Goal: Task Accomplishment & Management: Manage account settings

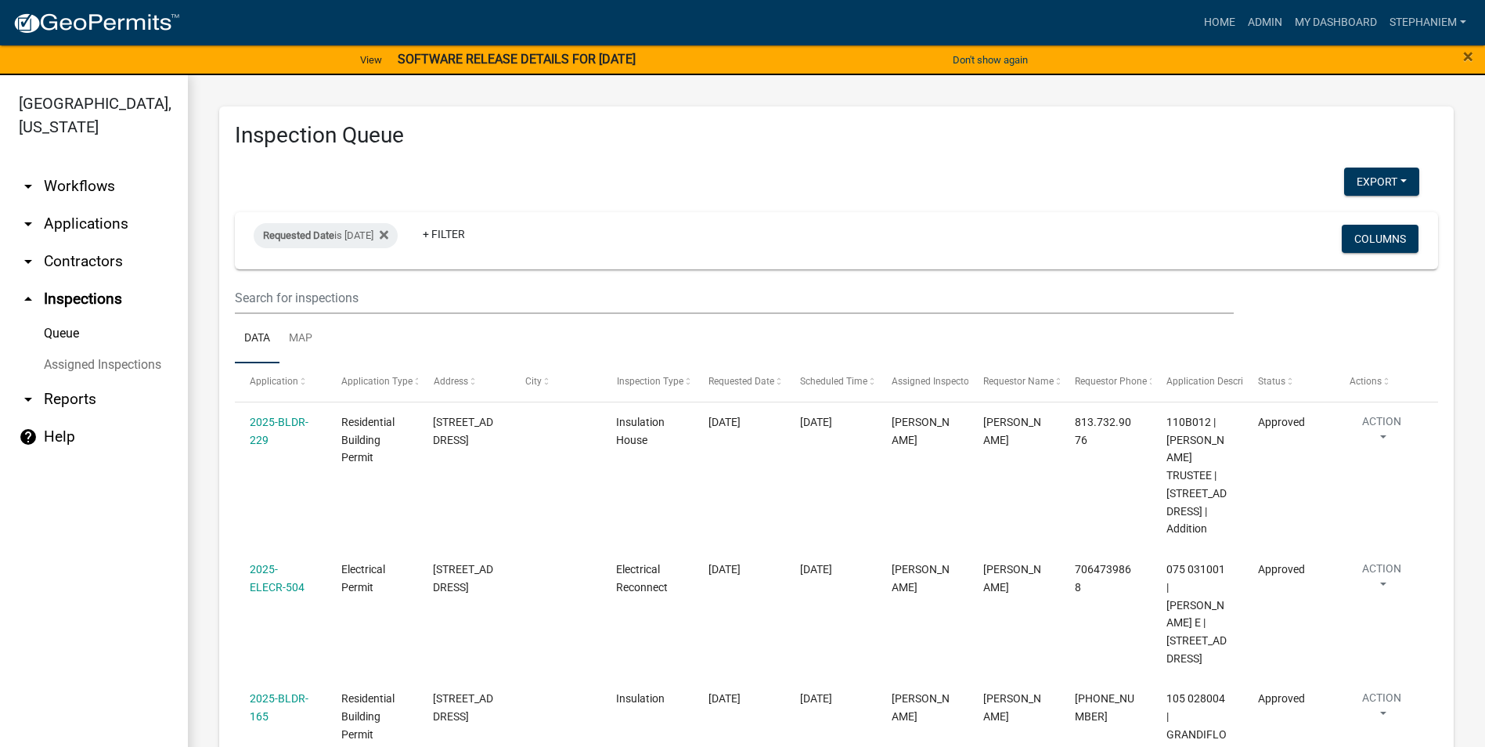
select select "3: 100"
click at [87, 401] on link "arrow_drop_down Reports" at bounding box center [94, 400] width 188 height 38
select select "0: null"
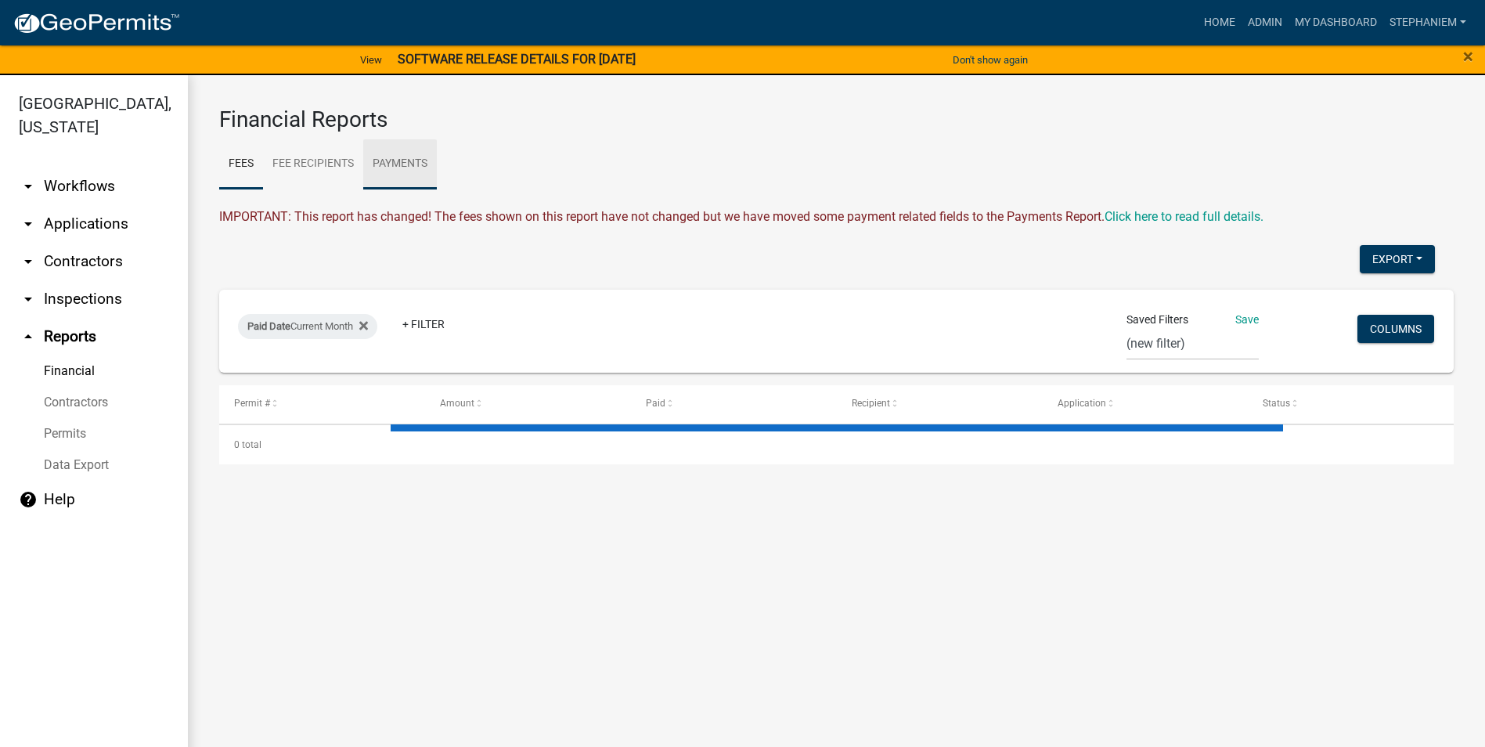
click at [413, 159] on link "Payments" at bounding box center [400, 164] width 74 height 50
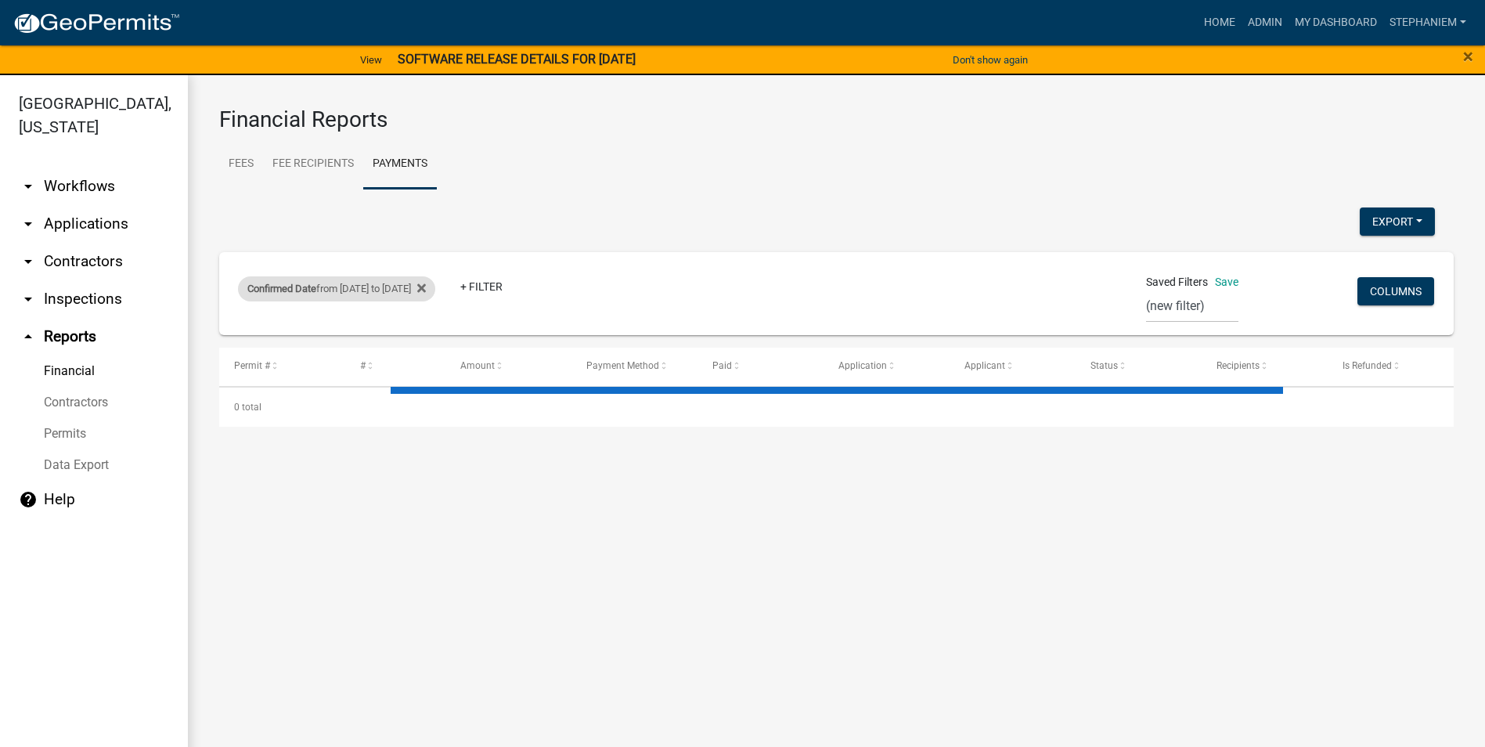
click at [327, 282] on div "Confirmed Date from [DATE] to [DATE]" at bounding box center [336, 288] width 197 height 25
select select "custom"
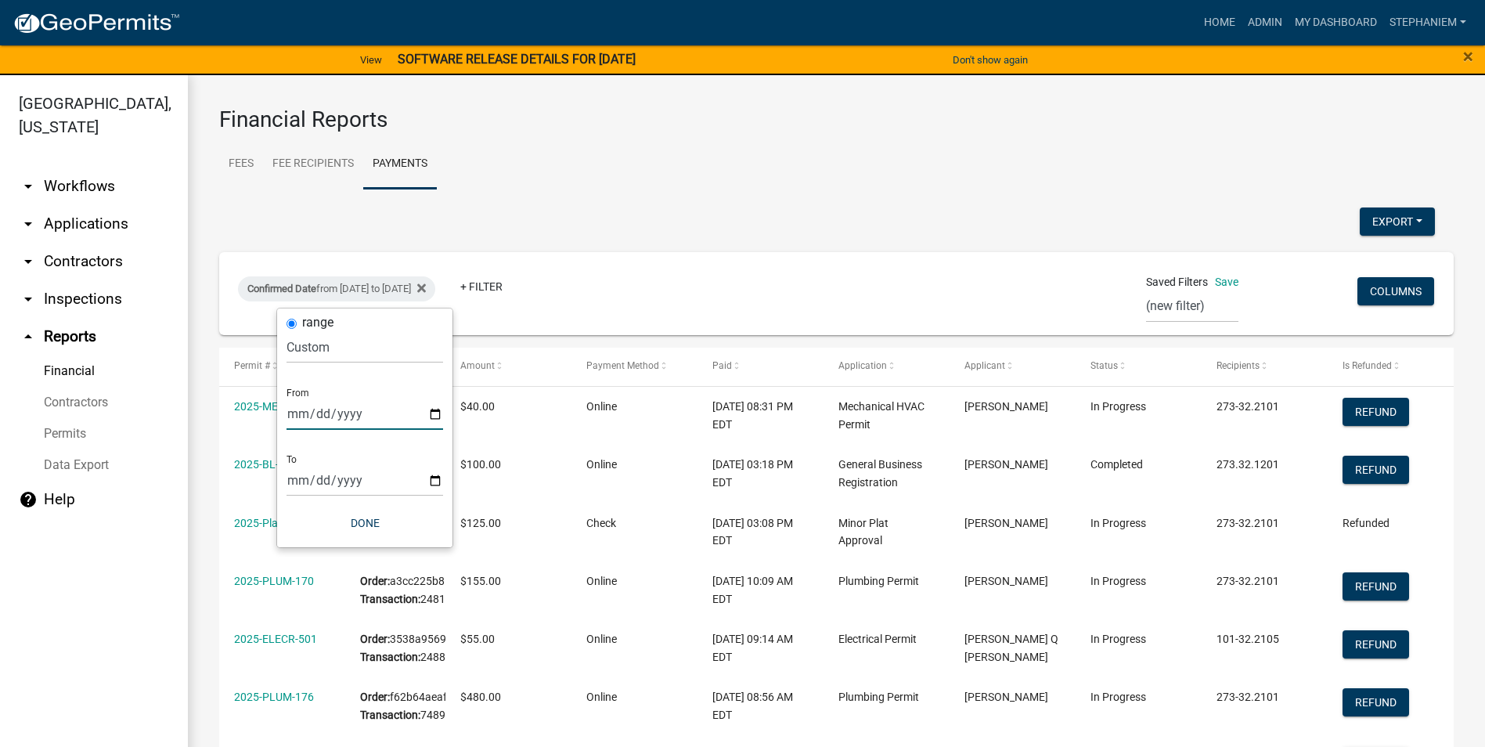
click at [427, 410] on input "[DATE]" at bounding box center [365, 414] width 157 height 32
click at [428, 407] on input "[DATE]" at bounding box center [365, 414] width 157 height 32
type input "[DATE]"
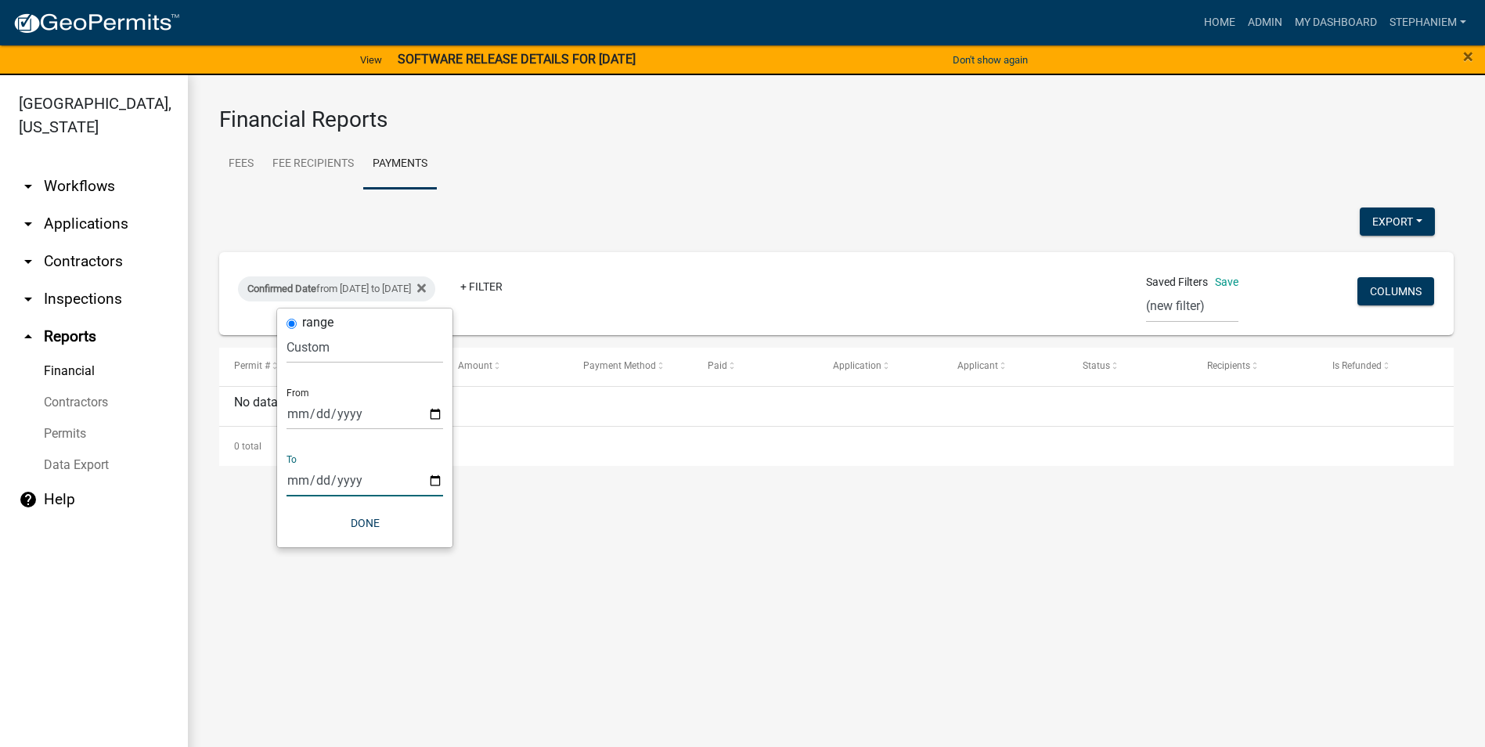
click at [437, 475] on input "[DATE]" at bounding box center [365, 480] width 157 height 32
type input "[DATE]"
click at [428, 417] on input "[DATE]" at bounding box center [365, 414] width 157 height 32
type input "[DATE]"
click at [438, 482] on input "[DATE]" at bounding box center [365, 480] width 157 height 32
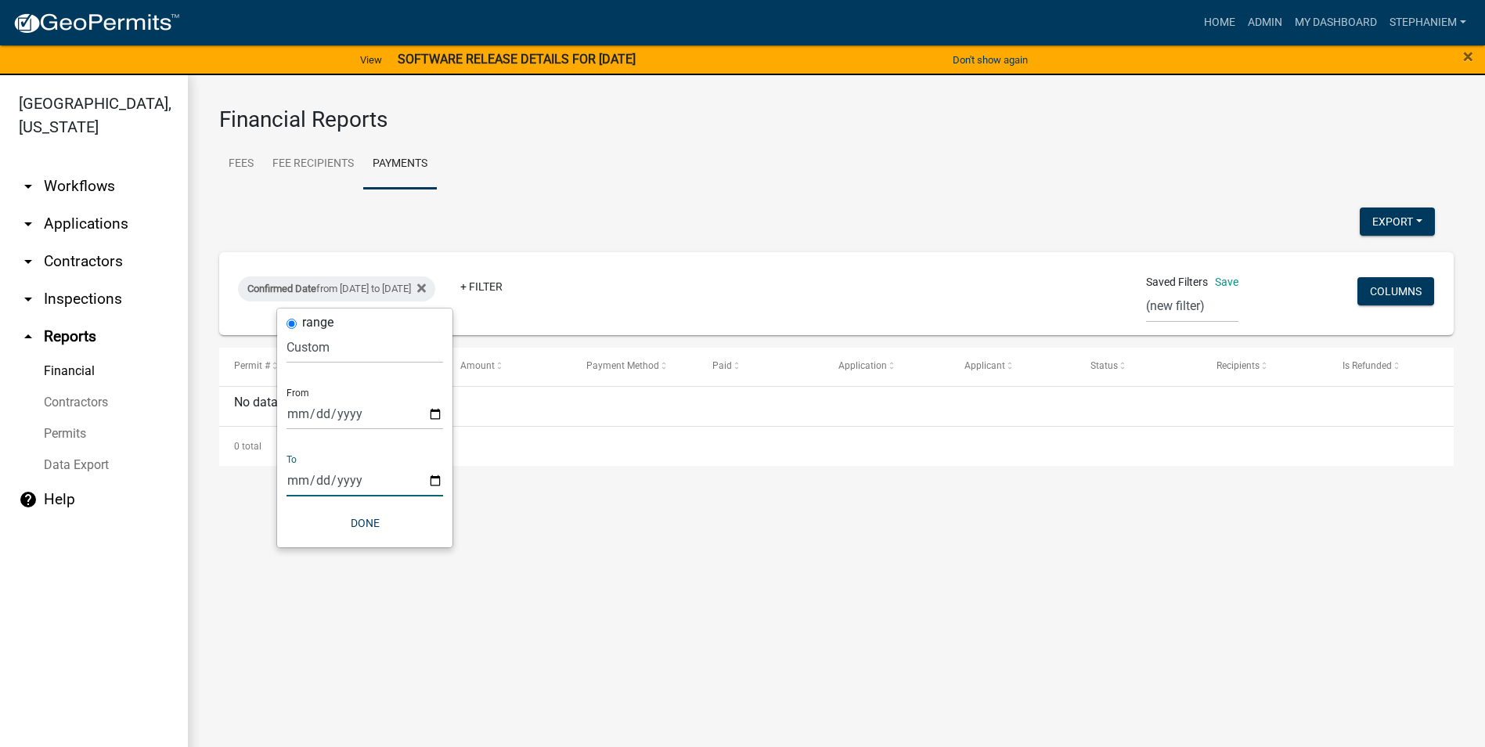
type input "[DATE]"
click at [363, 516] on button "Done" at bounding box center [365, 523] width 157 height 28
click at [375, 280] on div "Confirmed Date from [DATE] to [DATE]" at bounding box center [336, 288] width 197 height 25
select select "custom"
click at [432, 413] on input "[DATE]" at bounding box center [365, 414] width 157 height 32
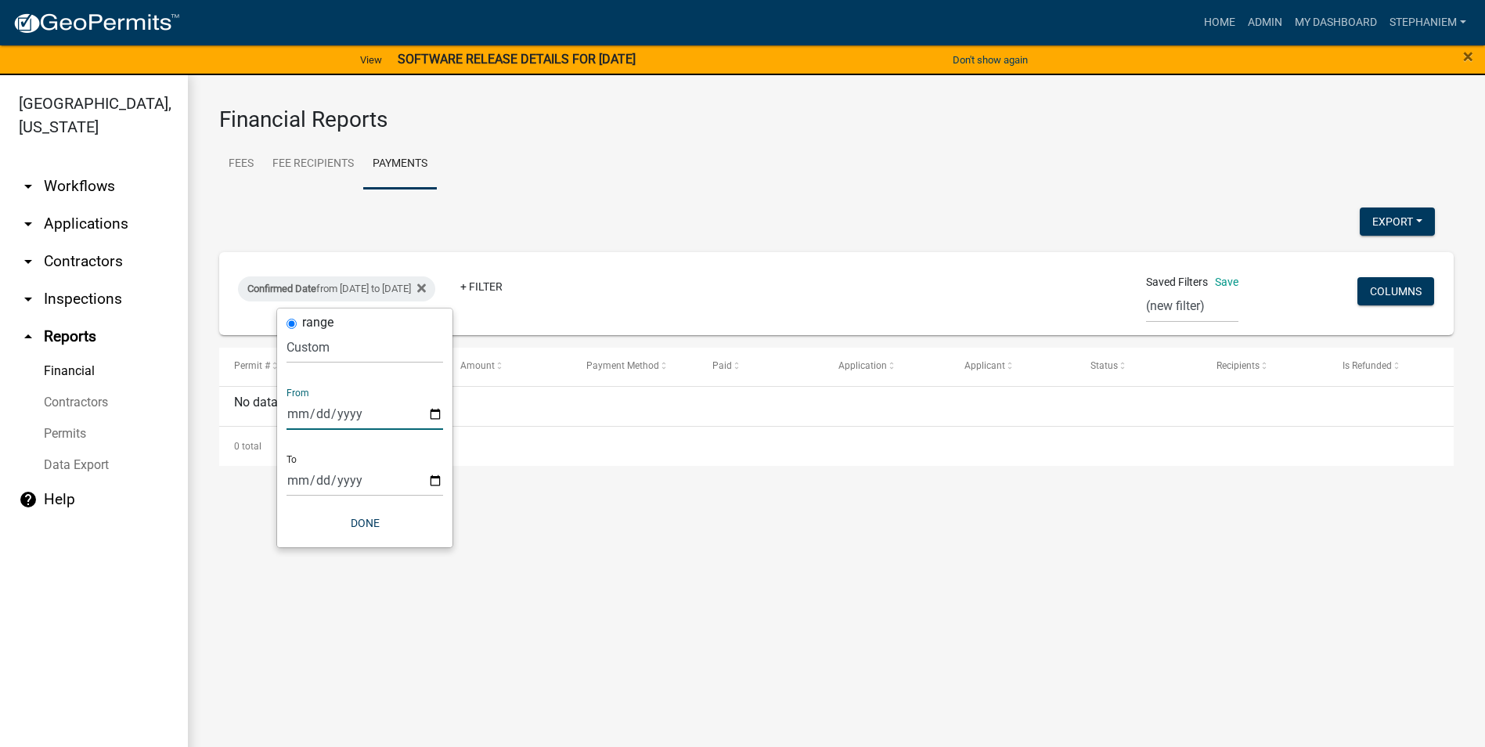
type input "[DATE]"
click at [433, 477] on input "[DATE]" at bounding box center [365, 480] width 157 height 32
type input "[DATE]"
click at [373, 524] on button "Done" at bounding box center [365, 523] width 157 height 28
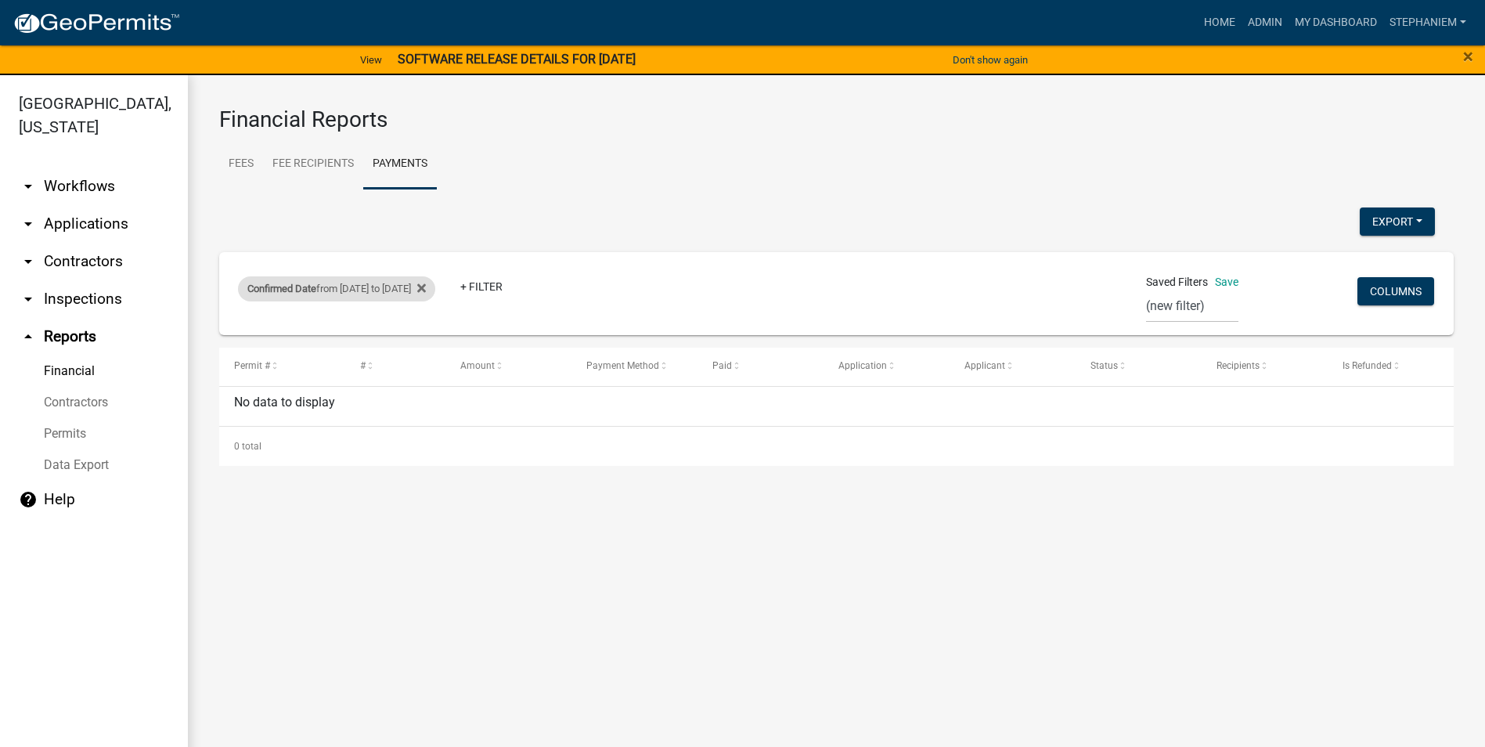
click at [421, 287] on div "Confirmed Date from [DATE] to [DATE]" at bounding box center [336, 288] width 197 height 25
select select "custom"
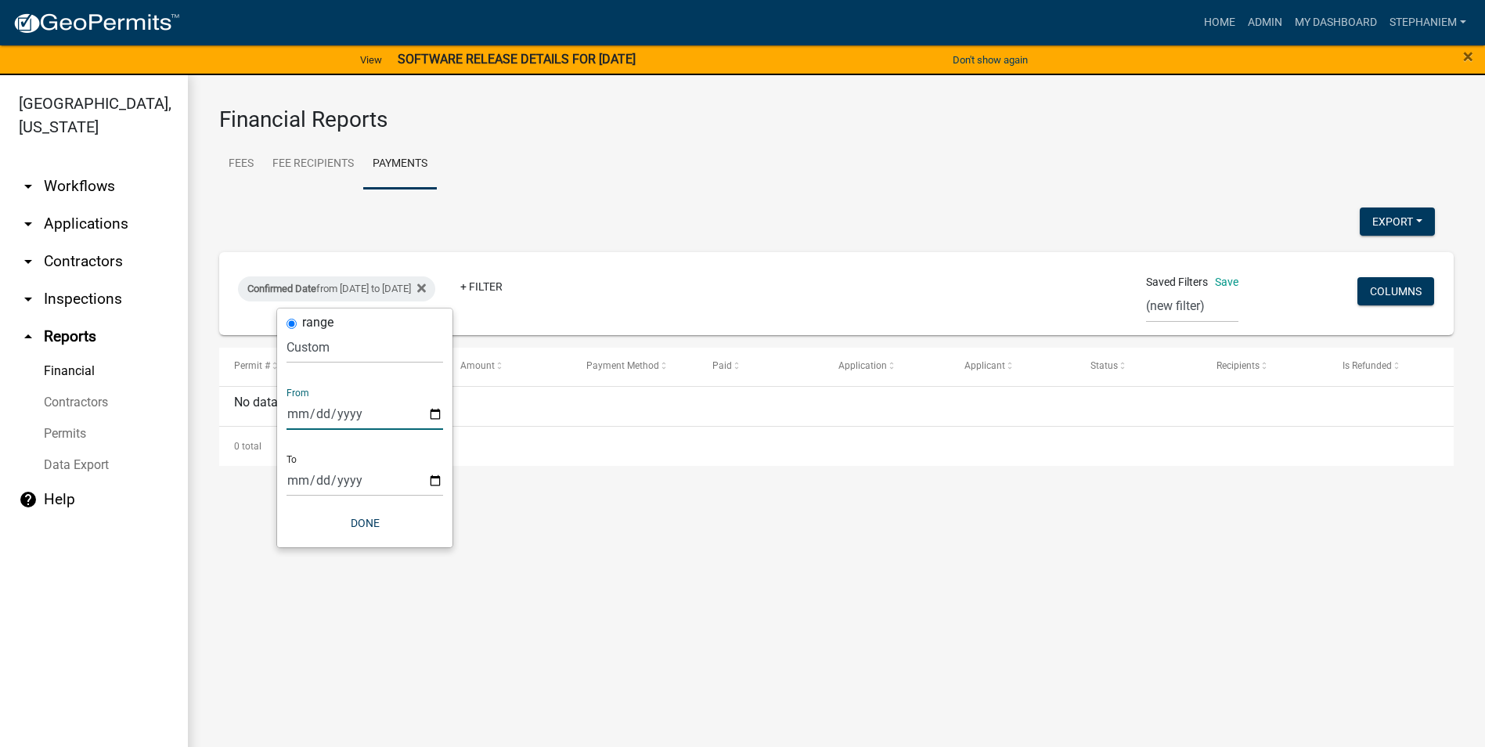
click at [432, 410] on input "[DATE]" at bounding box center [365, 414] width 157 height 32
type input "[DATE]"
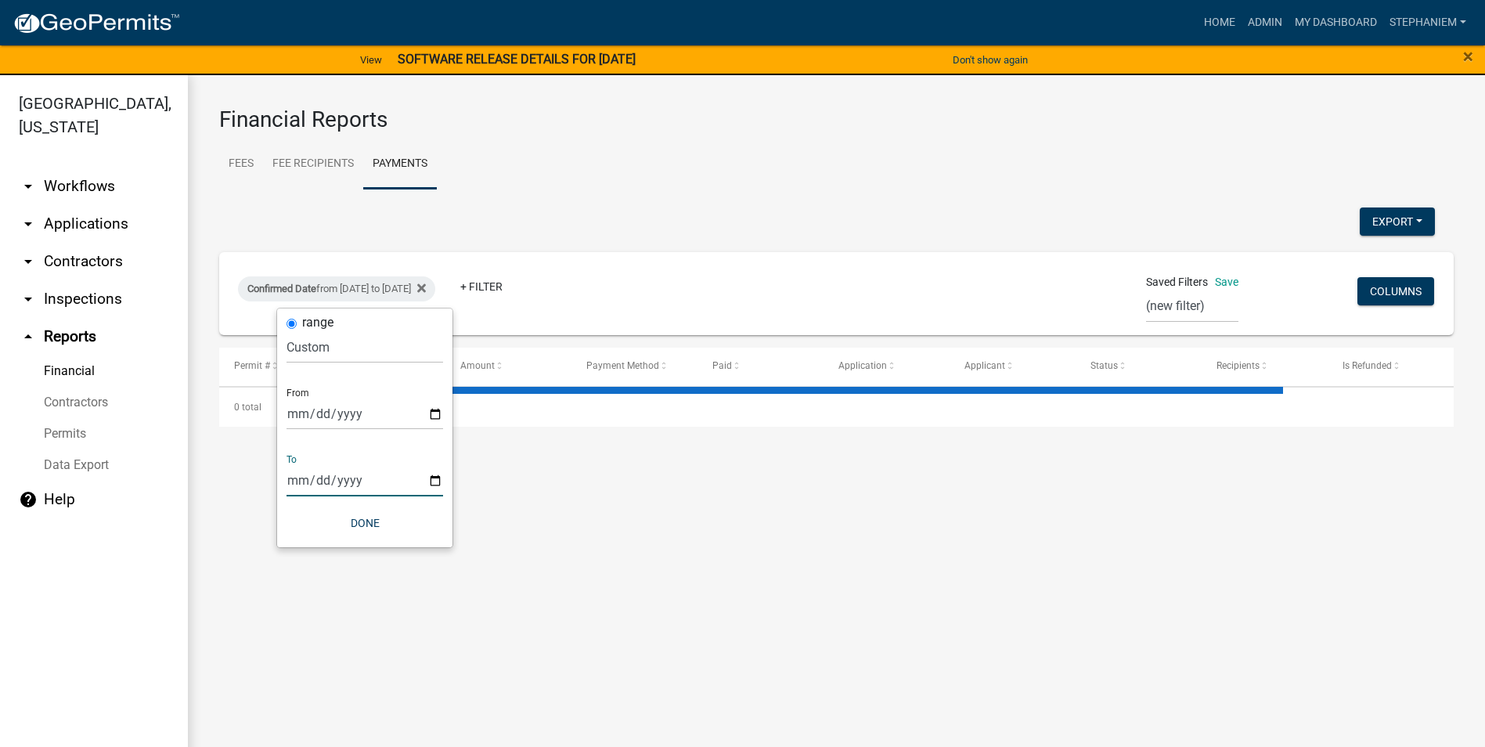
click at [432, 483] on input "[DATE]" at bounding box center [365, 480] width 157 height 32
select select "3: 100"
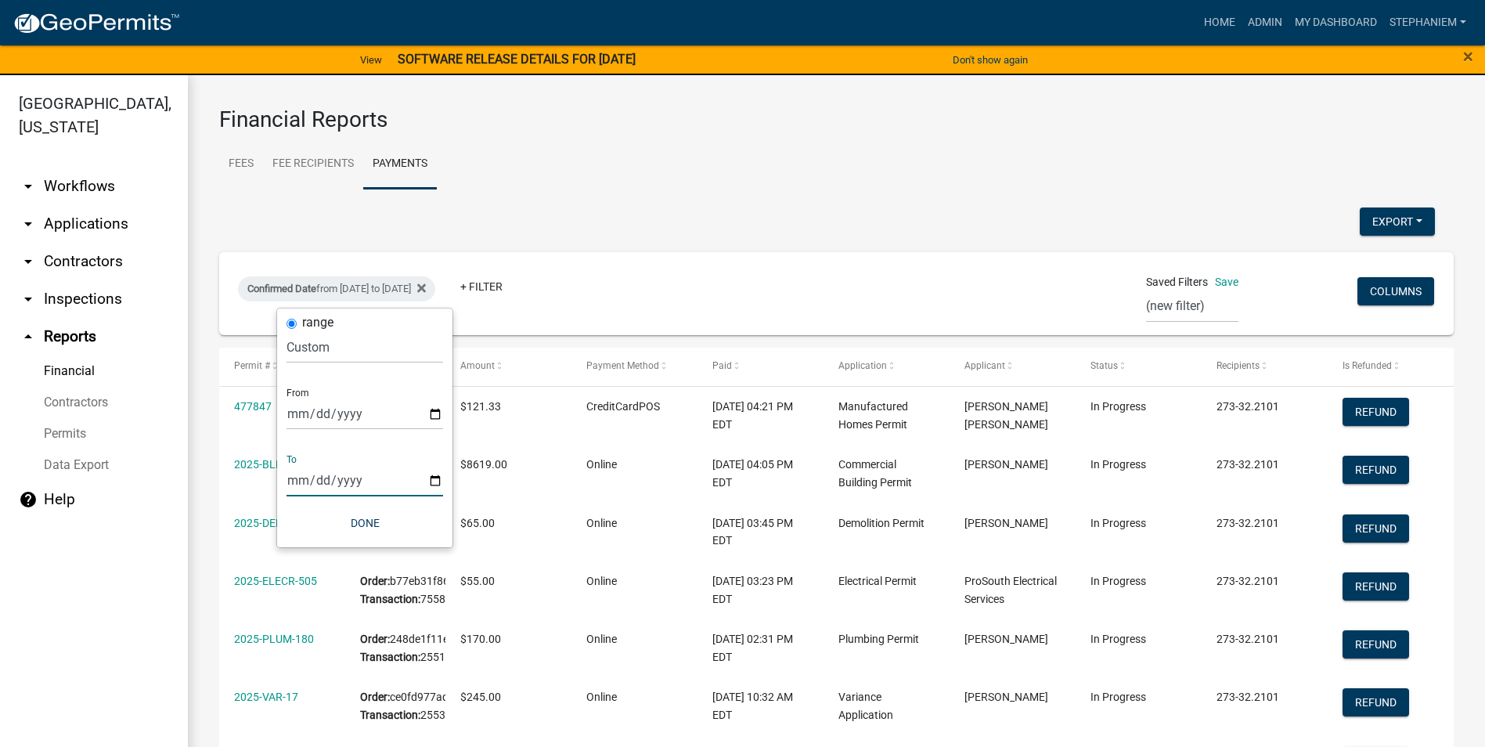
type input "[DATE]"
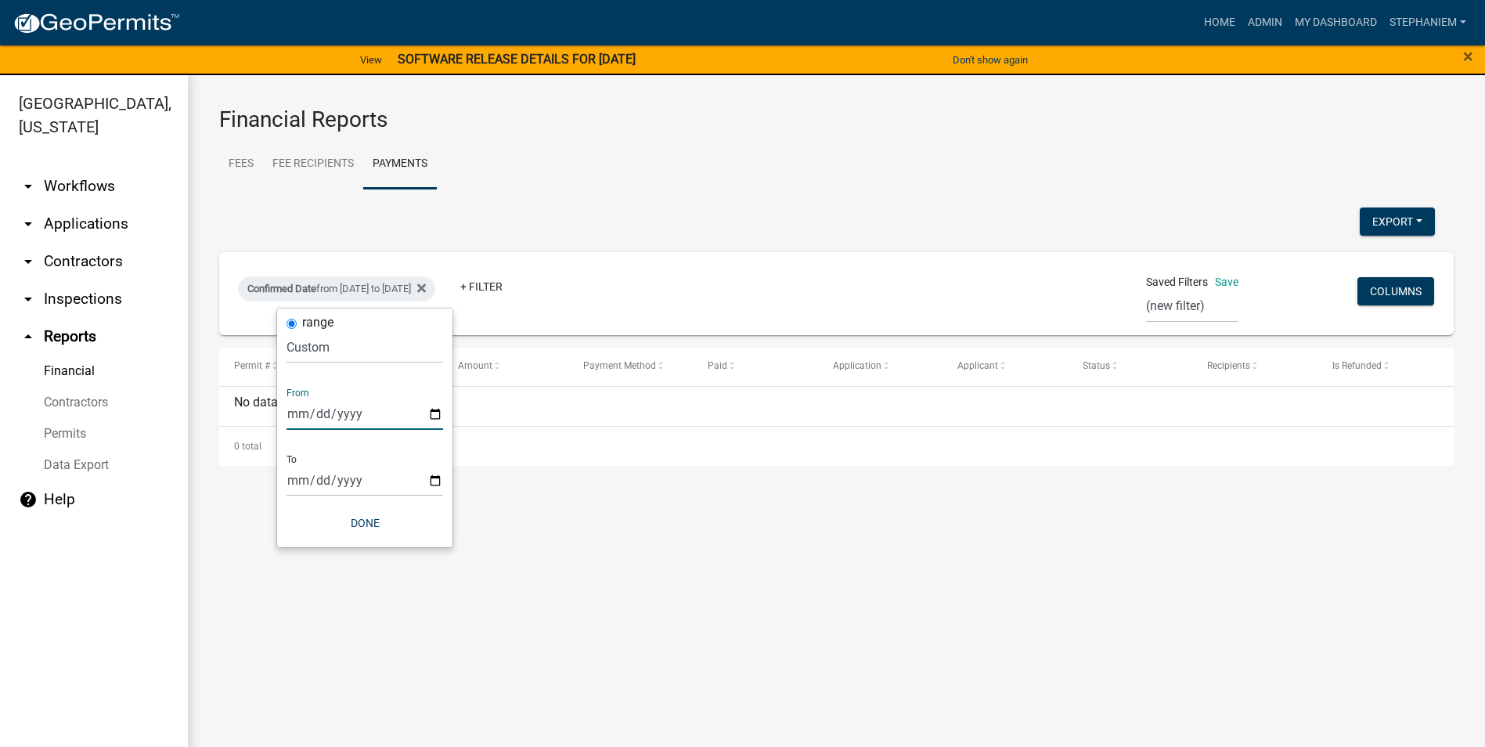
click at [442, 409] on input "[DATE]" at bounding box center [365, 414] width 157 height 32
click at [435, 411] on input "[DATE]" at bounding box center [365, 414] width 157 height 32
click at [439, 414] on input "[DATE]" at bounding box center [365, 414] width 157 height 32
type input "[DATE]"
click at [439, 410] on input "[DATE]" at bounding box center [365, 414] width 157 height 32
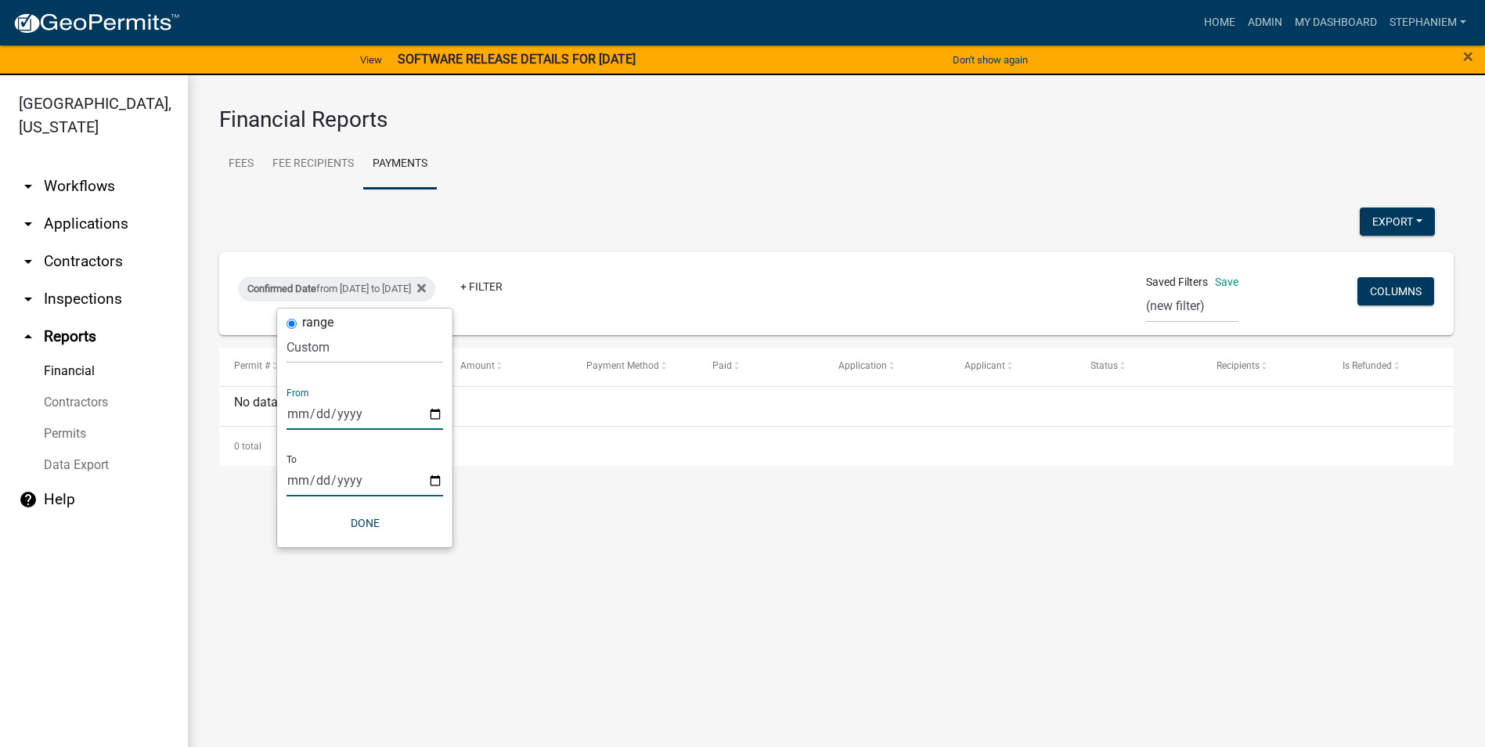
click at [440, 483] on input "[DATE]" at bounding box center [365, 480] width 157 height 32
type input "[DATE]"
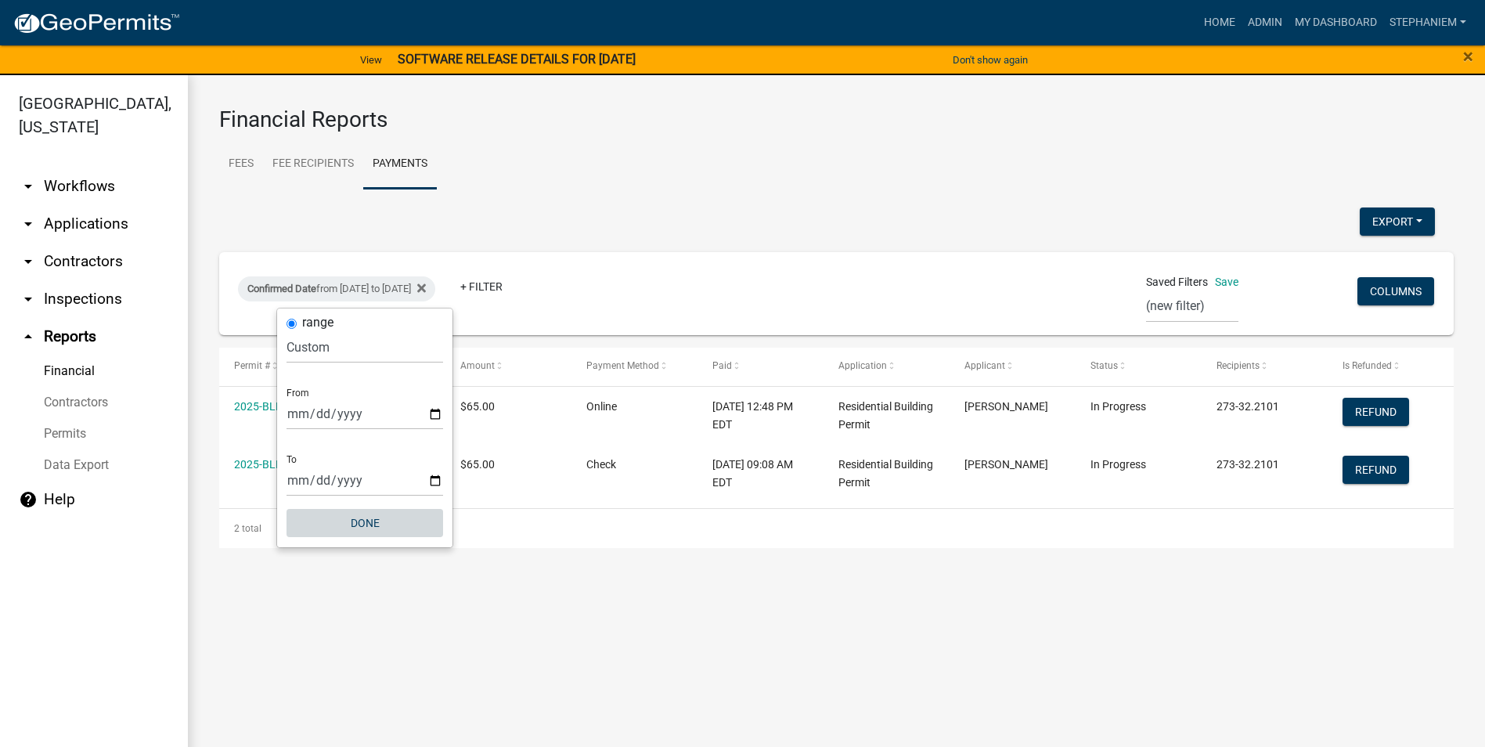
click at [395, 533] on button "Done" at bounding box center [365, 523] width 157 height 28
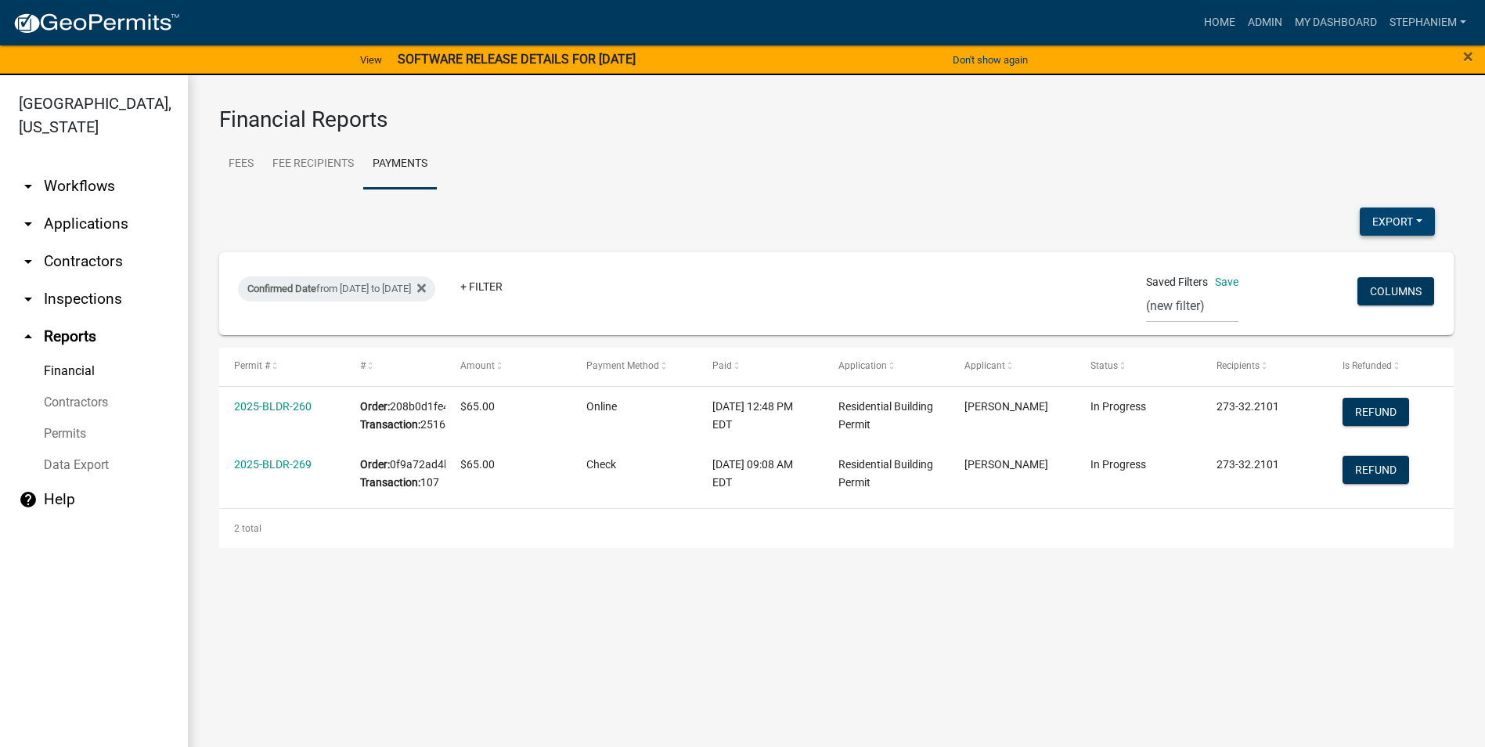
click at [1408, 211] on button "Export" at bounding box center [1397, 222] width 75 height 28
click at [1349, 265] on button "Excel Format (.xlsx)" at bounding box center [1362, 263] width 146 height 38
click at [427, 298] on div "Confirmed Date from [DATE] to [DATE]" at bounding box center [336, 288] width 197 height 25
select select "custom"
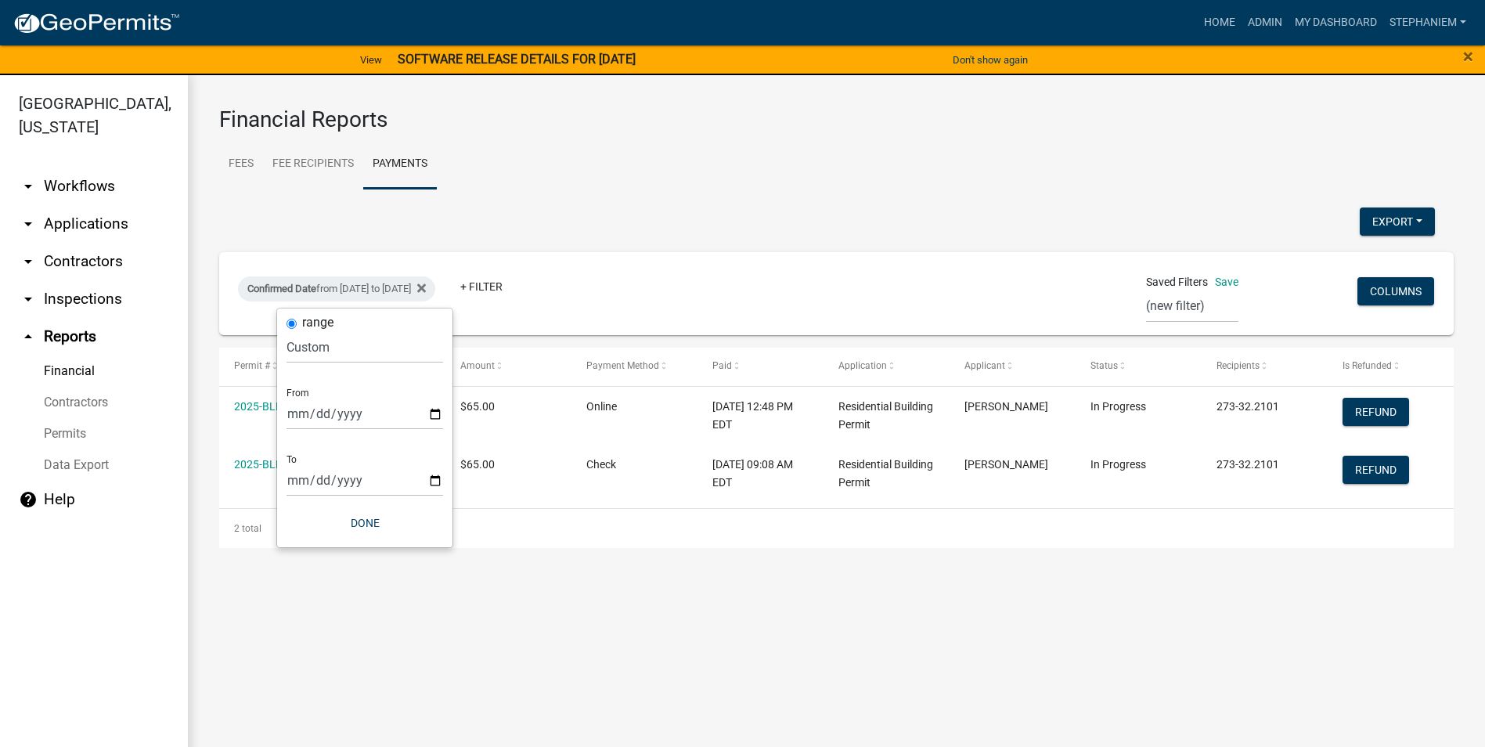
click at [443, 406] on div "range [DATE] [DATE] Current Week Previous Week Current Month Last Month Current…" at bounding box center [364, 428] width 175 height 239
click at [428, 416] on input "[DATE]" at bounding box center [365, 414] width 157 height 32
type input "[DATE]"
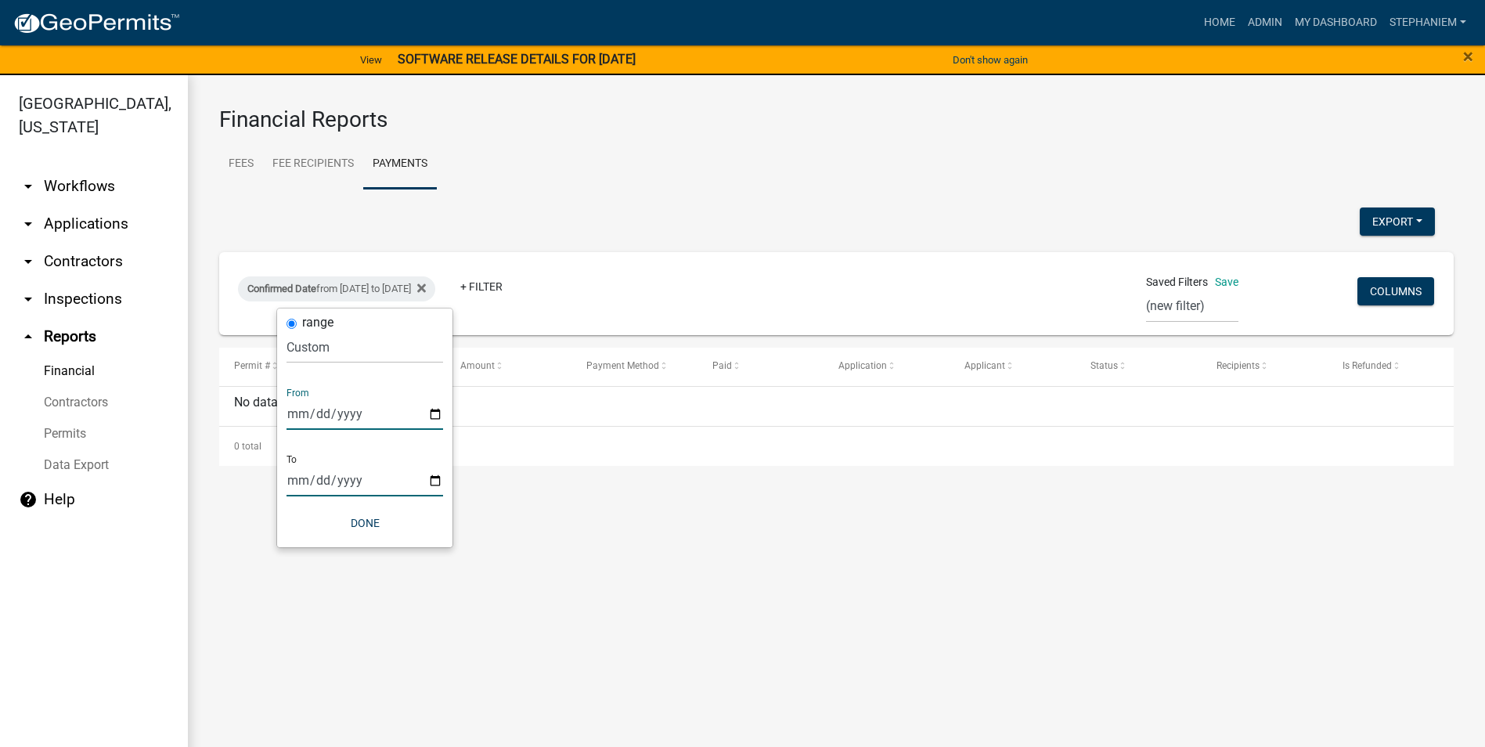
click at [440, 476] on input "[DATE]" at bounding box center [365, 480] width 157 height 32
type input "[DATE]"
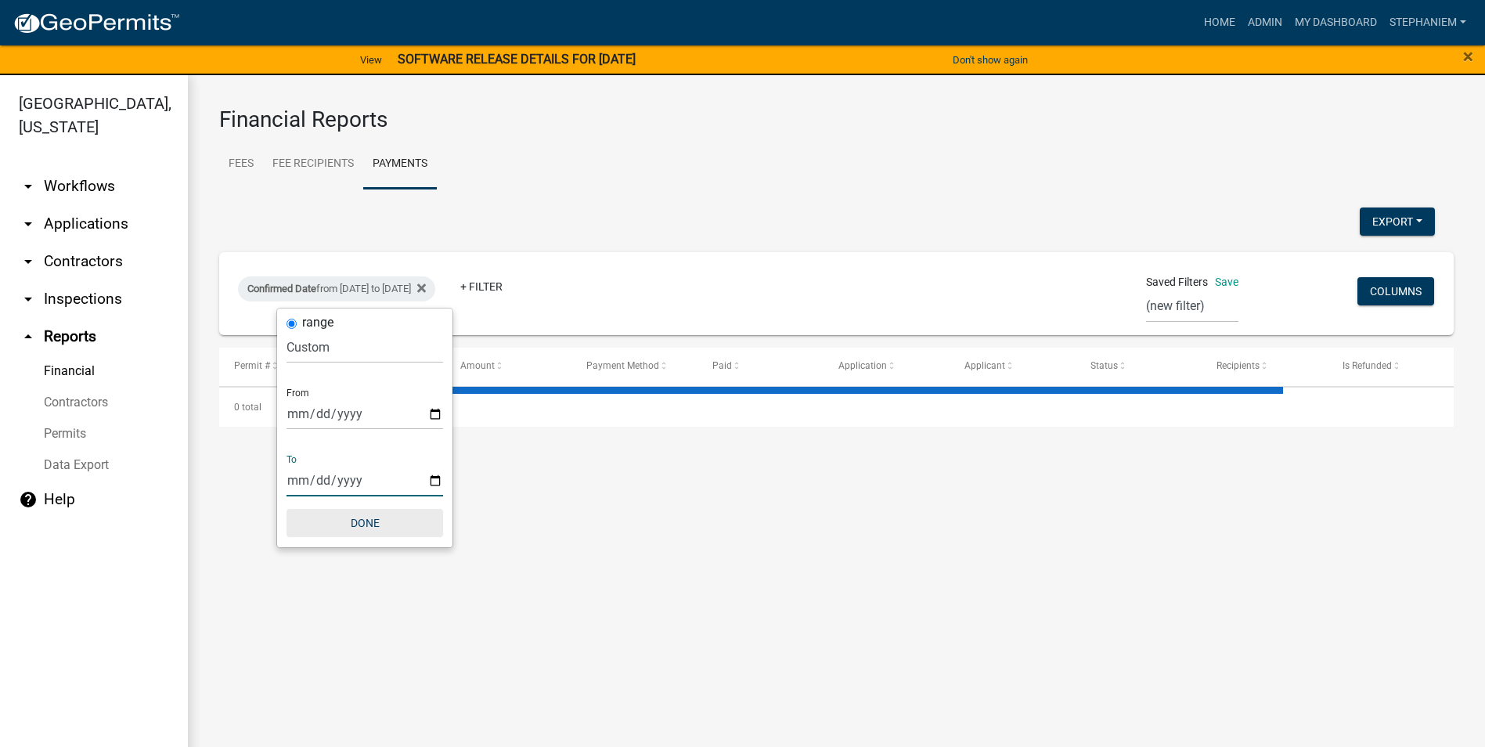
click at [366, 531] on button "Done" at bounding box center [365, 523] width 157 height 28
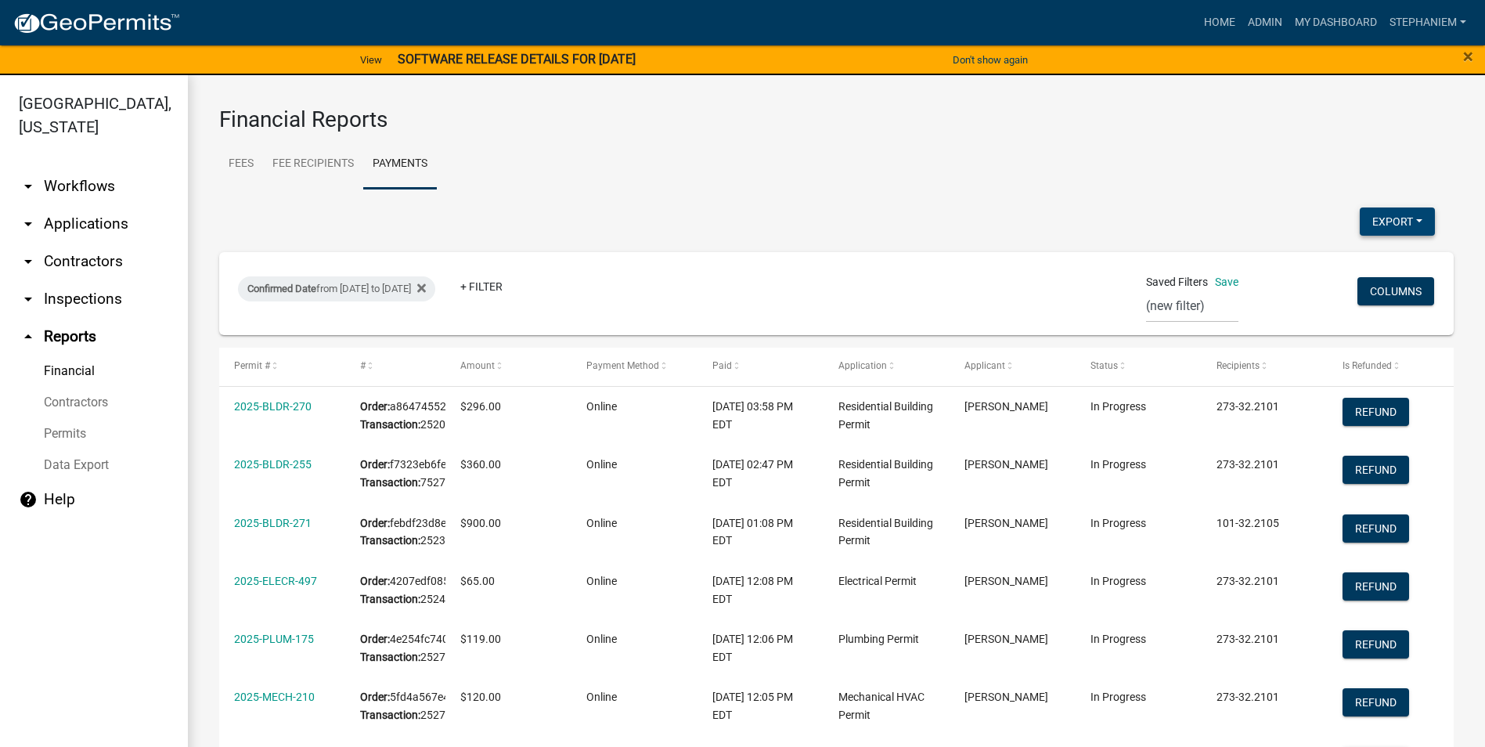
click at [1384, 218] on button "Export" at bounding box center [1397, 222] width 75 height 28
click at [1329, 251] on button "Excel Format (.xlsx)" at bounding box center [1362, 263] width 146 height 38
click at [358, 292] on div "Confirmed Date from [DATE] to [DATE]" at bounding box center [336, 288] width 197 height 25
select select "custom"
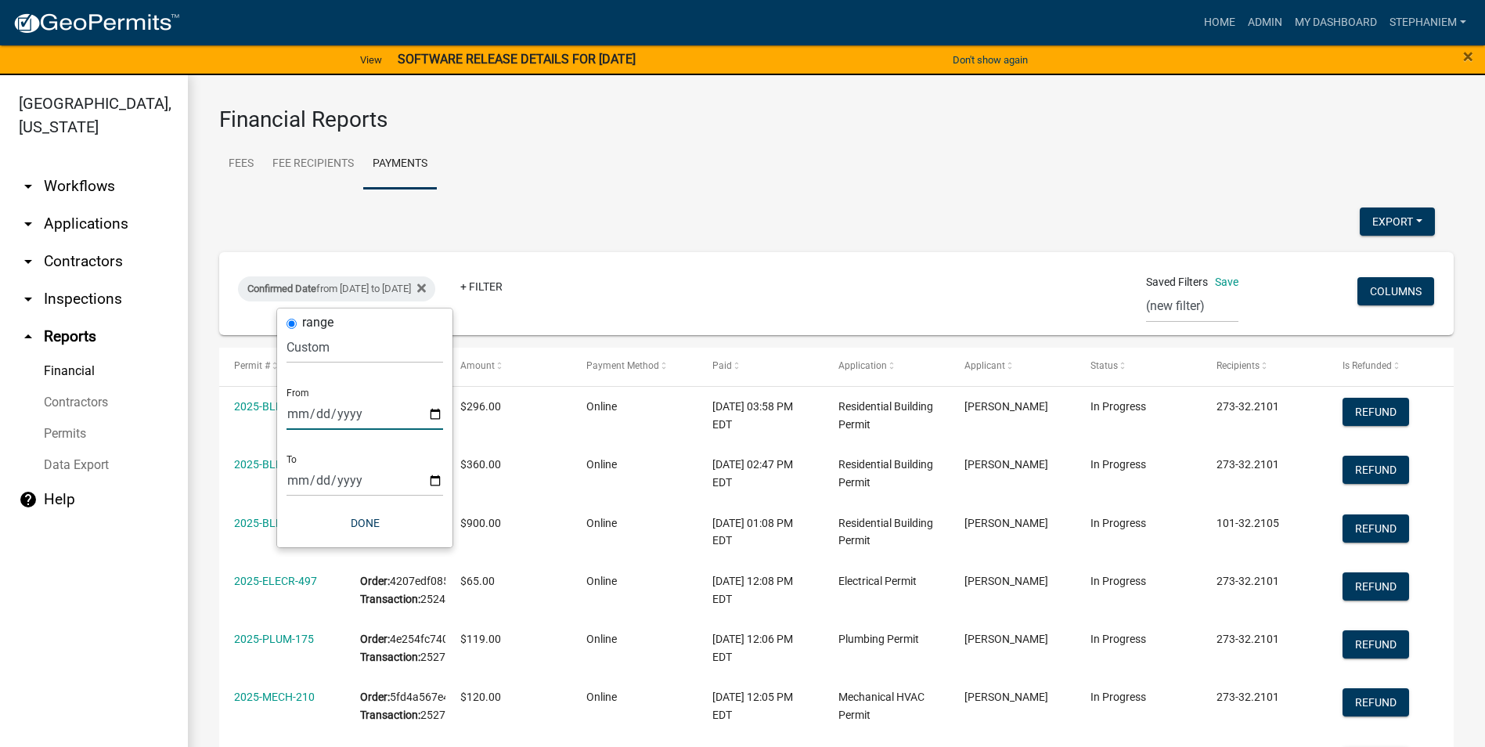
click at [438, 408] on input "[DATE]" at bounding box center [365, 414] width 157 height 32
type input "[DATE]"
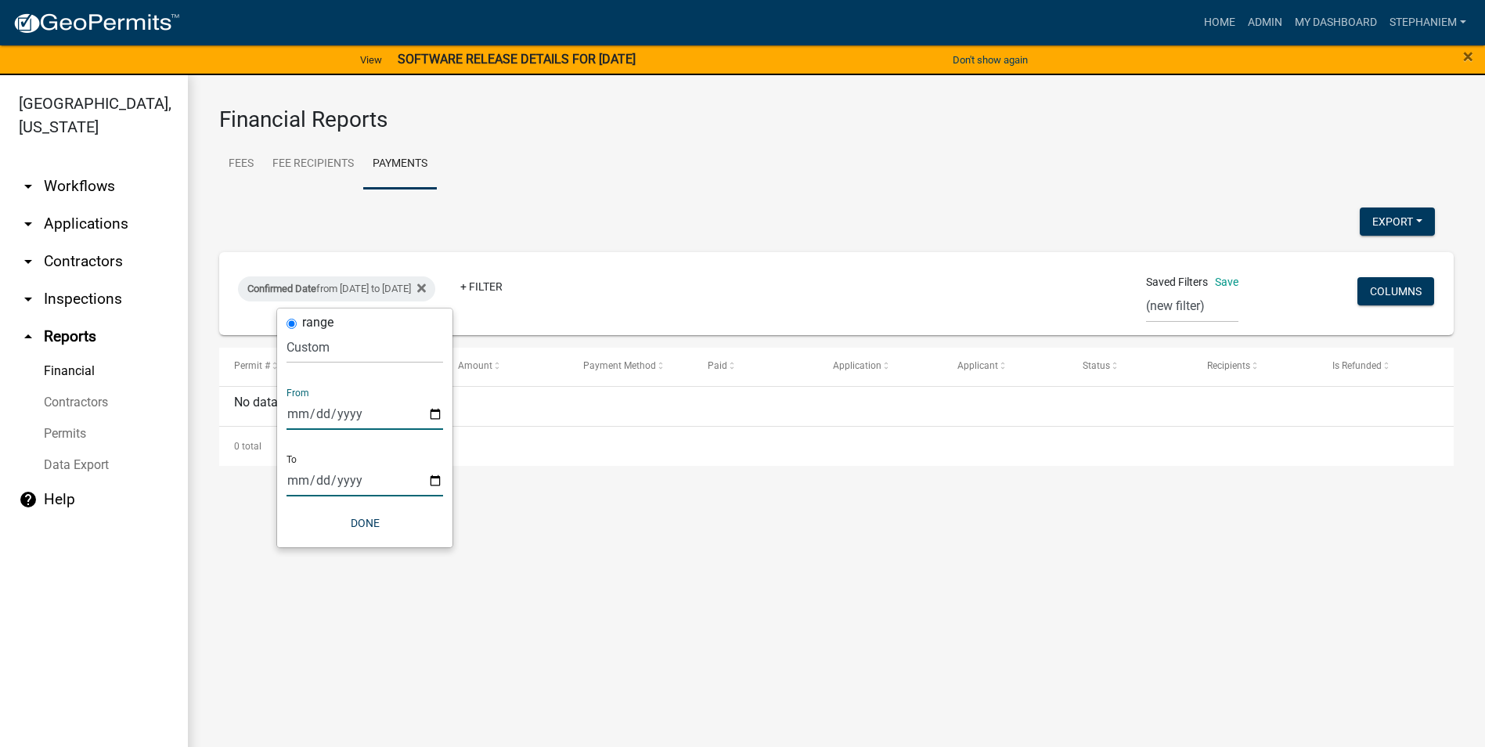
click at [428, 478] on input "[DATE]" at bounding box center [365, 480] width 157 height 32
type input "[DATE]"
click at [374, 529] on button "Done" at bounding box center [365, 523] width 157 height 28
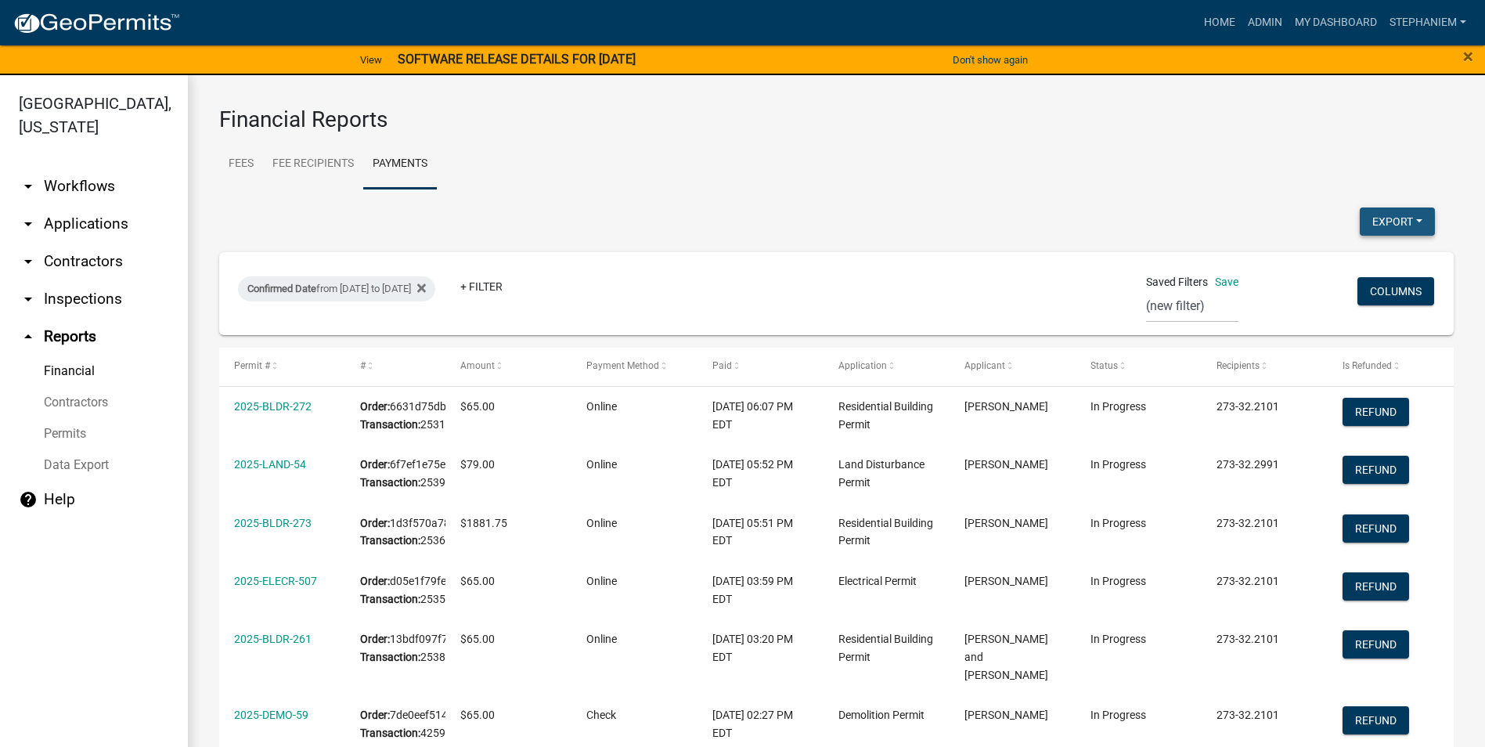
click at [1377, 222] on button "Export" at bounding box center [1397, 222] width 75 height 28
click at [1348, 261] on button "Excel Format (.xlsx)" at bounding box center [1362, 263] width 146 height 38
click at [413, 294] on div "Confirmed Date from [DATE] to [DATE]" at bounding box center [336, 288] width 197 height 25
select select "custom"
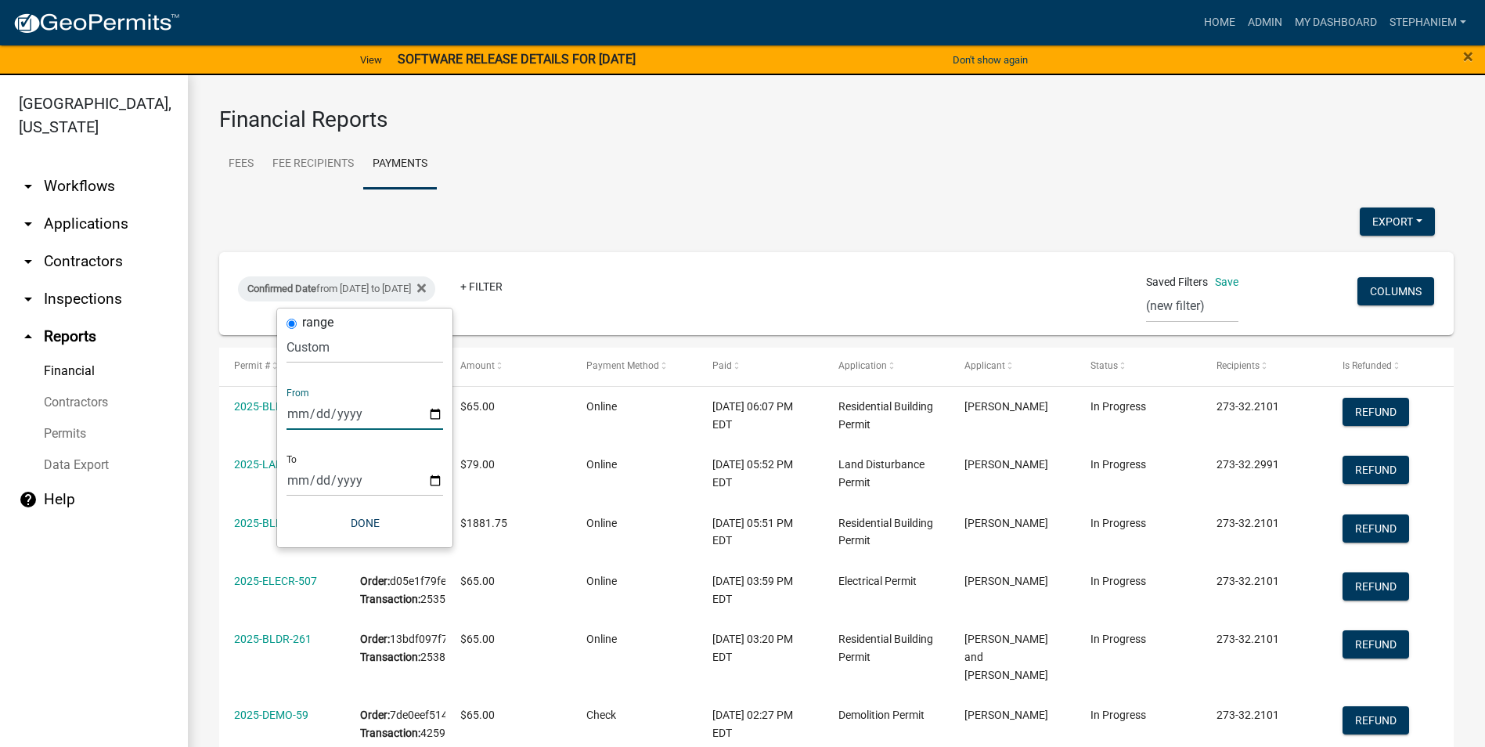
click at [439, 412] on input "[DATE]" at bounding box center [365, 414] width 157 height 32
type input "[DATE]"
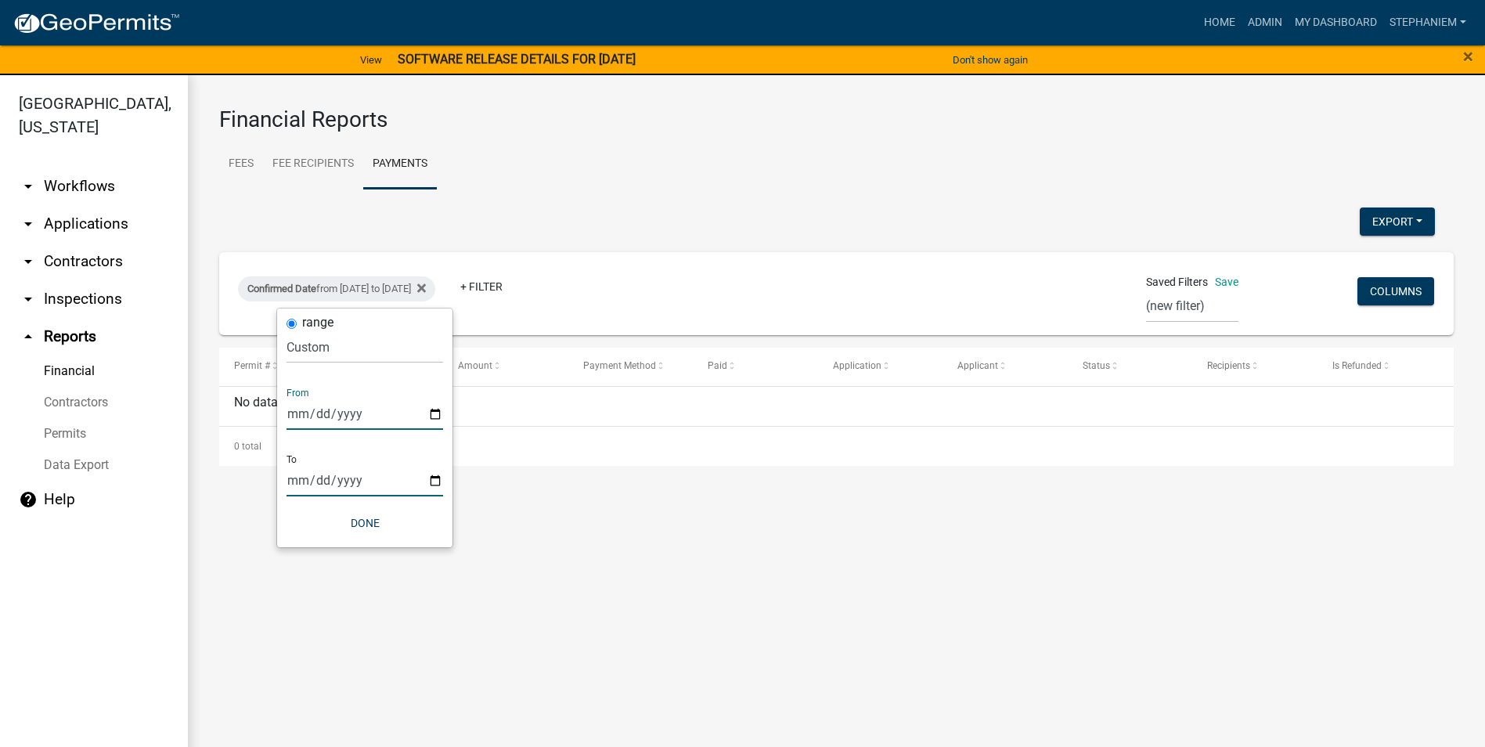
click at [440, 476] on input "[DATE]" at bounding box center [365, 480] width 157 height 32
type input "[DATE]"
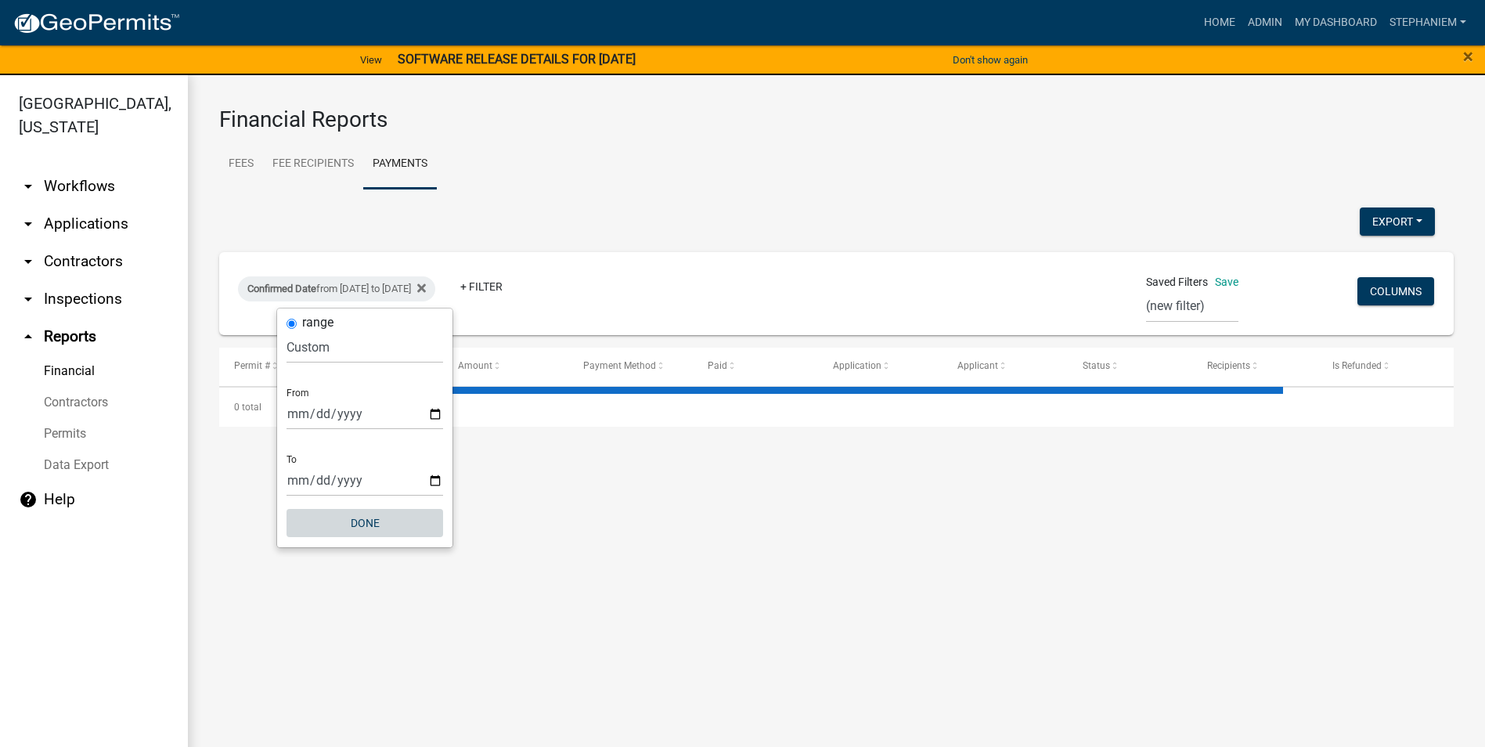
click at [383, 515] on button "Done" at bounding box center [365, 523] width 157 height 28
select select "3: 100"
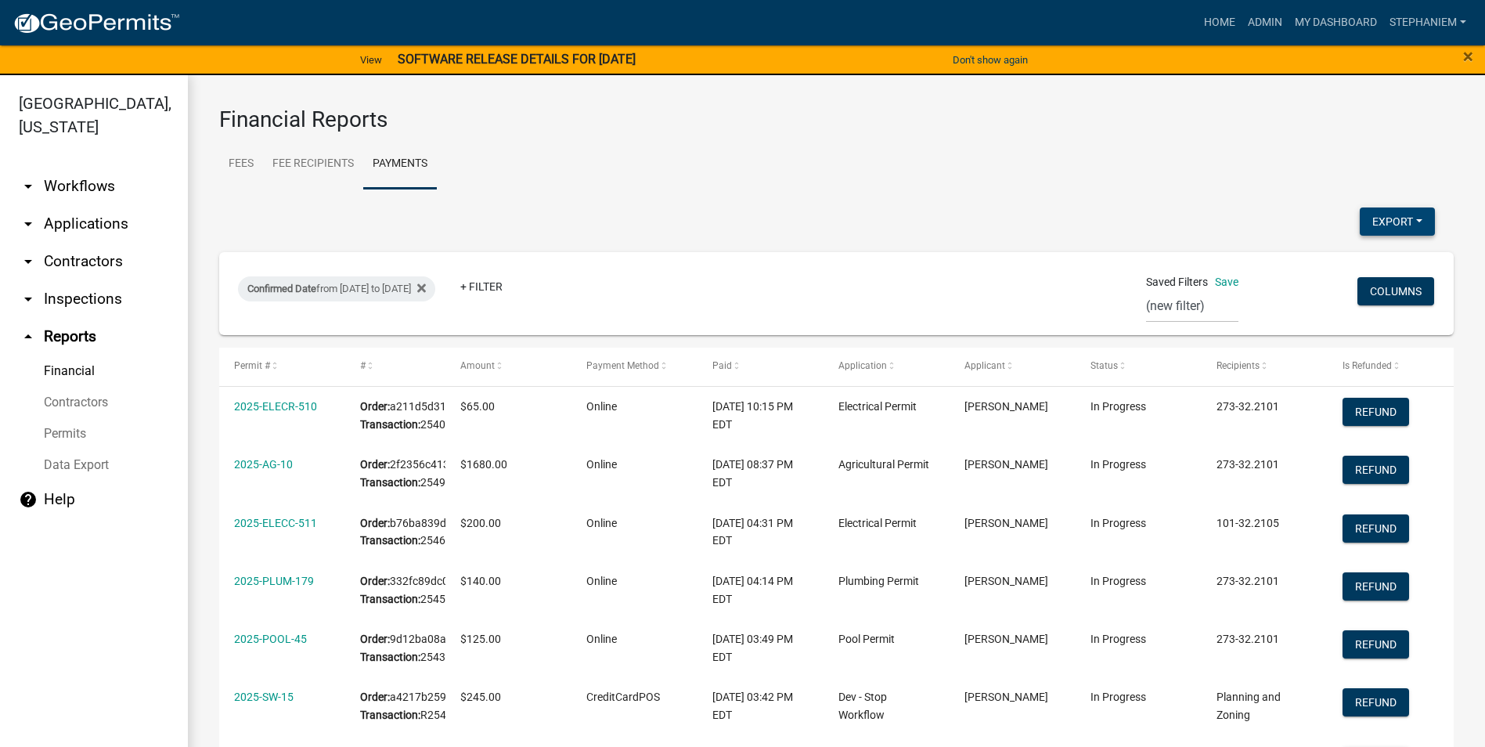
click at [1365, 211] on button "Export" at bounding box center [1397, 222] width 75 height 28
click at [1345, 254] on button "Excel Format (.xlsx)" at bounding box center [1362, 263] width 146 height 38
click at [91, 227] on link "arrow_drop_down Applications" at bounding box center [94, 224] width 188 height 38
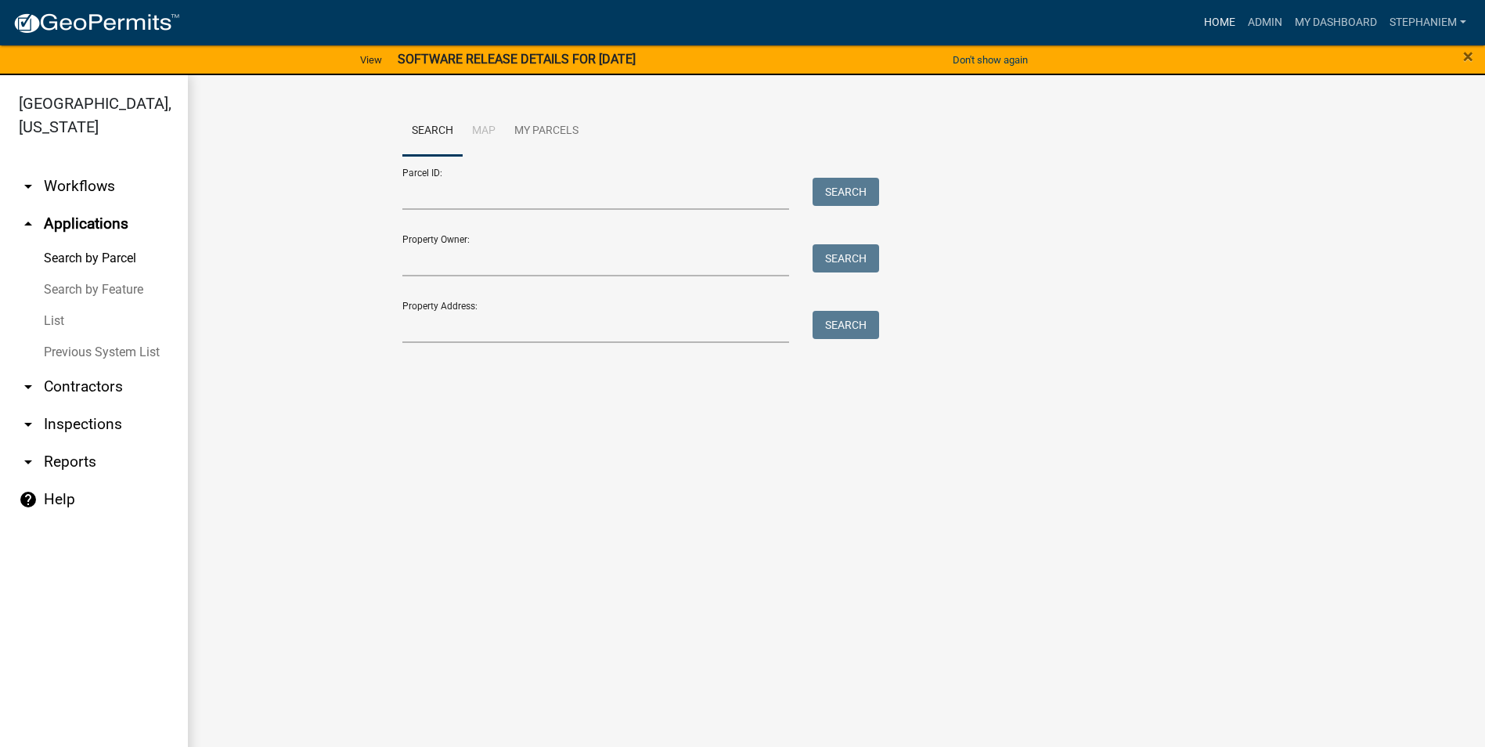
click at [1199, 21] on link "Home" at bounding box center [1220, 23] width 44 height 30
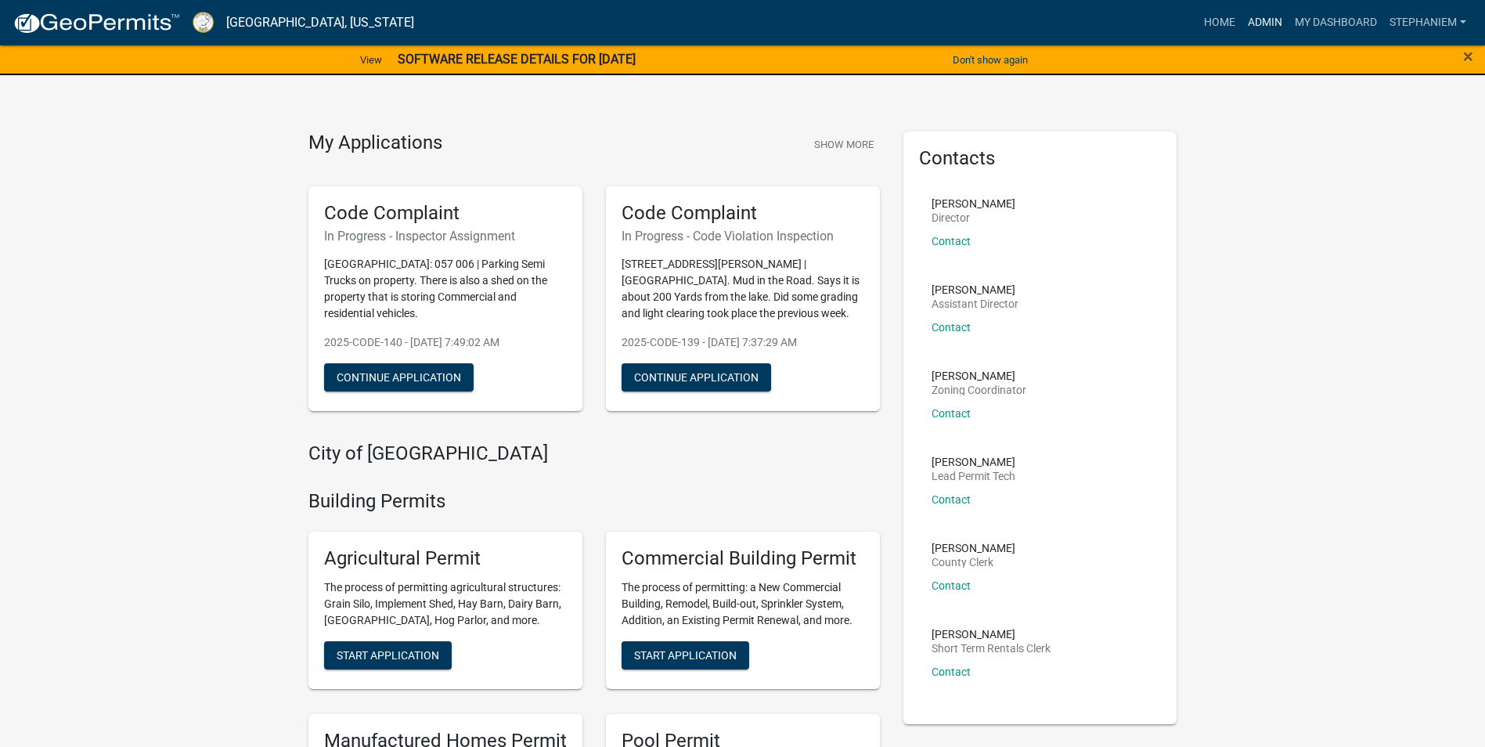
click at [1268, 30] on link "Admin" at bounding box center [1265, 23] width 47 height 30
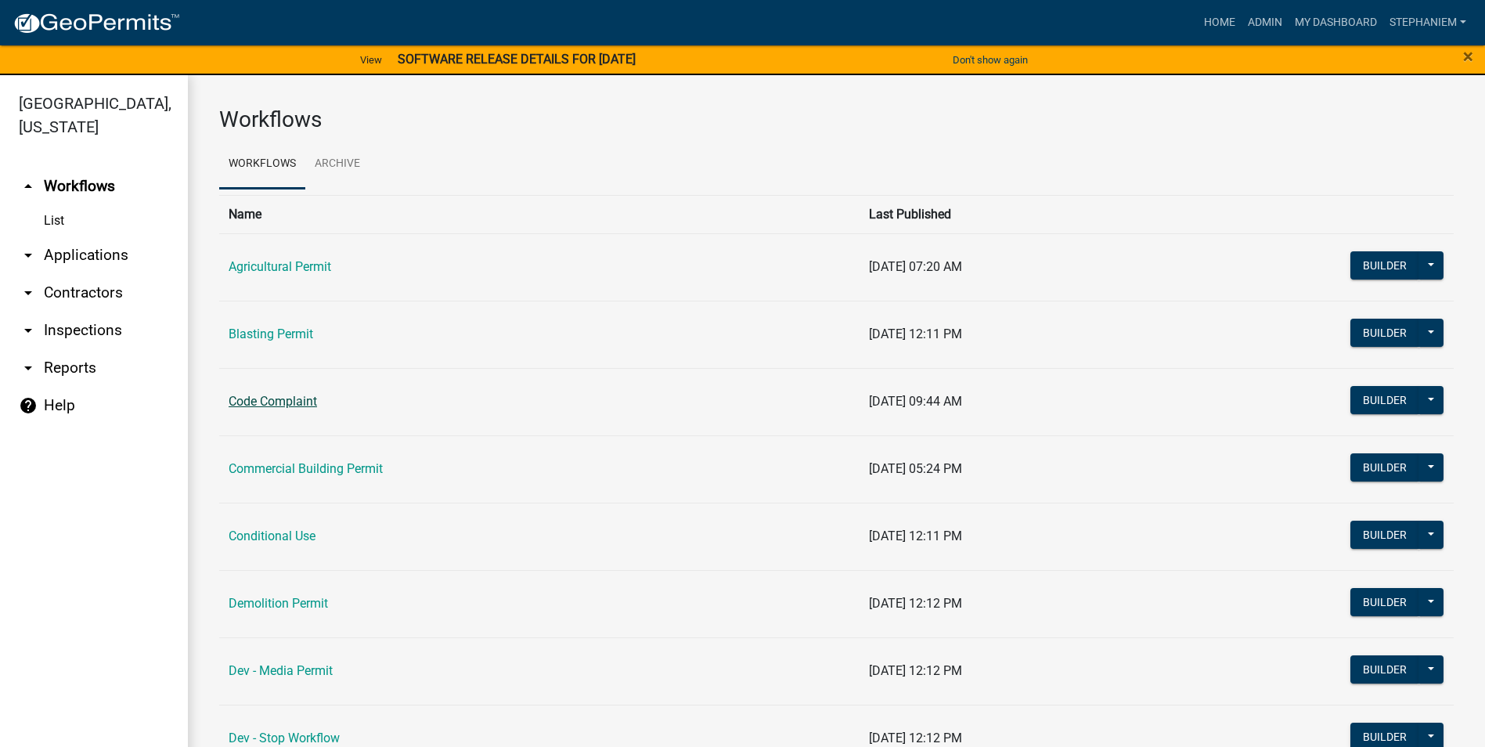
click at [286, 395] on link "Code Complaint" at bounding box center [273, 401] width 88 height 15
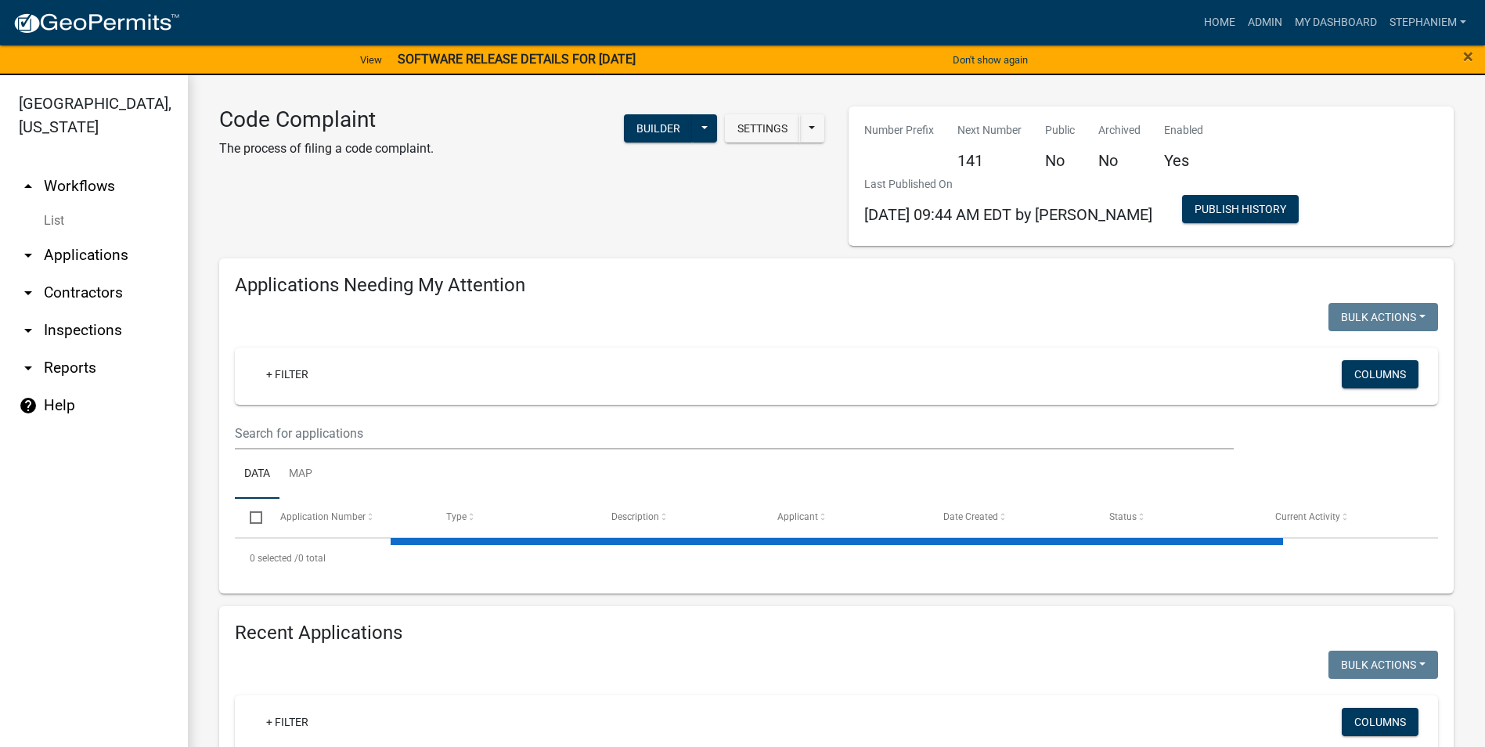
select select "3: 100"
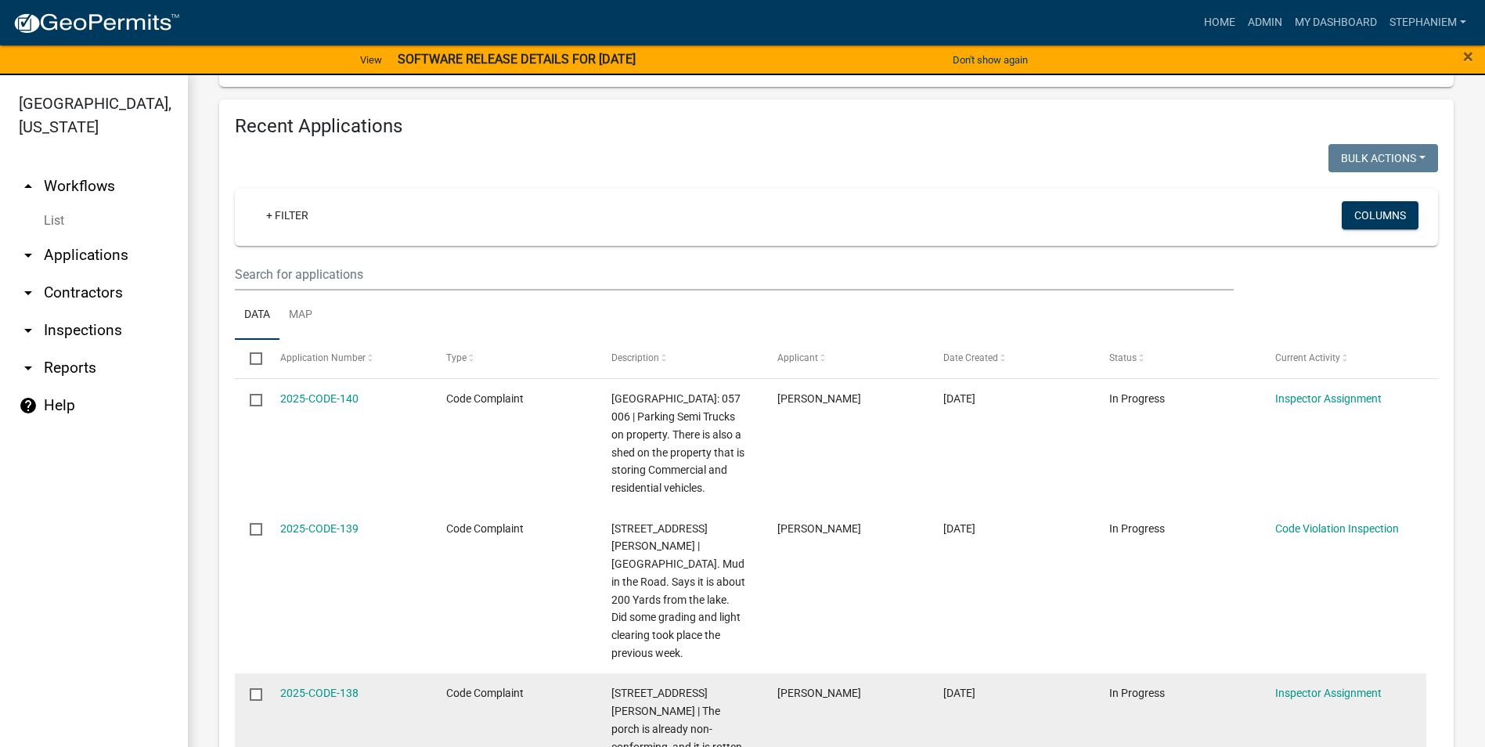
scroll to position [1723, 0]
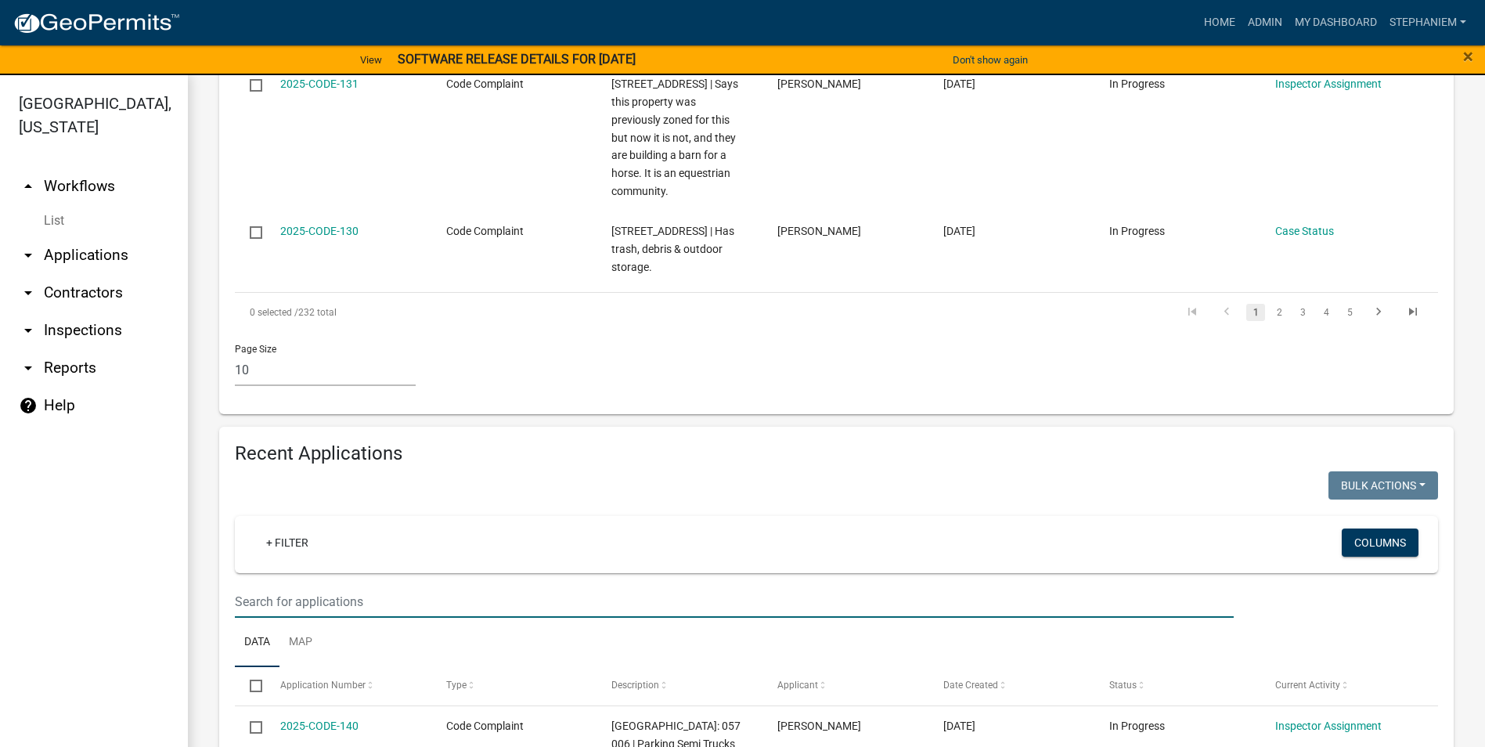
click at [338, 586] on input "text" at bounding box center [734, 602] width 999 height 32
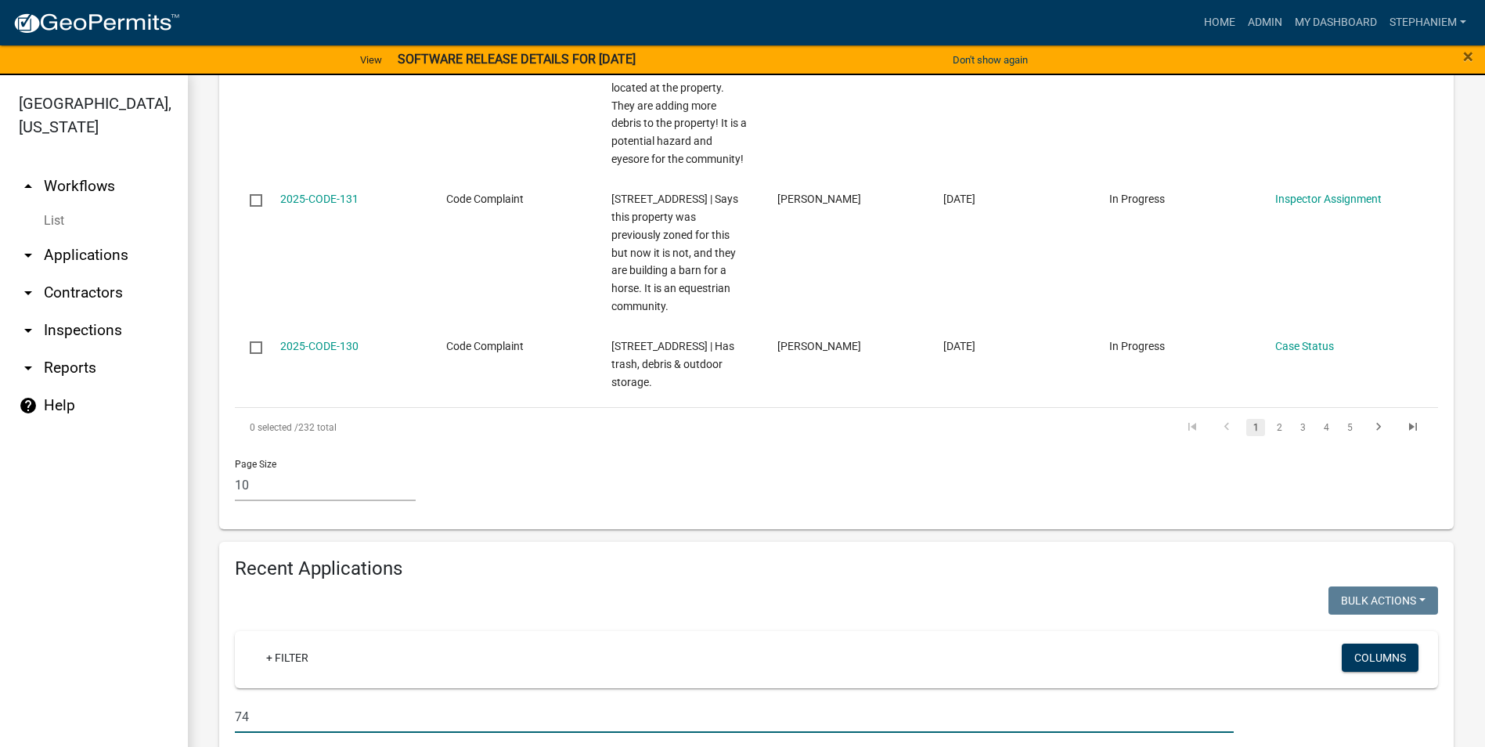
type input "7"
select select "3: 100"
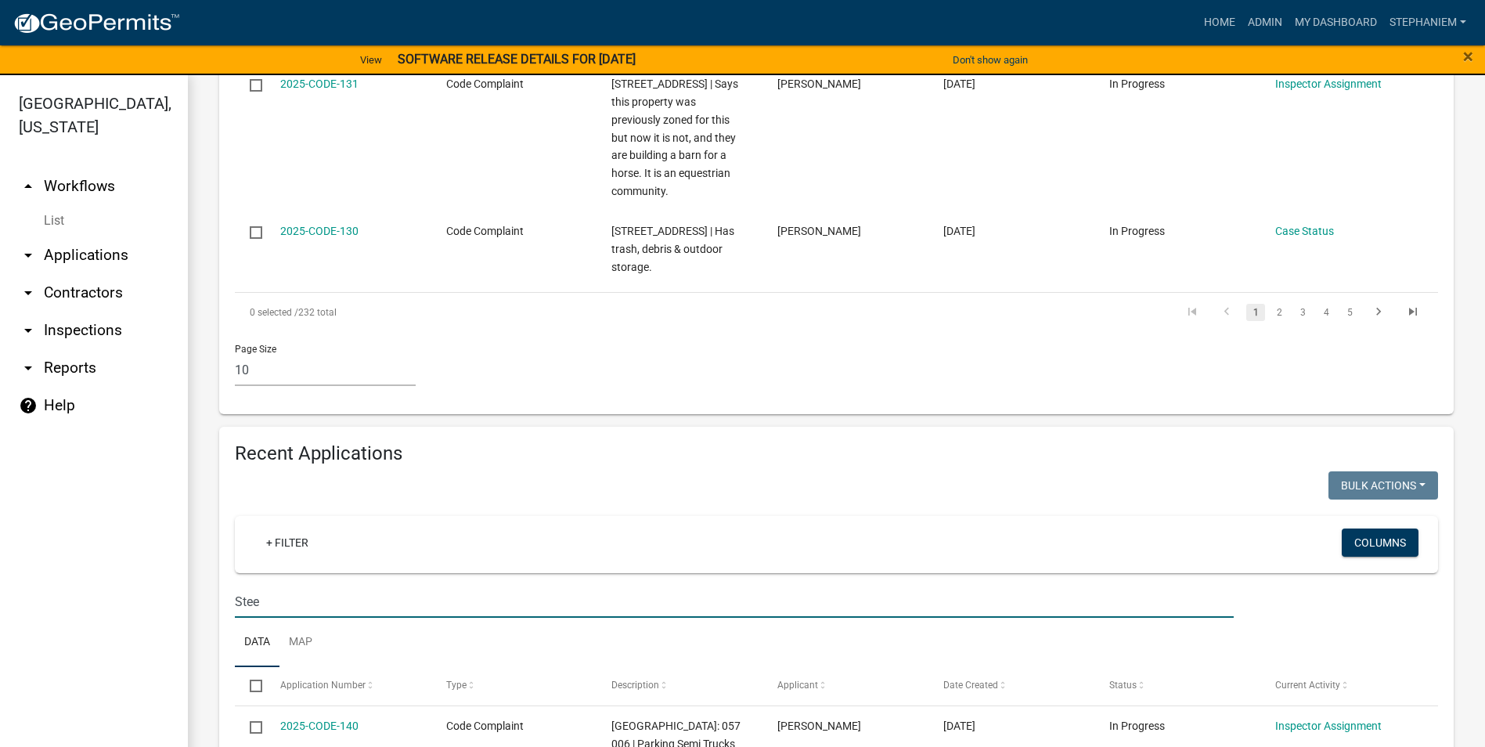
type input "Steel"
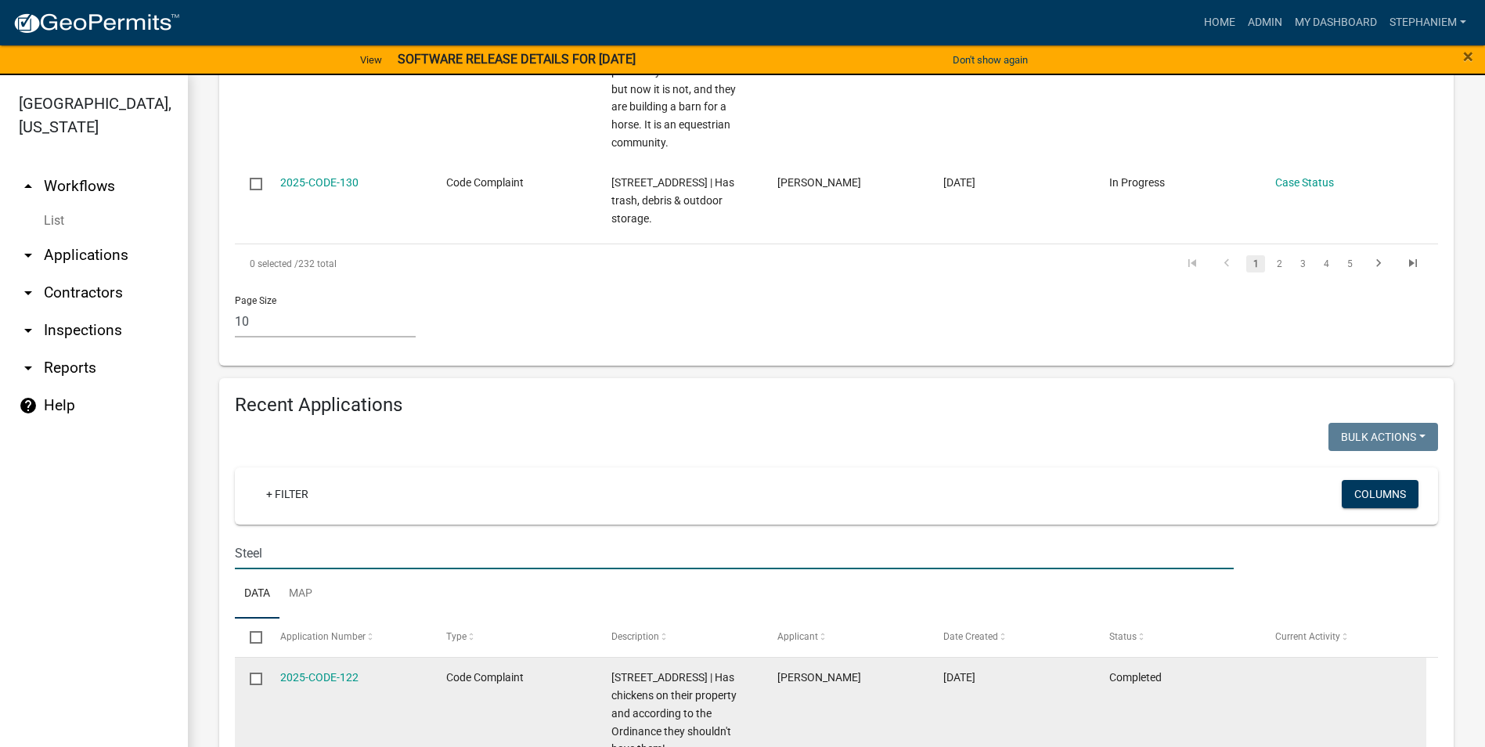
scroll to position [1812, 0]
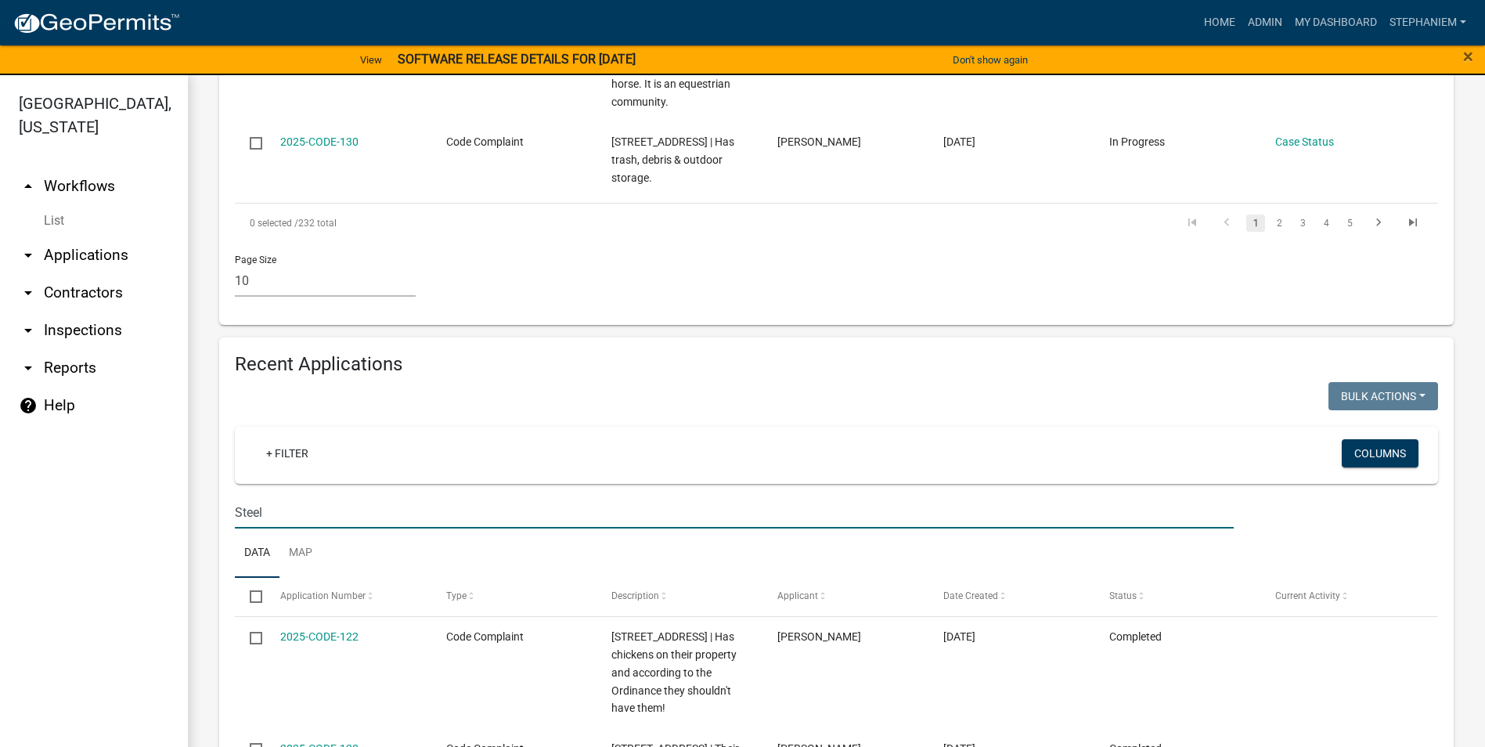
drag, startPoint x: 262, startPoint y: 366, endPoint x: 200, endPoint y: 368, distance: 62.7
type input "A"
type input "S Steel"
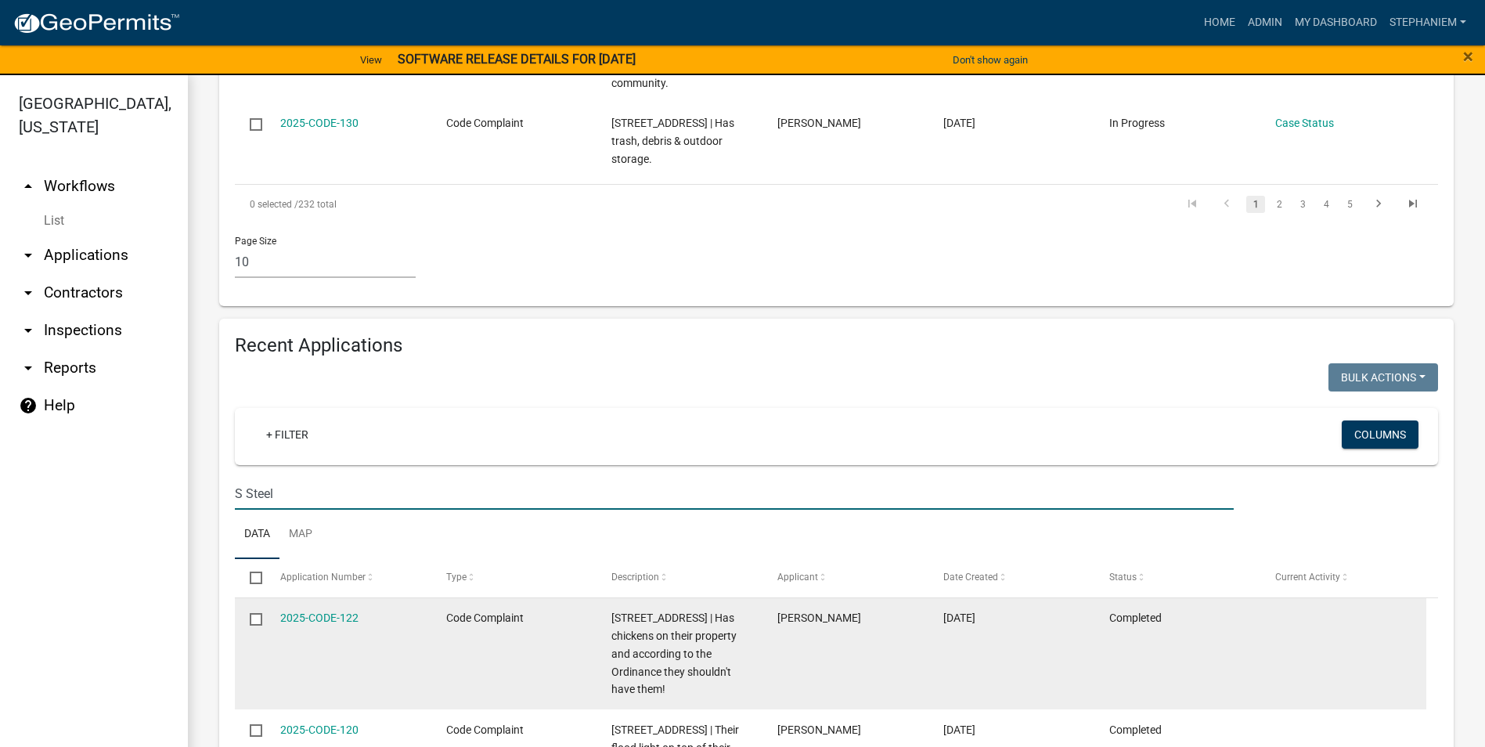
scroll to position [1713, 0]
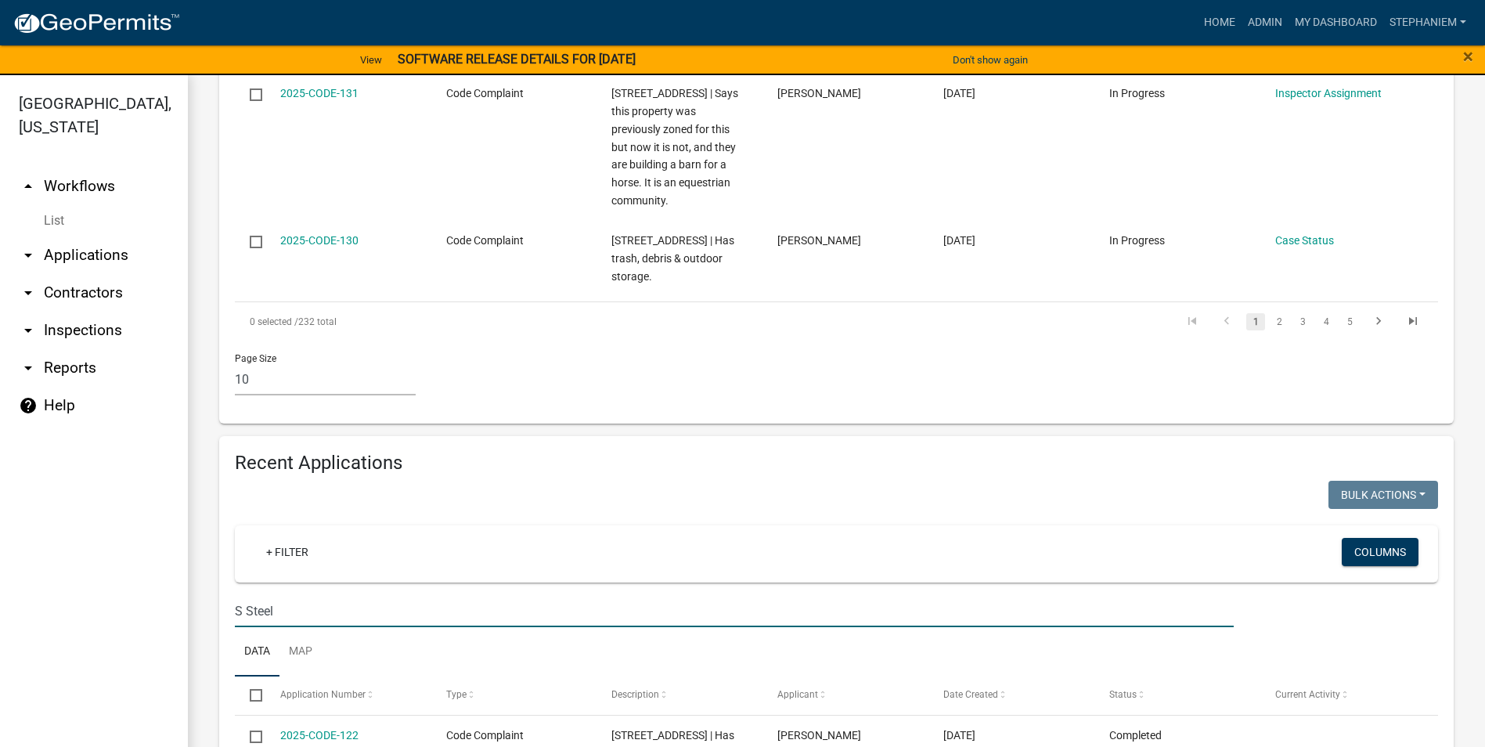
drag, startPoint x: 277, startPoint y: 462, endPoint x: 229, endPoint y: 463, distance: 48.6
click at [229, 595] on div "S Steel" at bounding box center [734, 611] width 1023 height 32
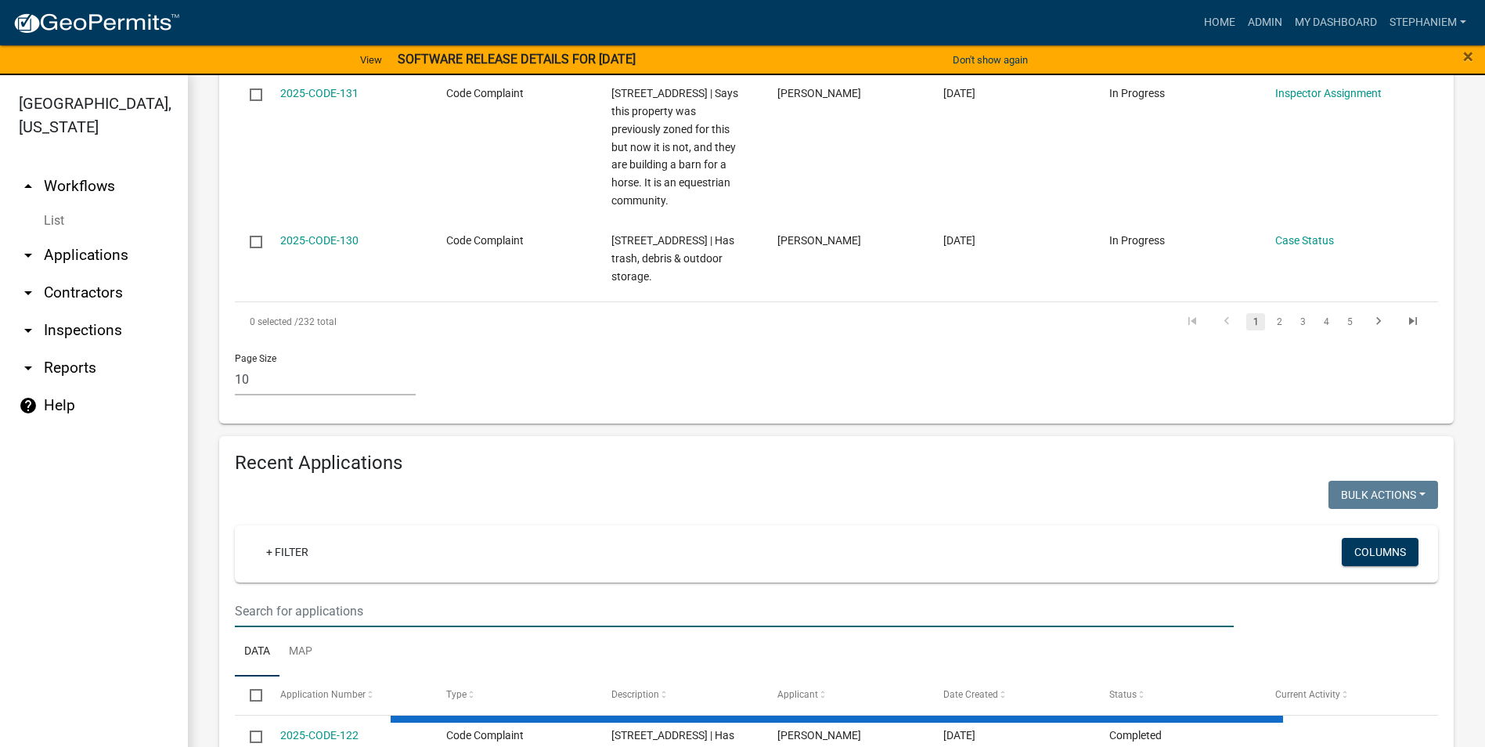
select select "3: 100"
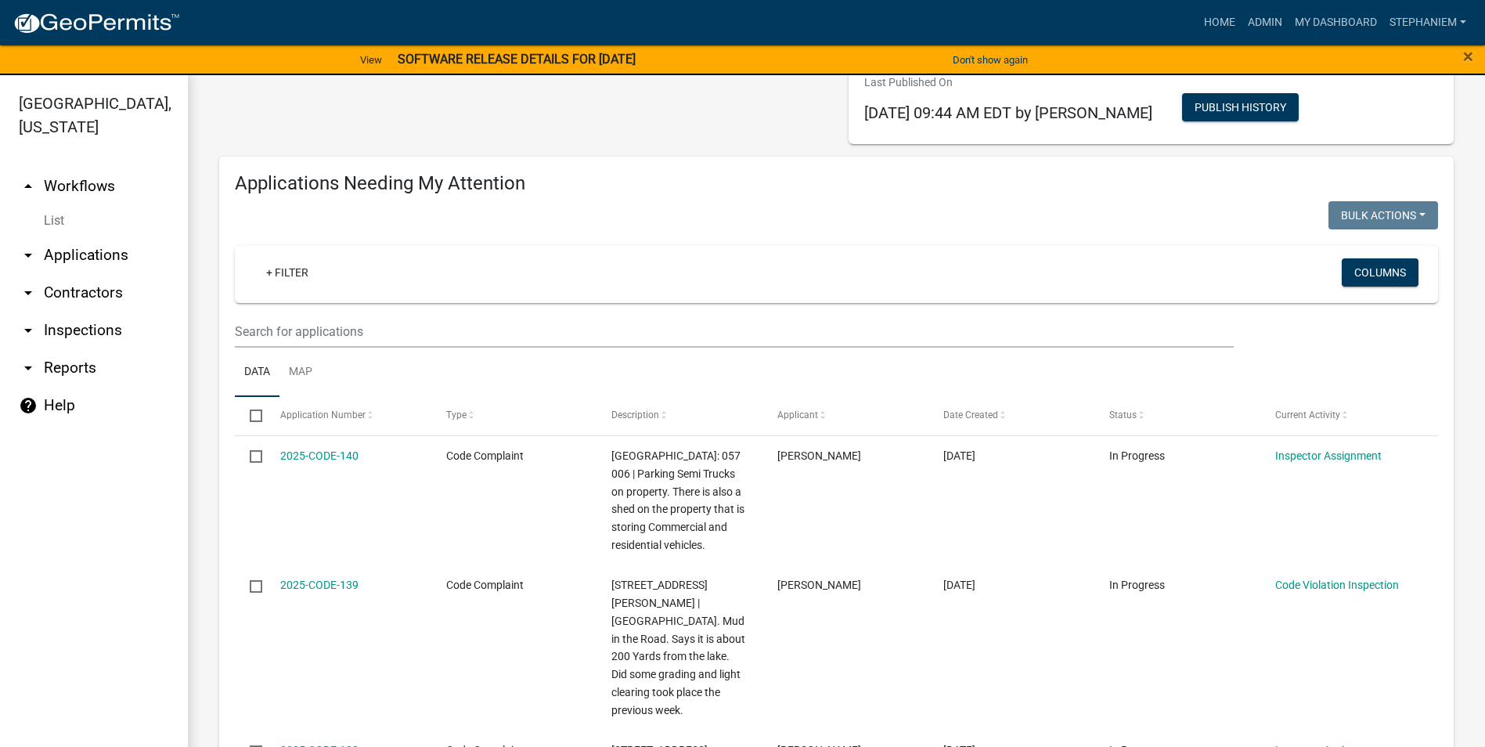
scroll to position [0, 0]
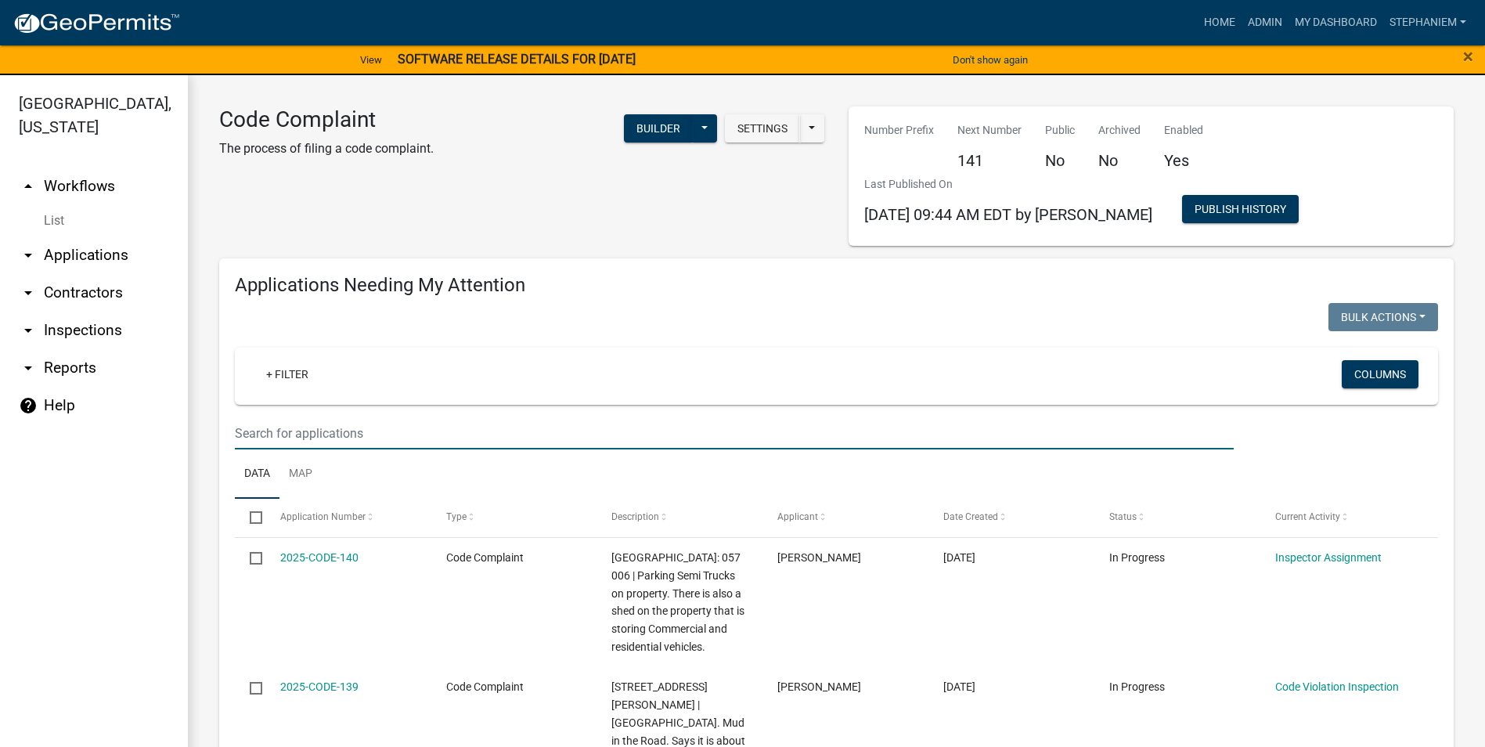
click at [341, 428] on input "text" at bounding box center [734, 433] width 999 height 32
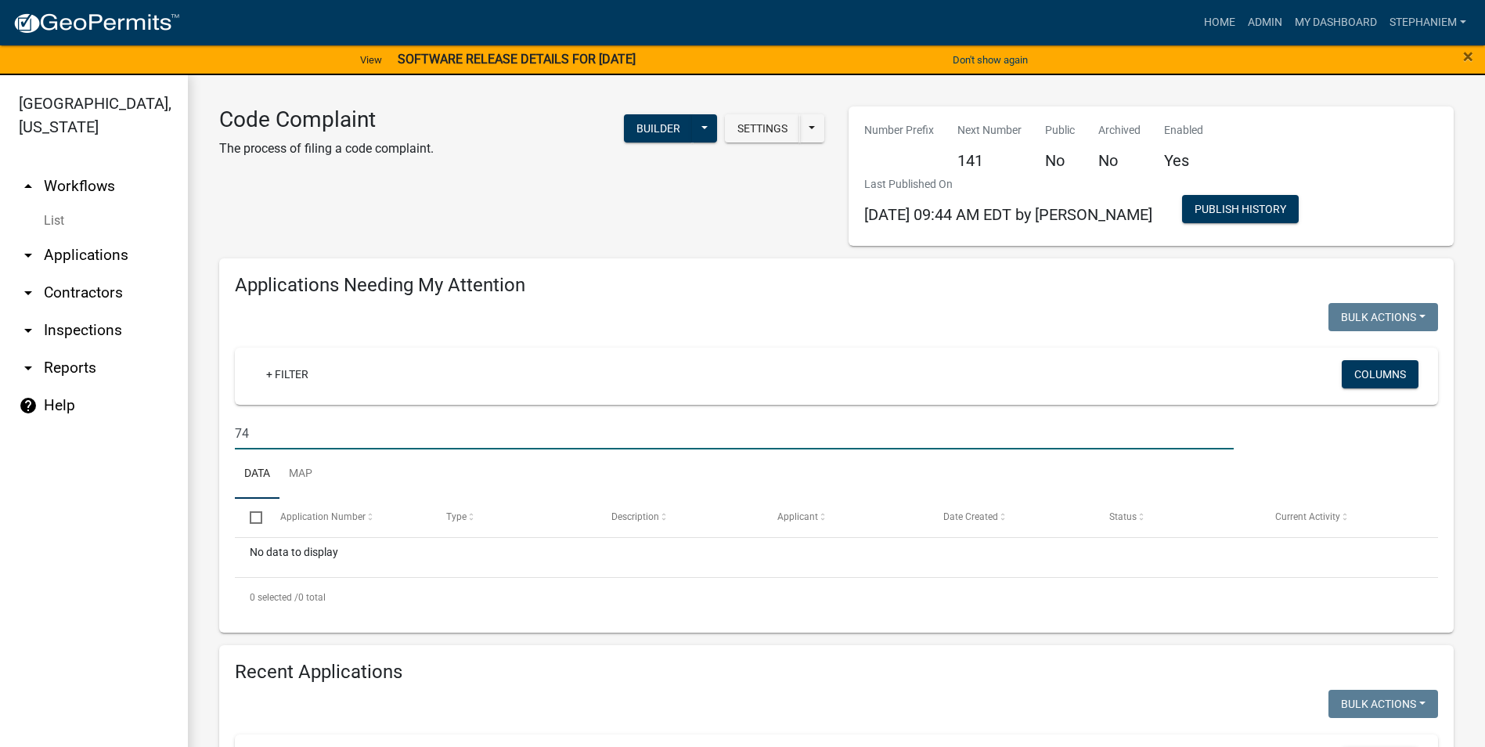
type input "7"
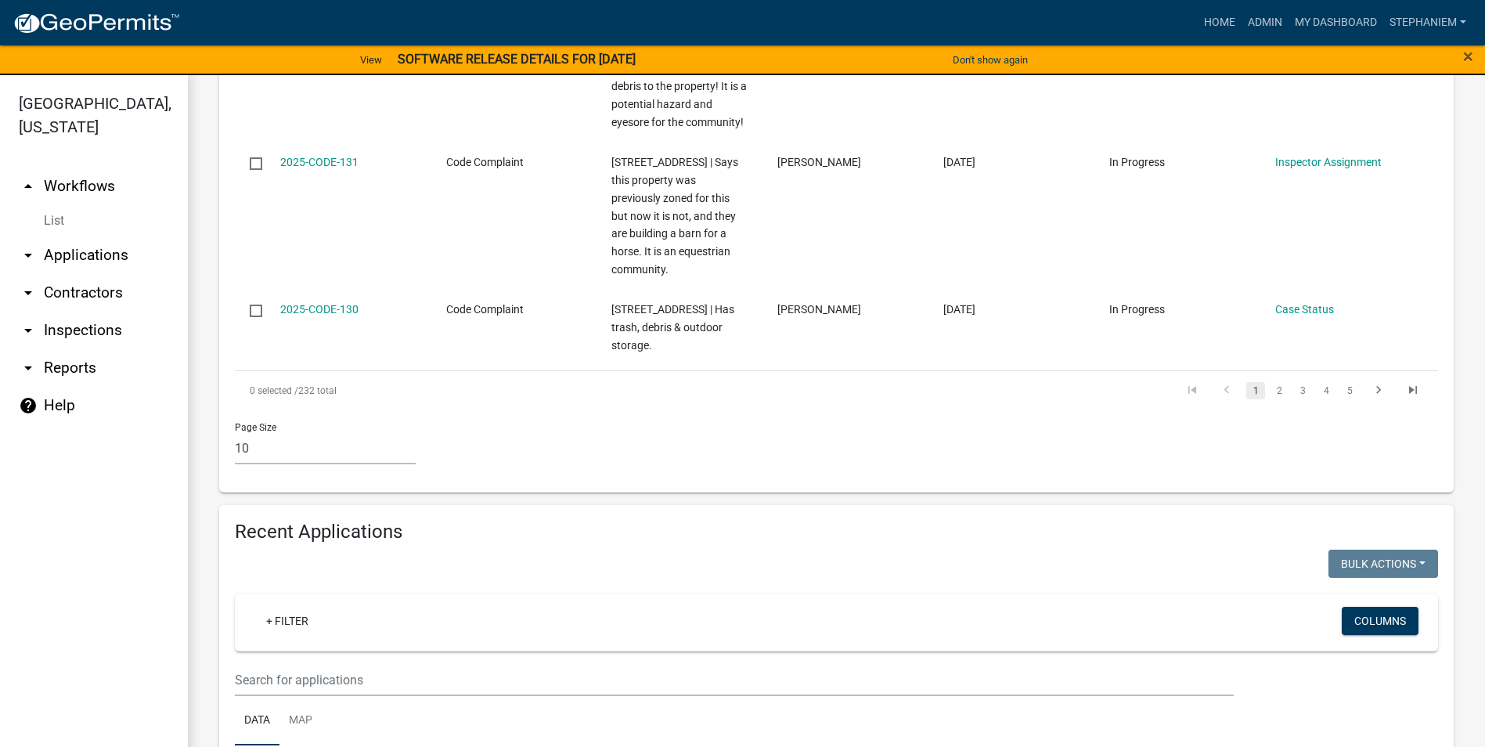
scroll to position [1879, 0]
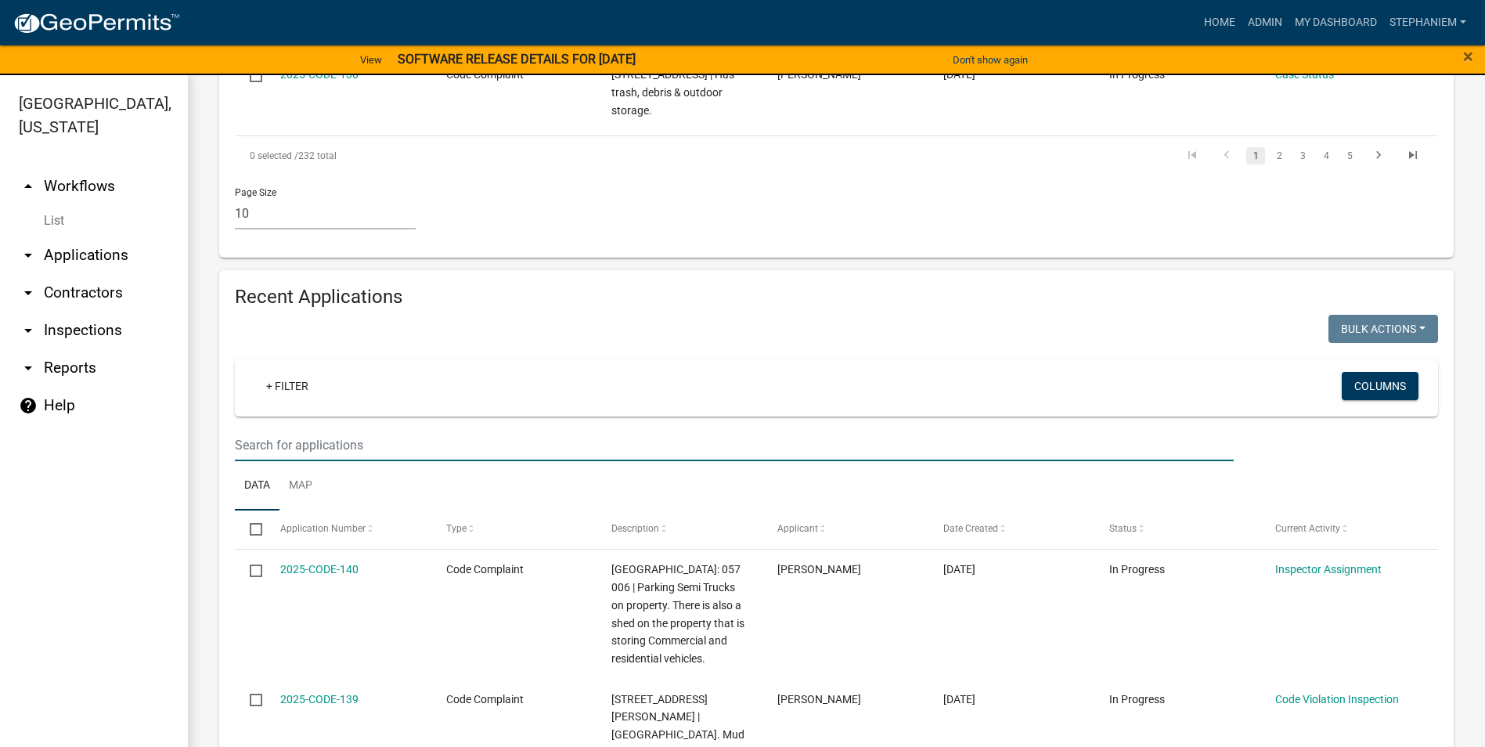
click at [356, 429] on input "text" at bounding box center [734, 445] width 999 height 32
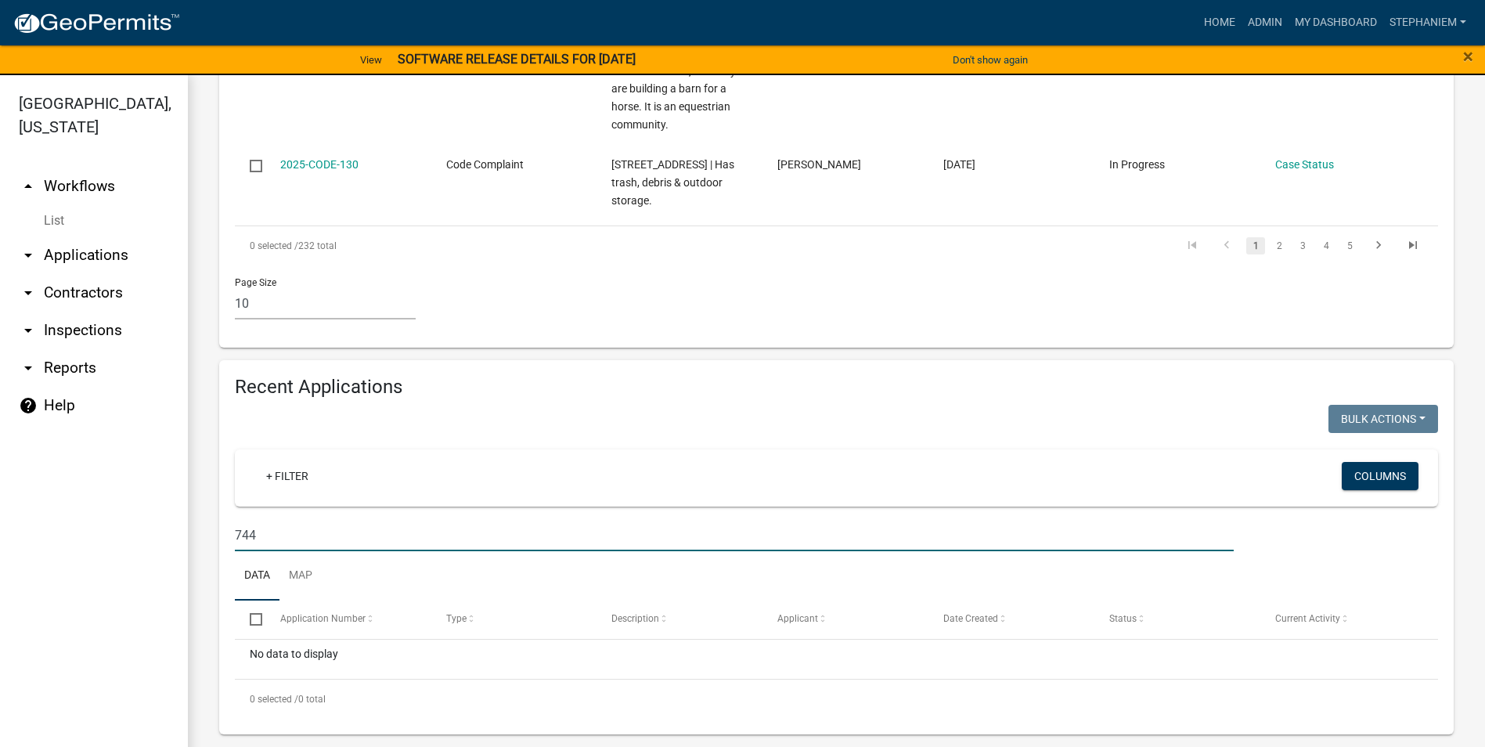
scroll to position [1647, 0]
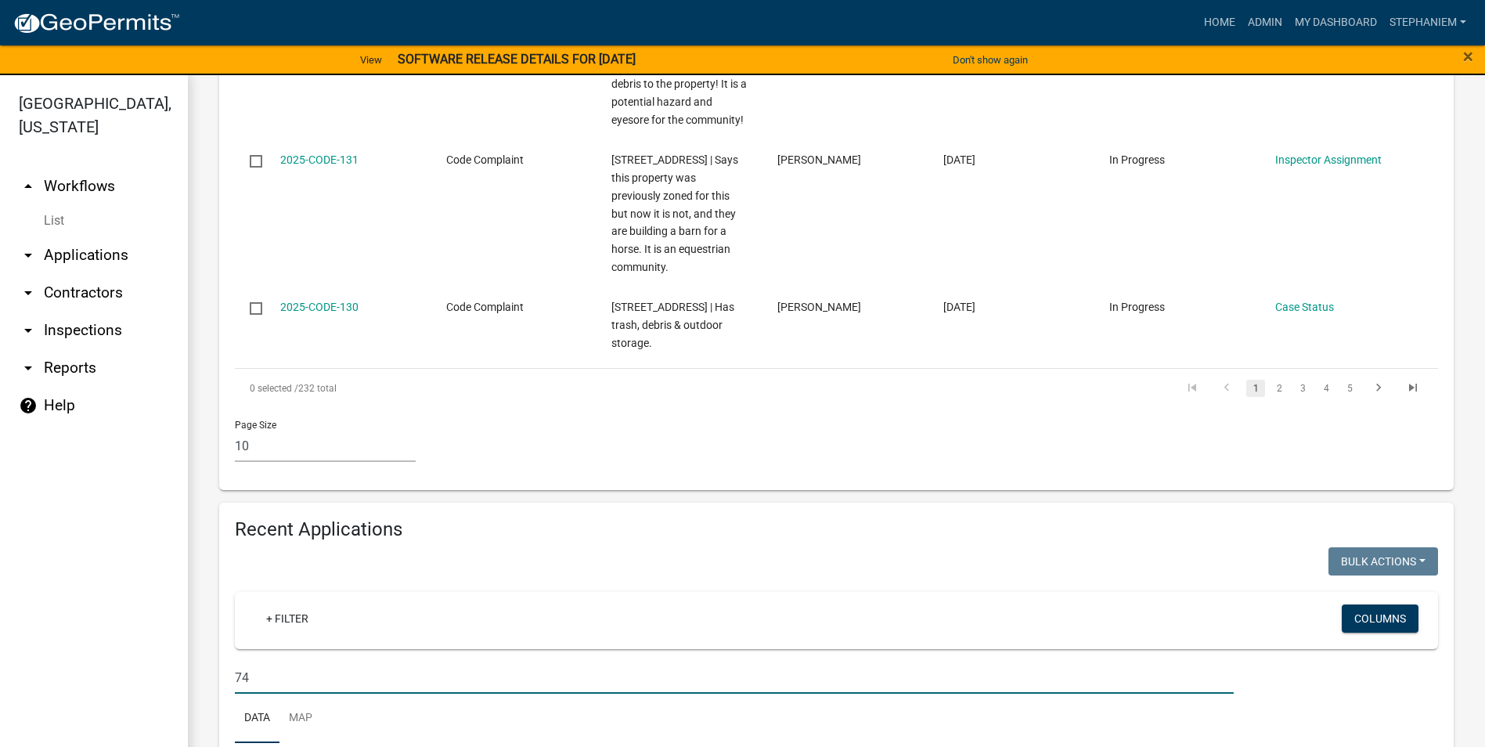
type input "7"
select select "3: 100"
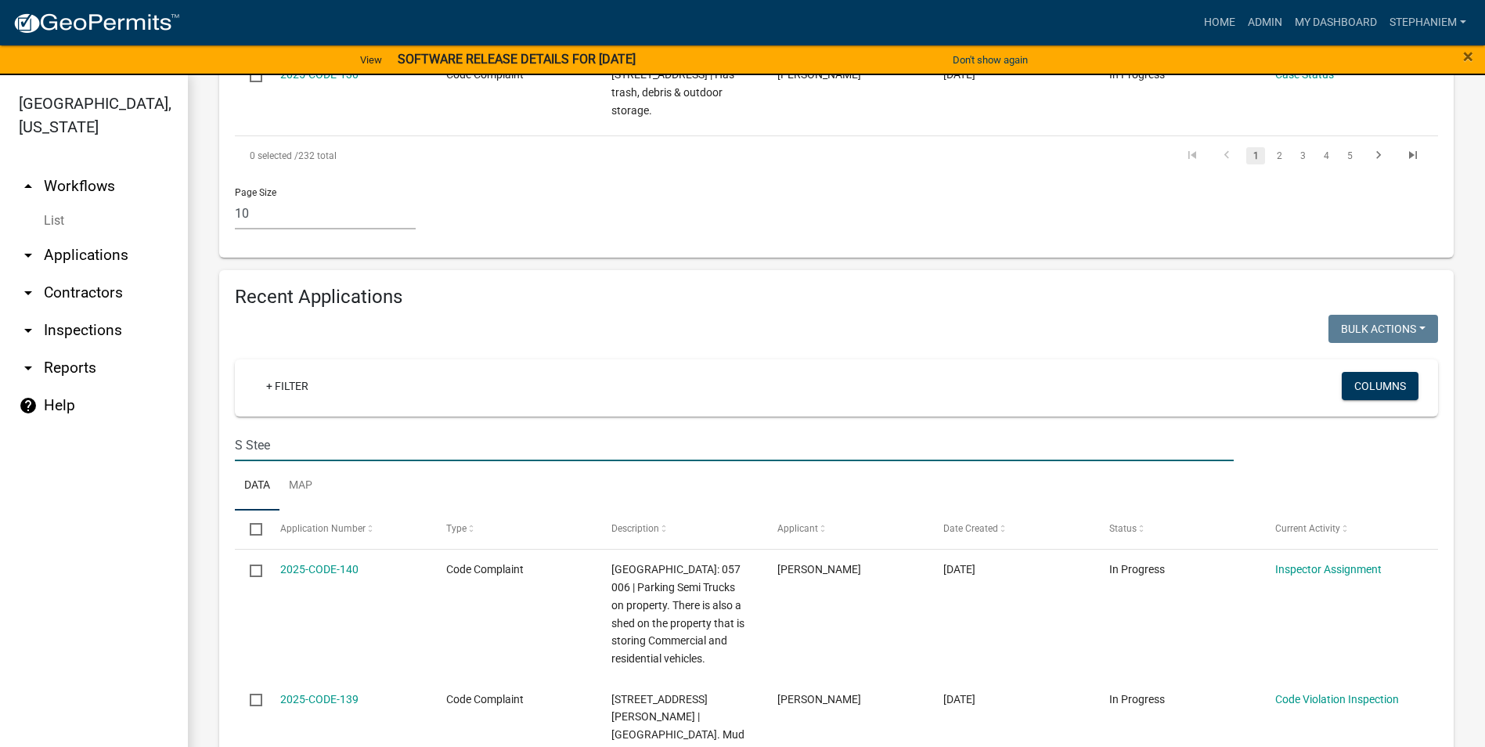
type input "S Steel"
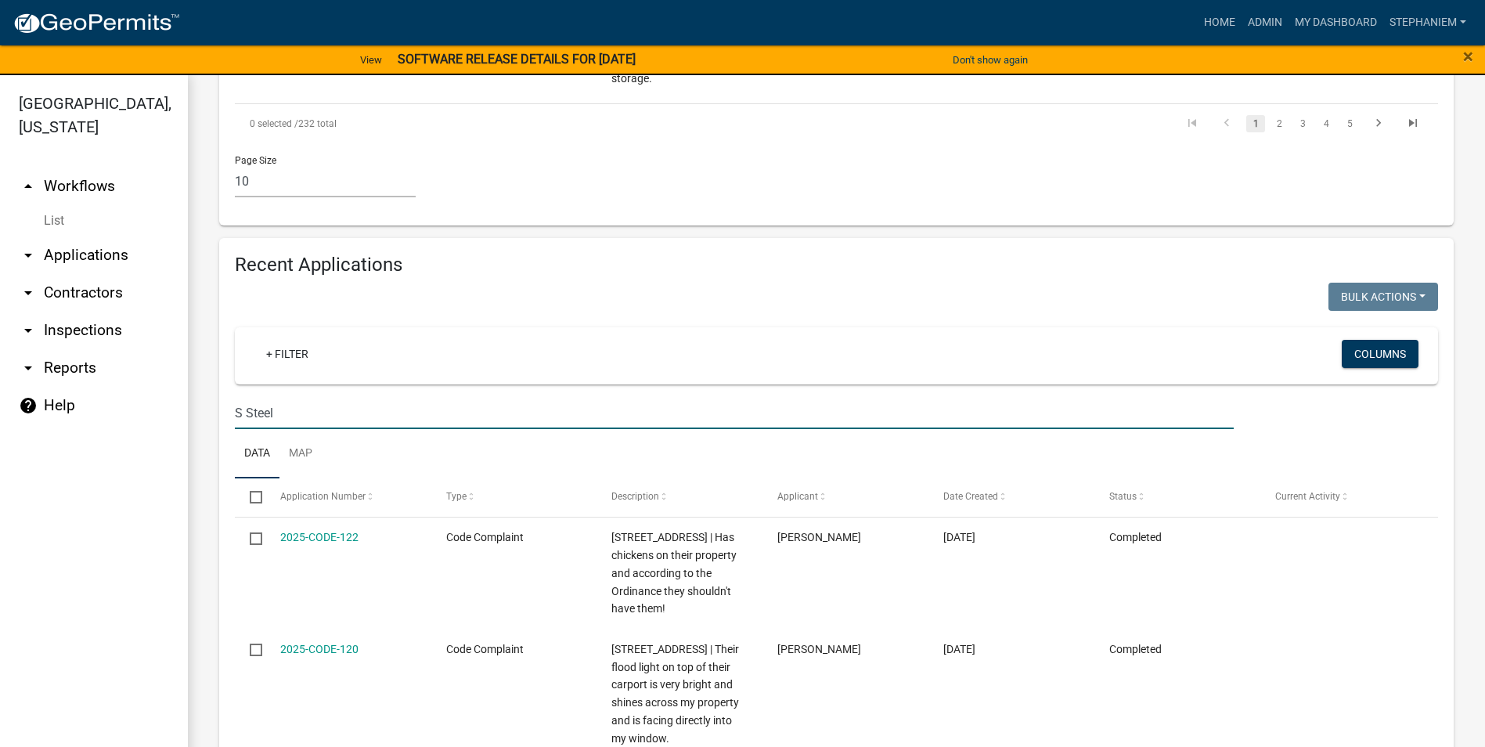
scroll to position [1870, 0]
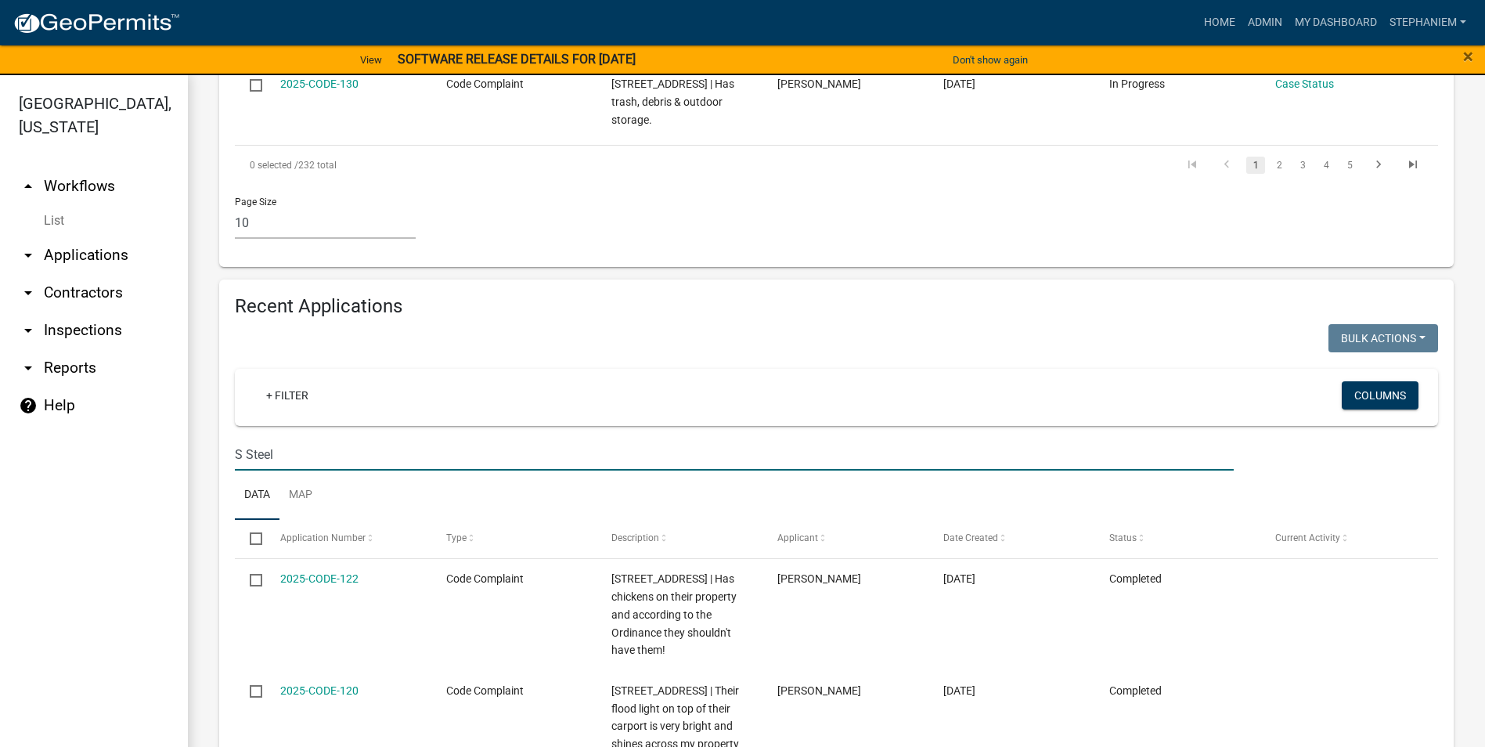
drag, startPoint x: 289, startPoint y: 307, endPoint x: 217, endPoint y: 309, distance: 72.1
select select "3: 100"
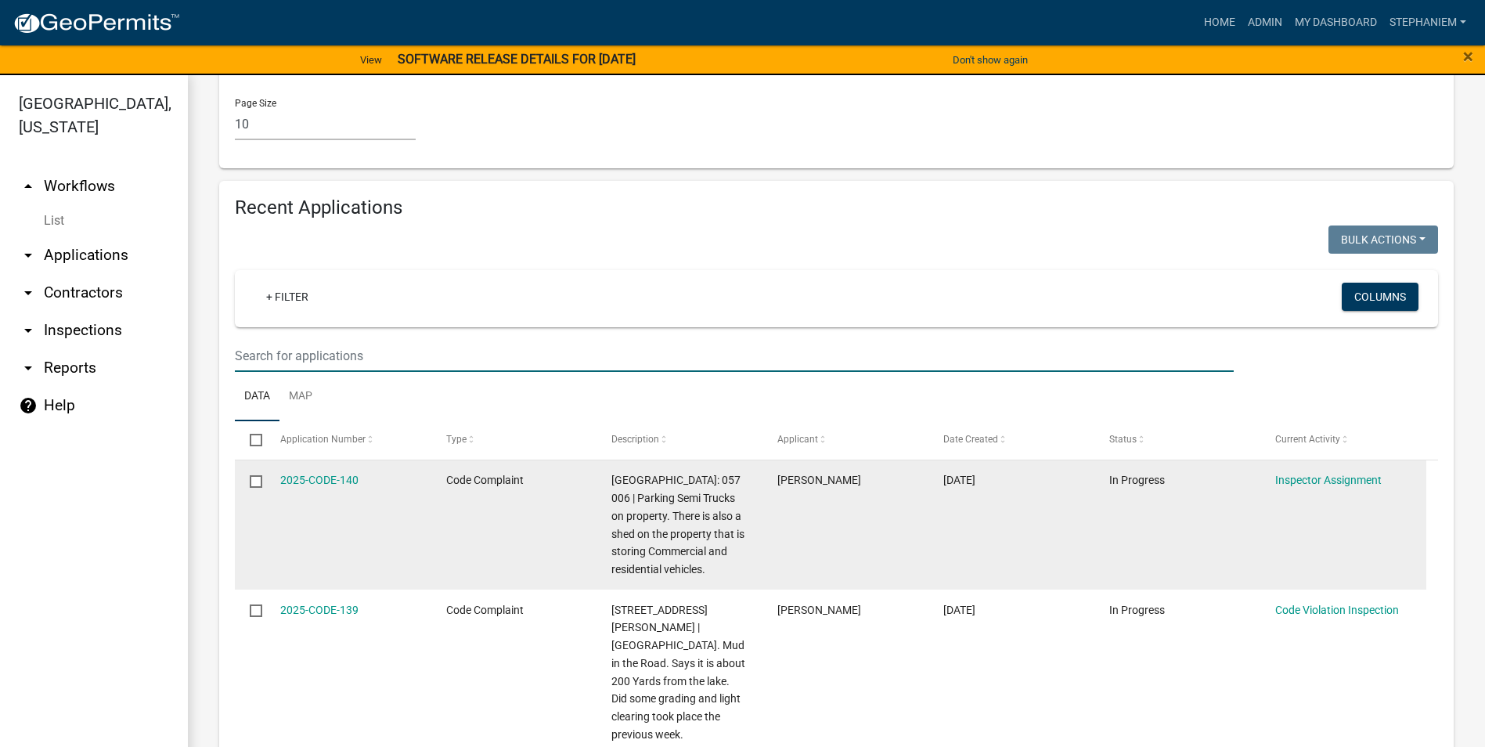
scroll to position [1879, 0]
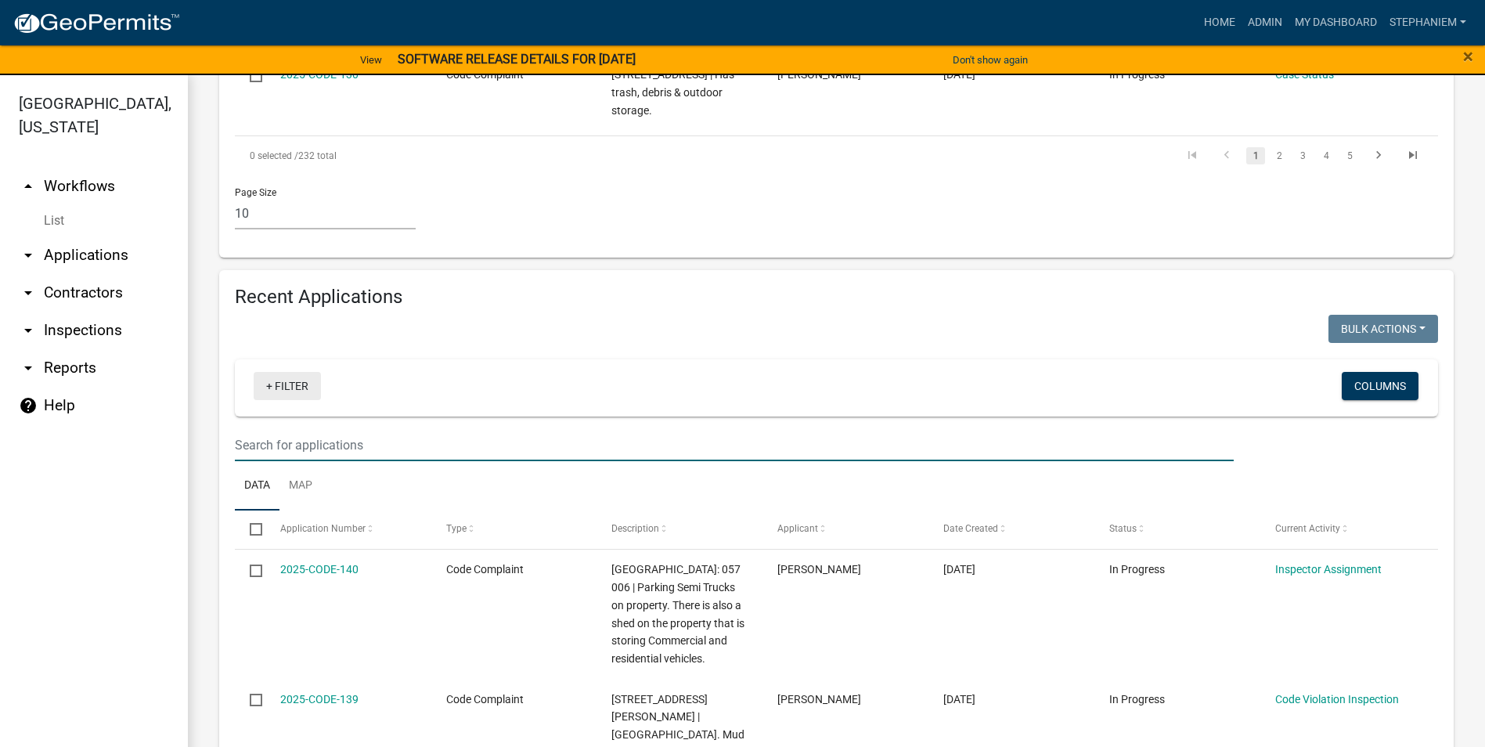
click at [299, 372] on link "+ Filter" at bounding box center [287, 386] width 67 height 28
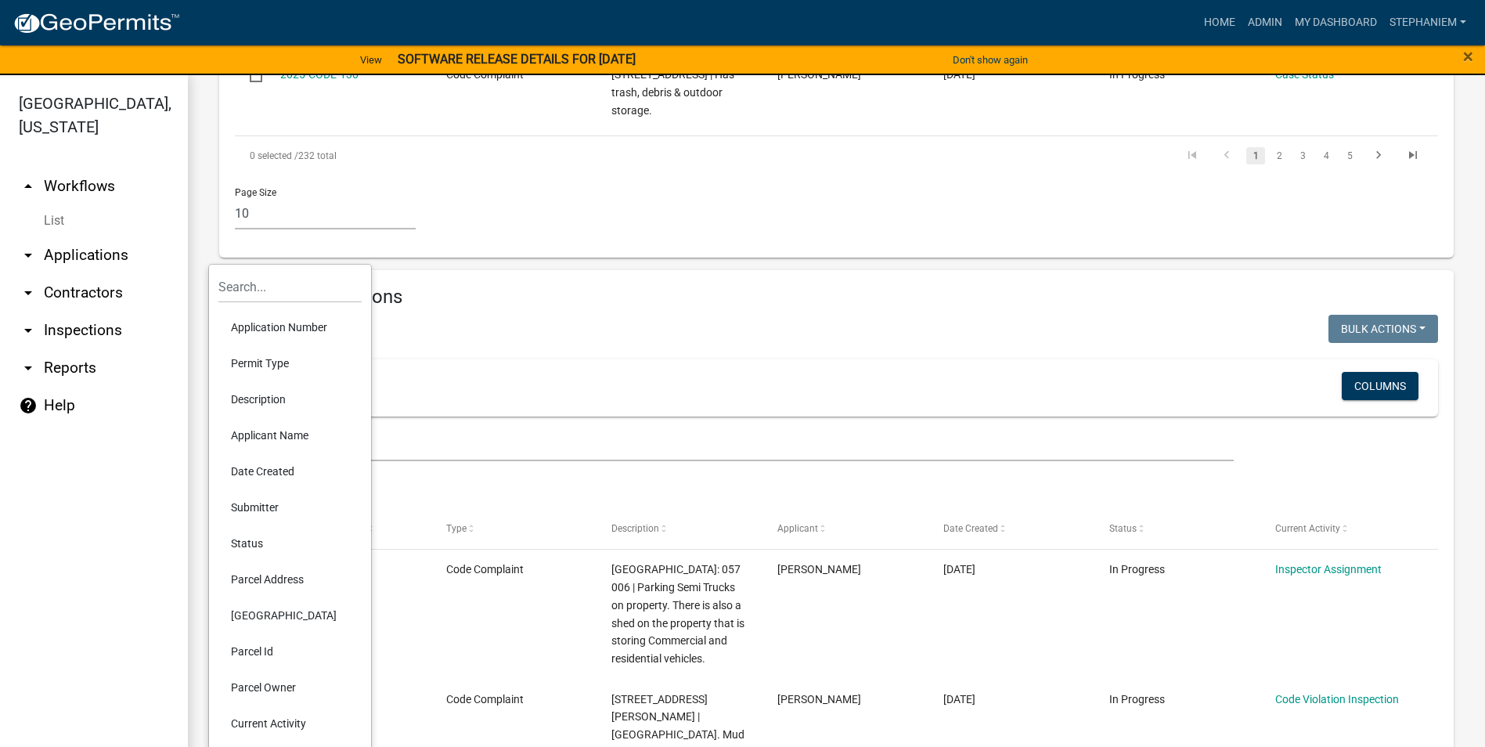
scroll to position [1958, 0]
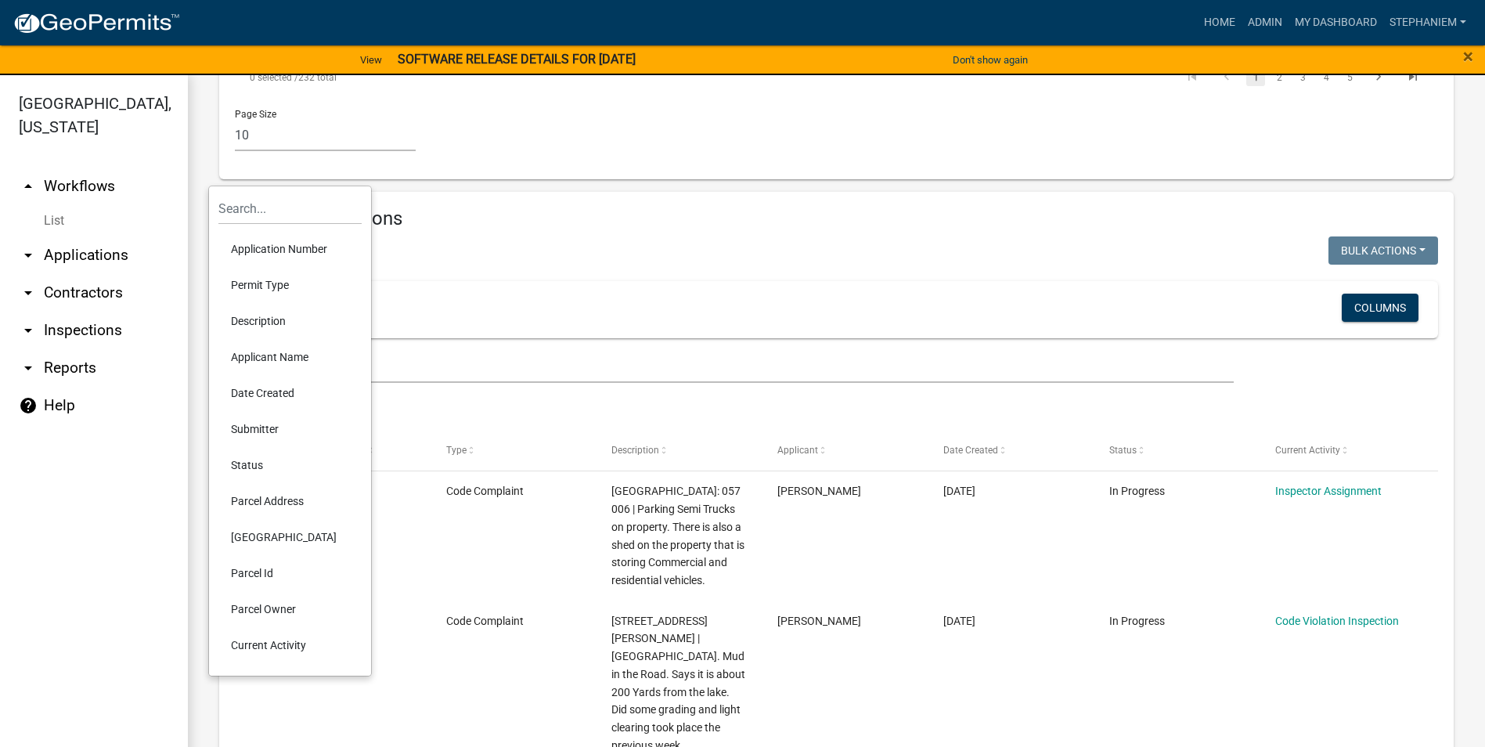
click at [276, 574] on li "Parcel Id" at bounding box center [289, 573] width 143 height 36
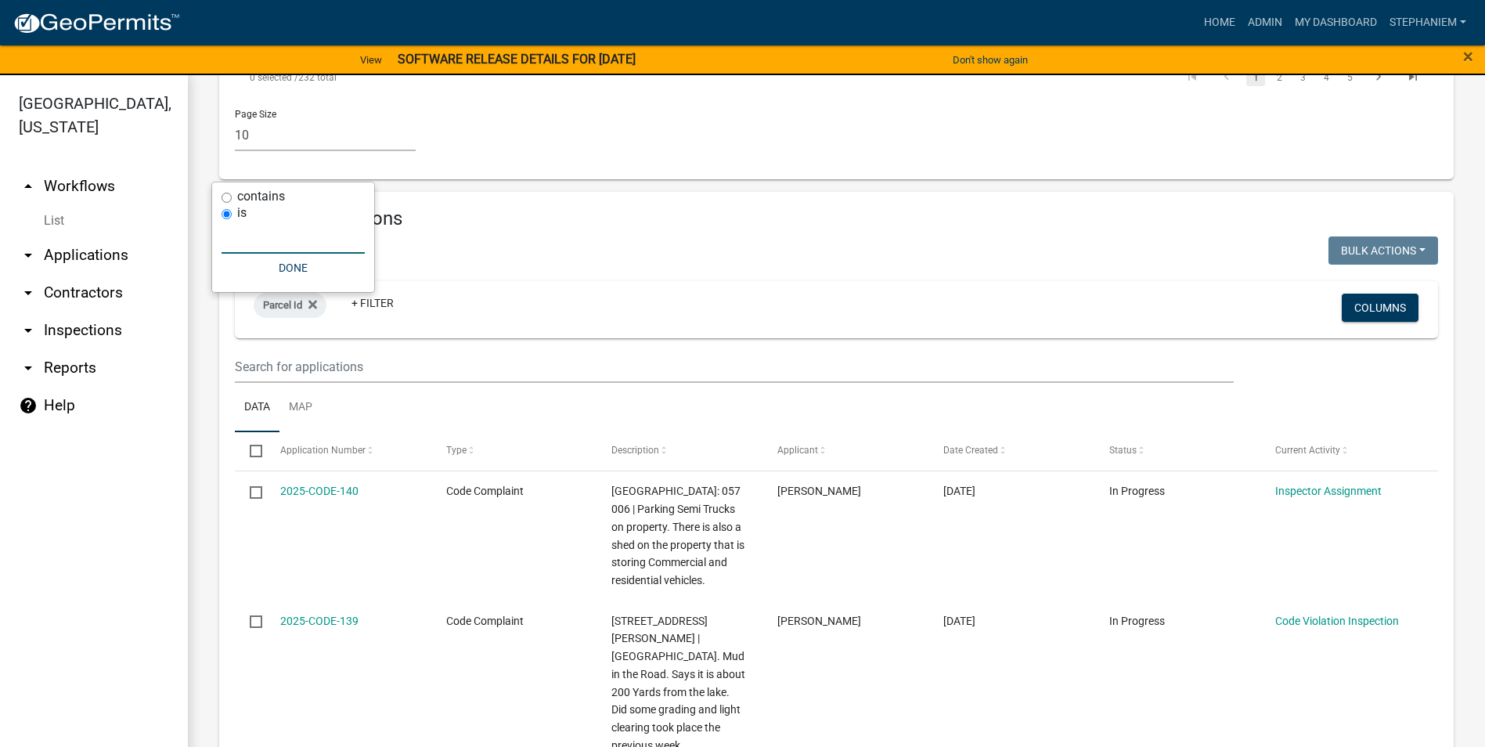
click at [239, 251] on input "text" at bounding box center [293, 238] width 143 height 32
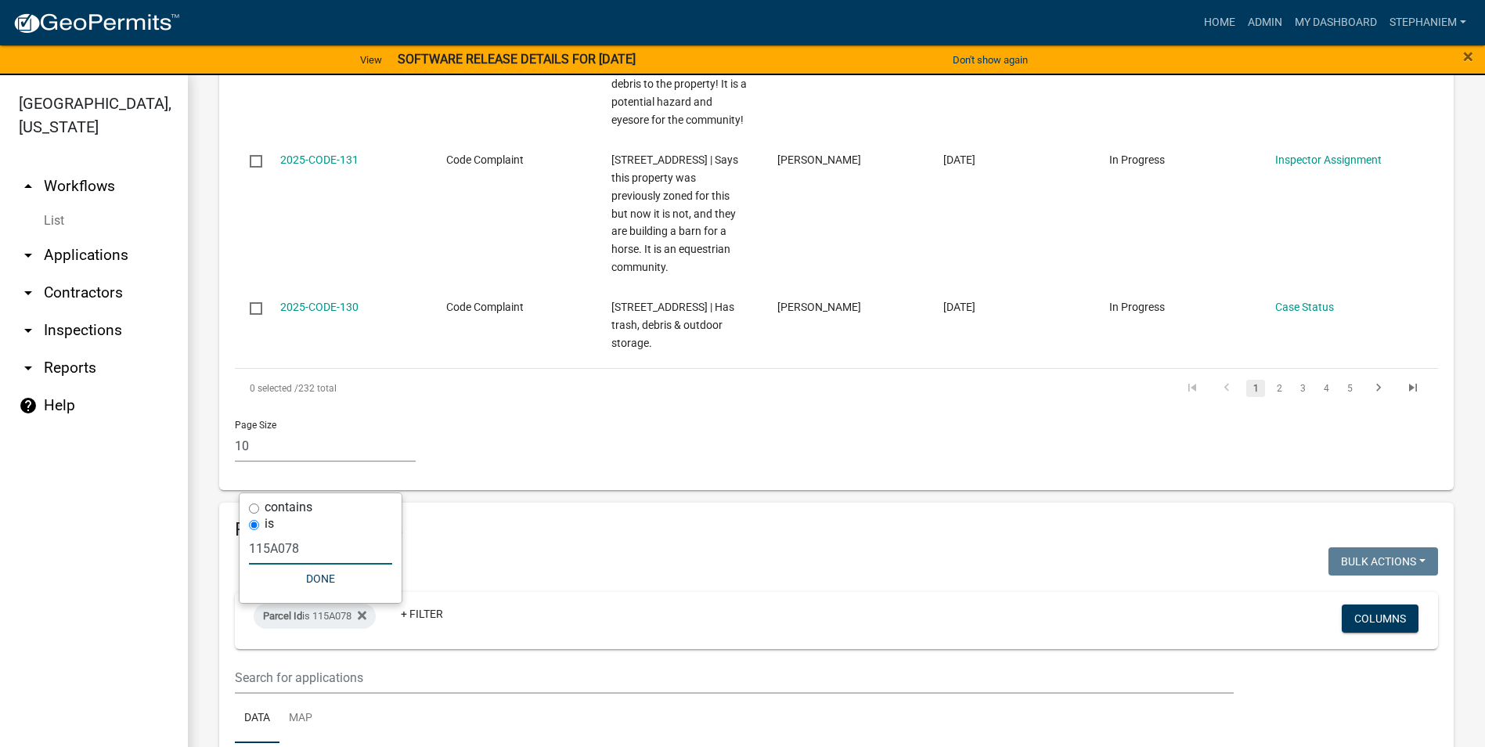
scroll to position [1647, 0]
type input "1"
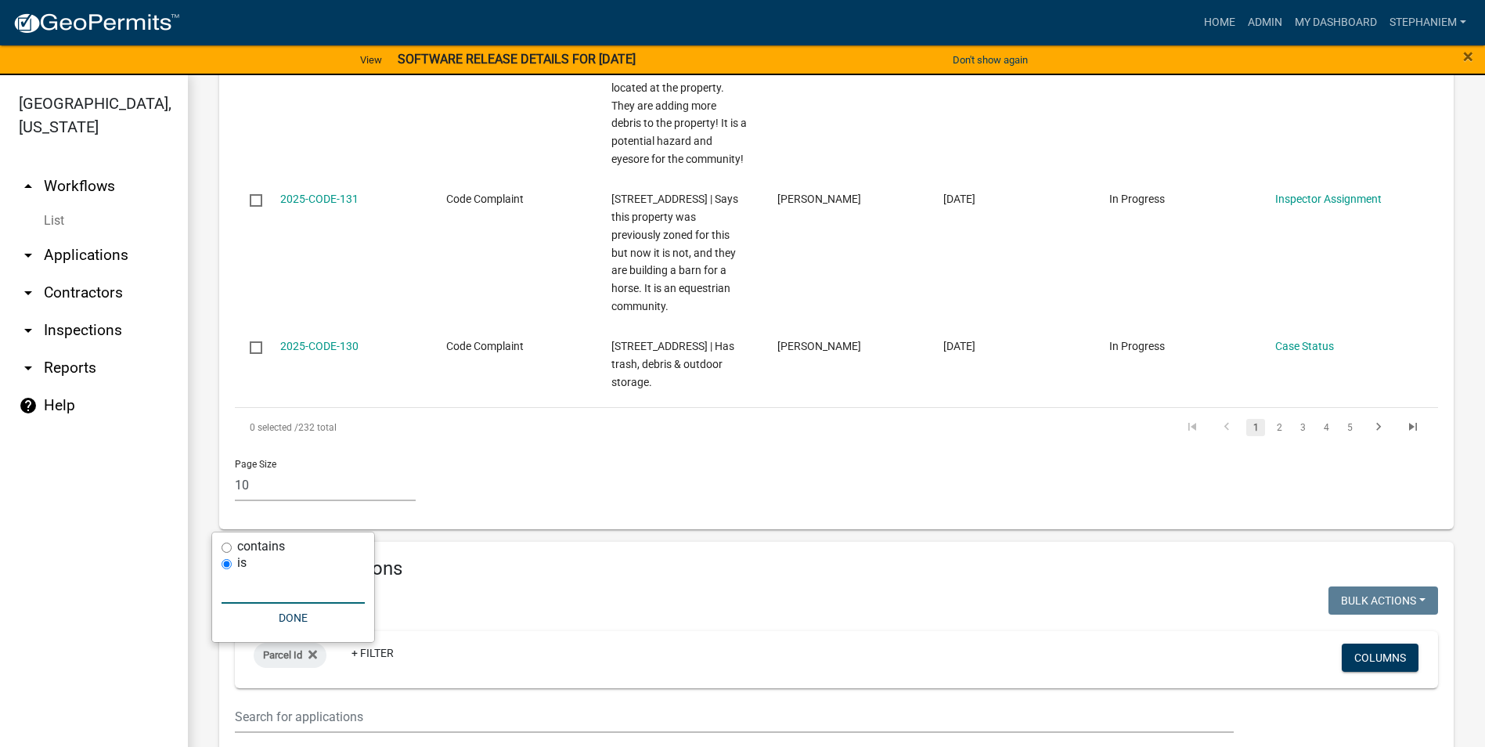
select select "3: 100"
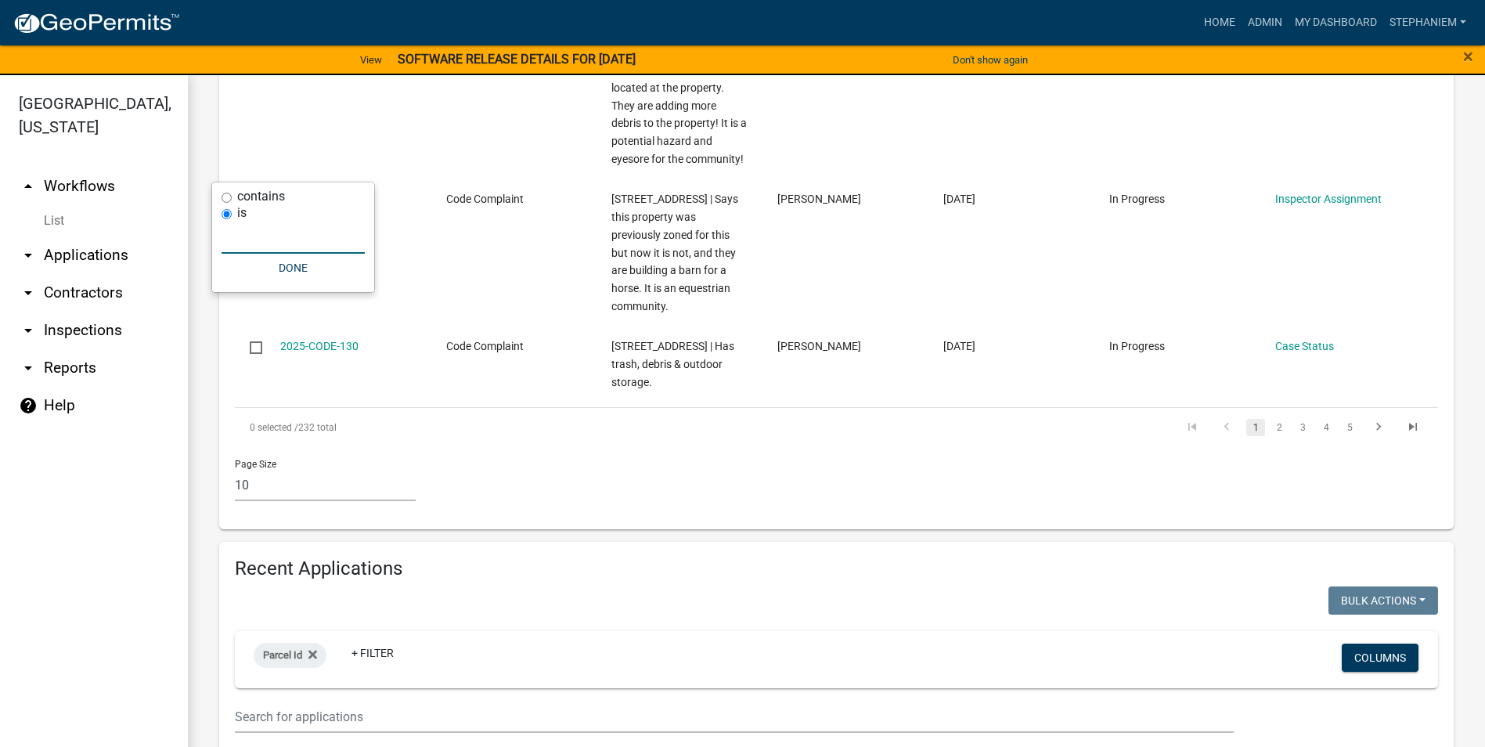
scroll to position [1958, 0]
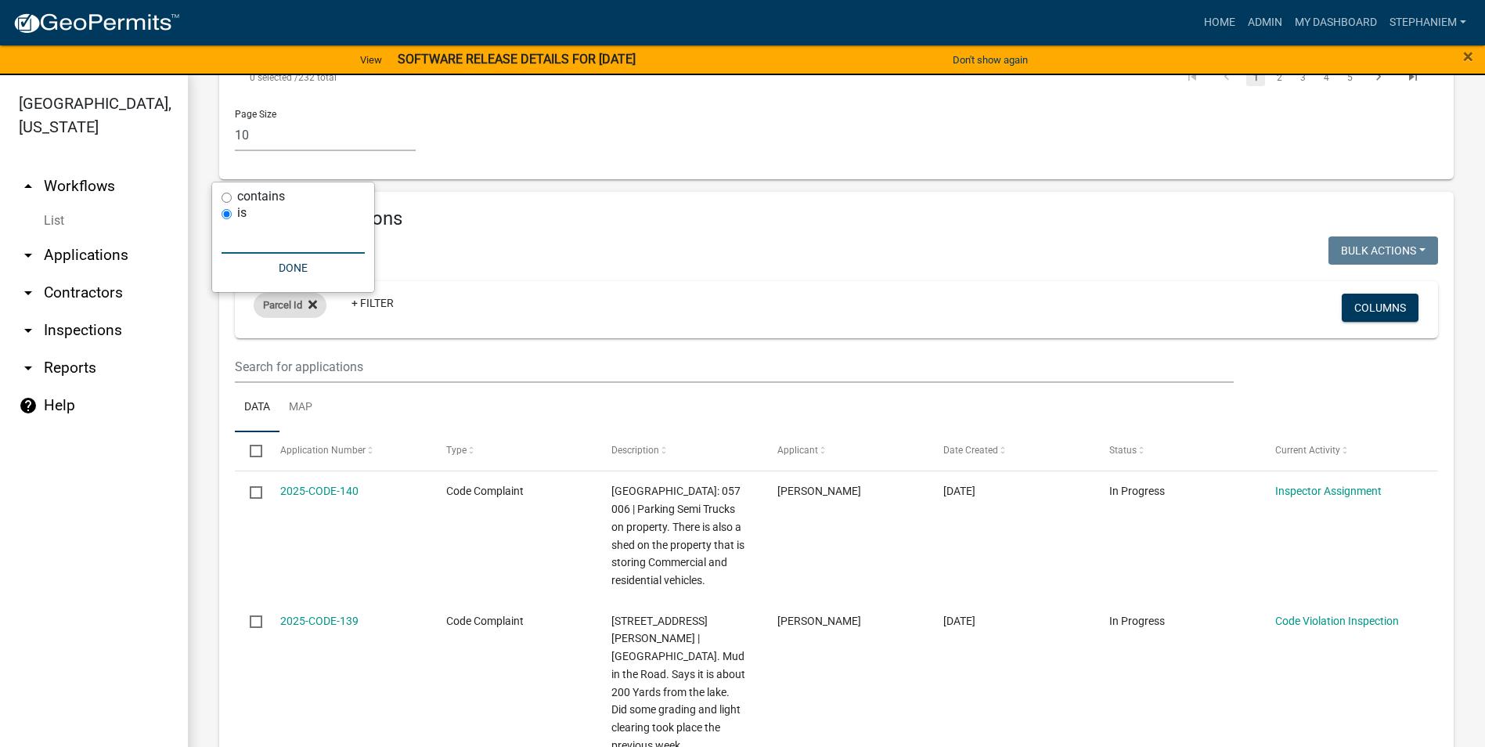
click at [311, 300] on icon at bounding box center [313, 304] width 9 height 9
click at [88, 255] on link "arrow_drop_down Applications" at bounding box center [94, 255] width 188 height 38
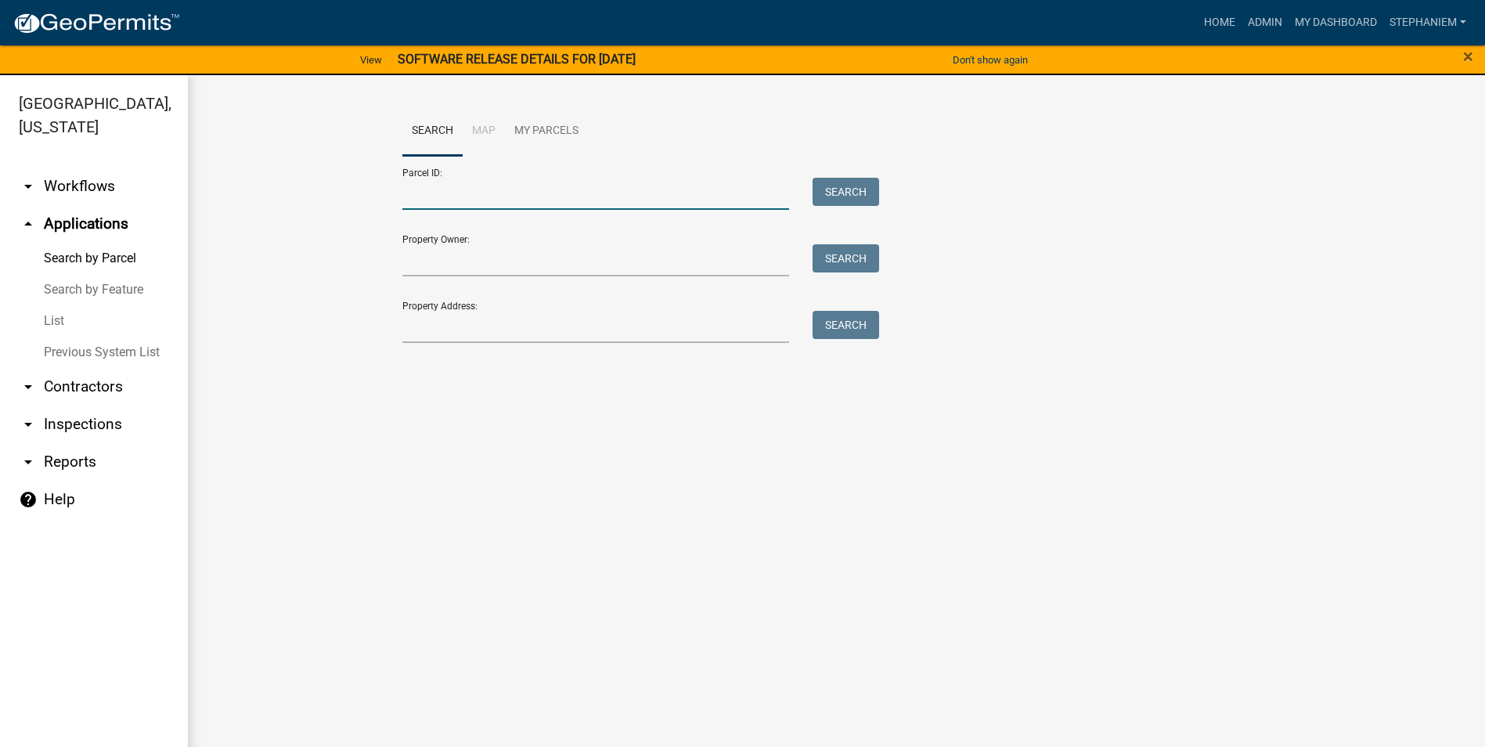
click at [507, 201] on input "Parcel ID:" at bounding box center [596, 194] width 388 height 32
type input "0"
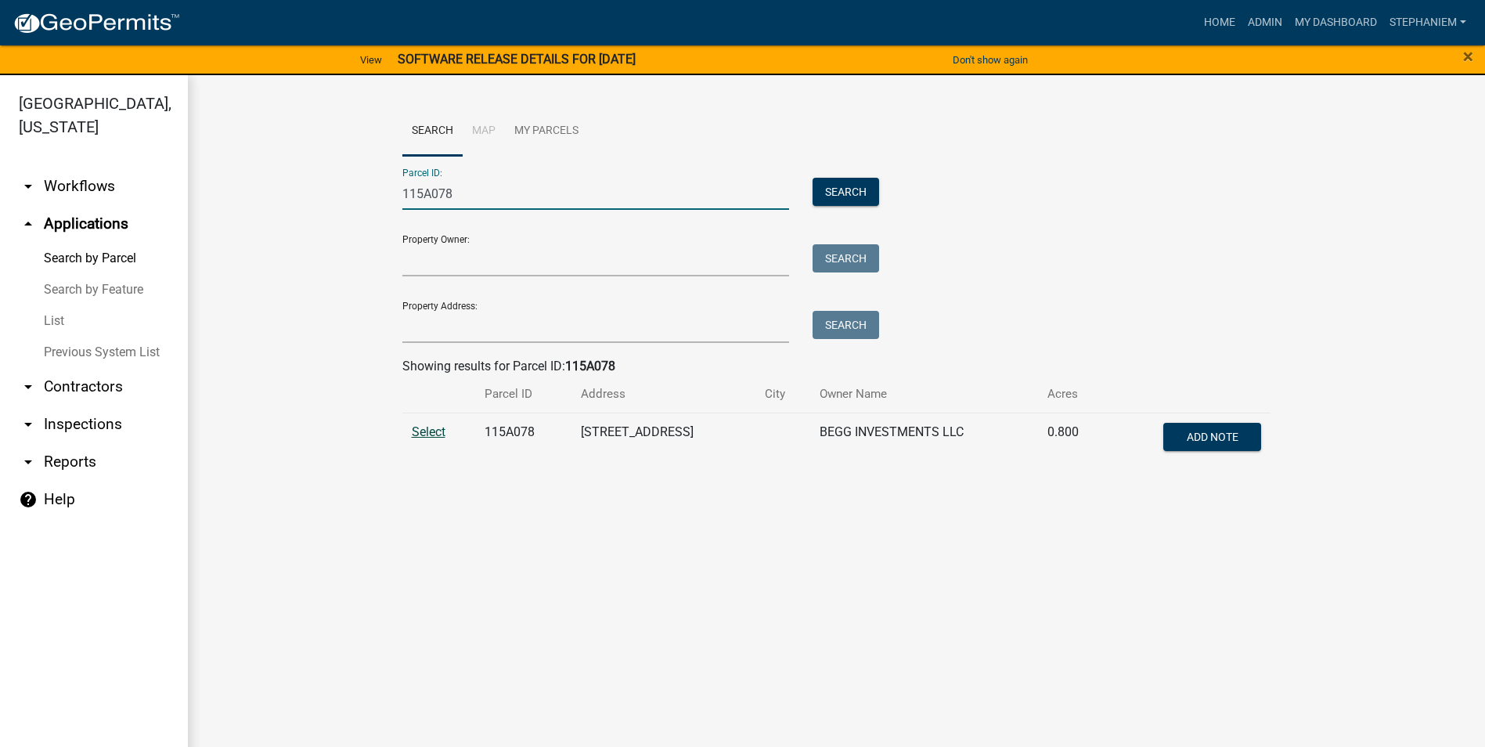
type input "115A078"
click at [436, 426] on span "Select" at bounding box center [429, 431] width 34 height 15
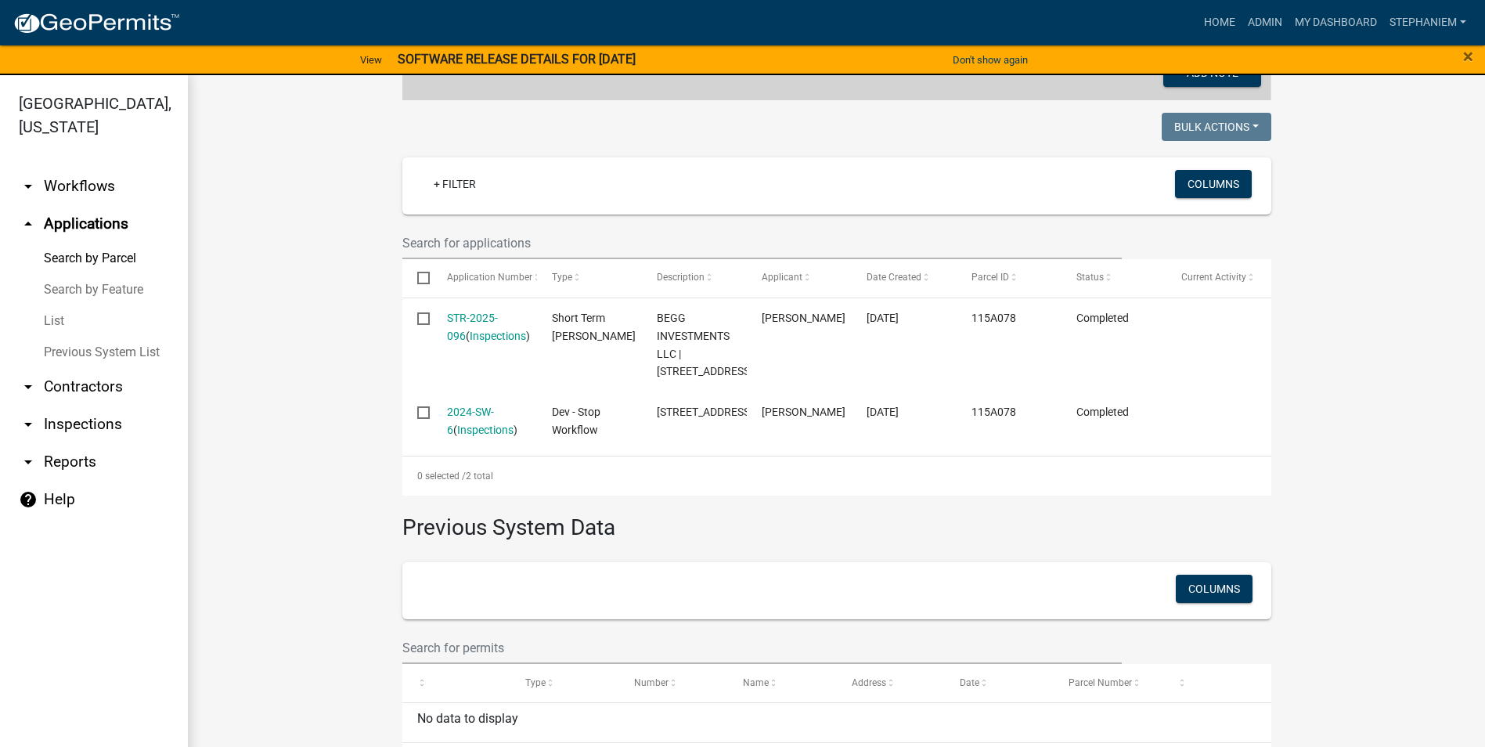
scroll to position [392, 0]
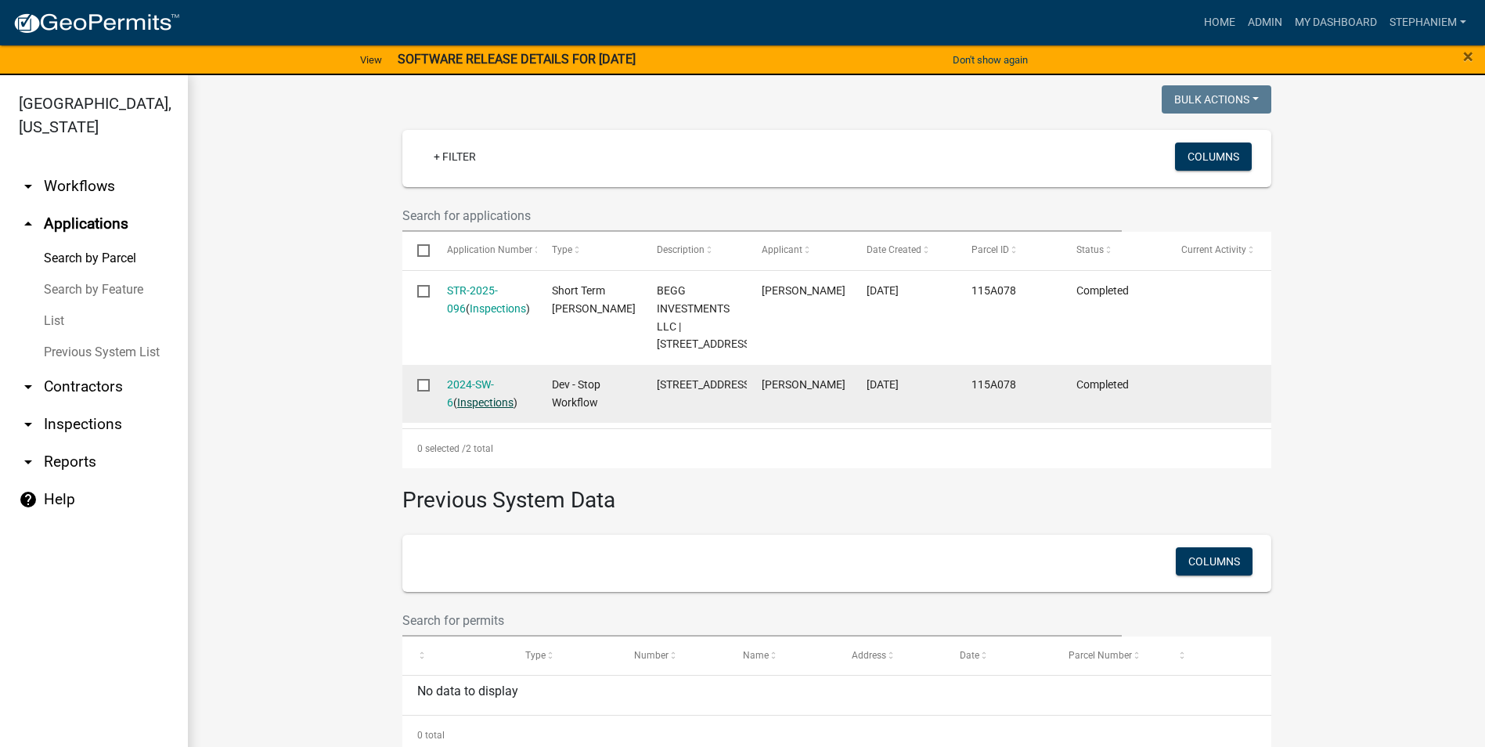
click at [469, 409] on link "Inspections" at bounding box center [485, 402] width 56 height 13
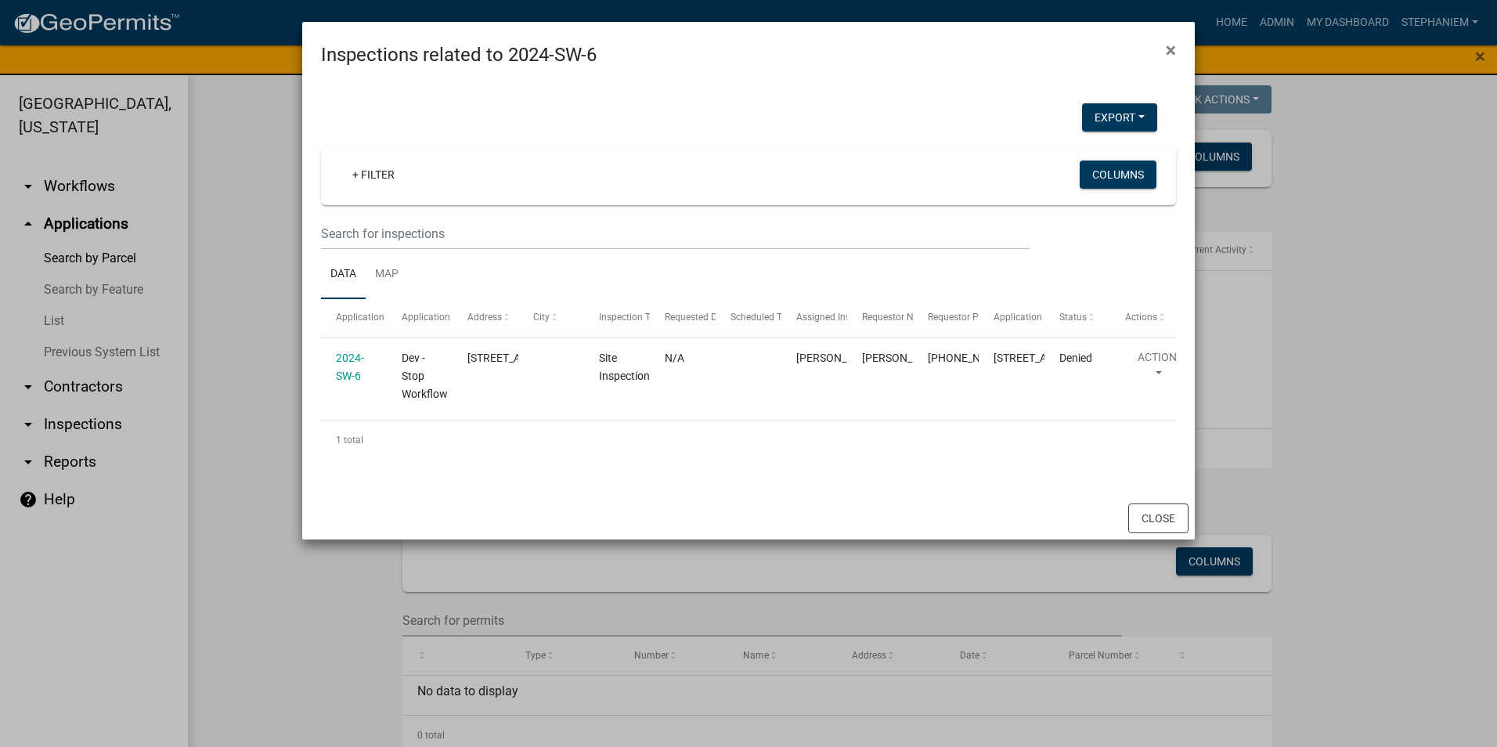
click at [272, 381] on ngb-modal-window "Inspections related to 2024-SW-6 × Export Excel Format (.xlsx) CSV Format (.csv…" at bounding box center [748, 373] width 1497 height 747
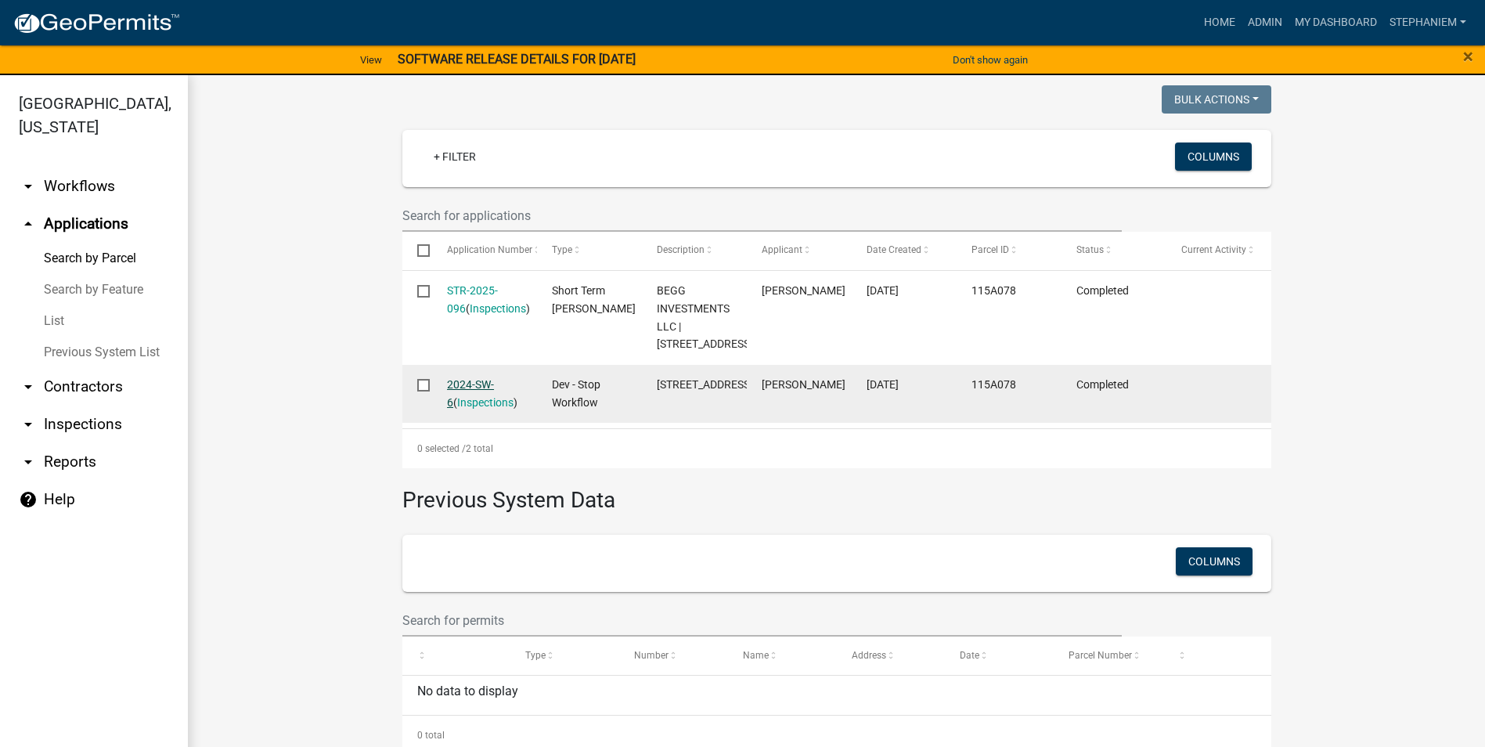
click at [482, 408] on link "2024-SW-6" at bounding box center [470, 393] width 47 height 31
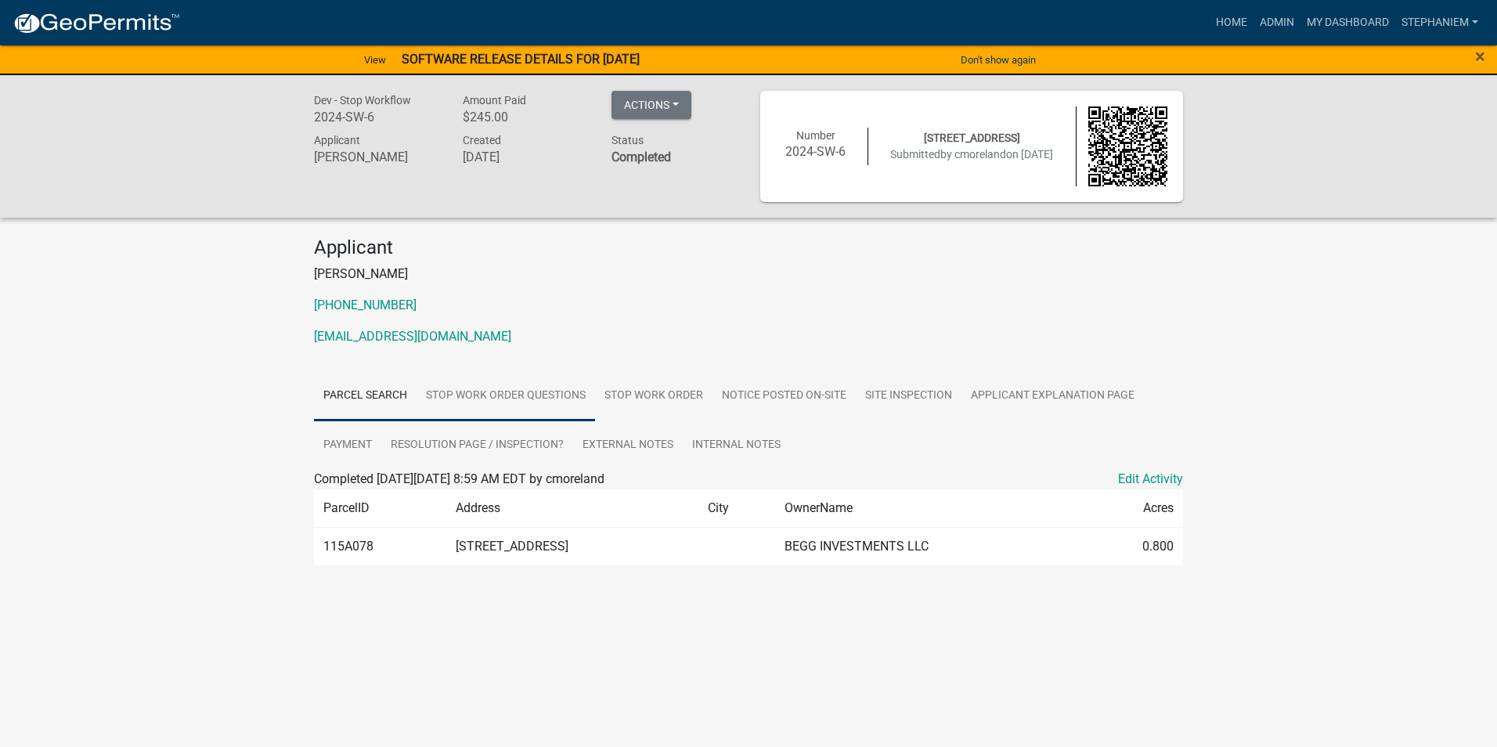
click at [496, 398] on link "Stop Work Order Questions" at bounding box center [506, 396] width 179 height 50
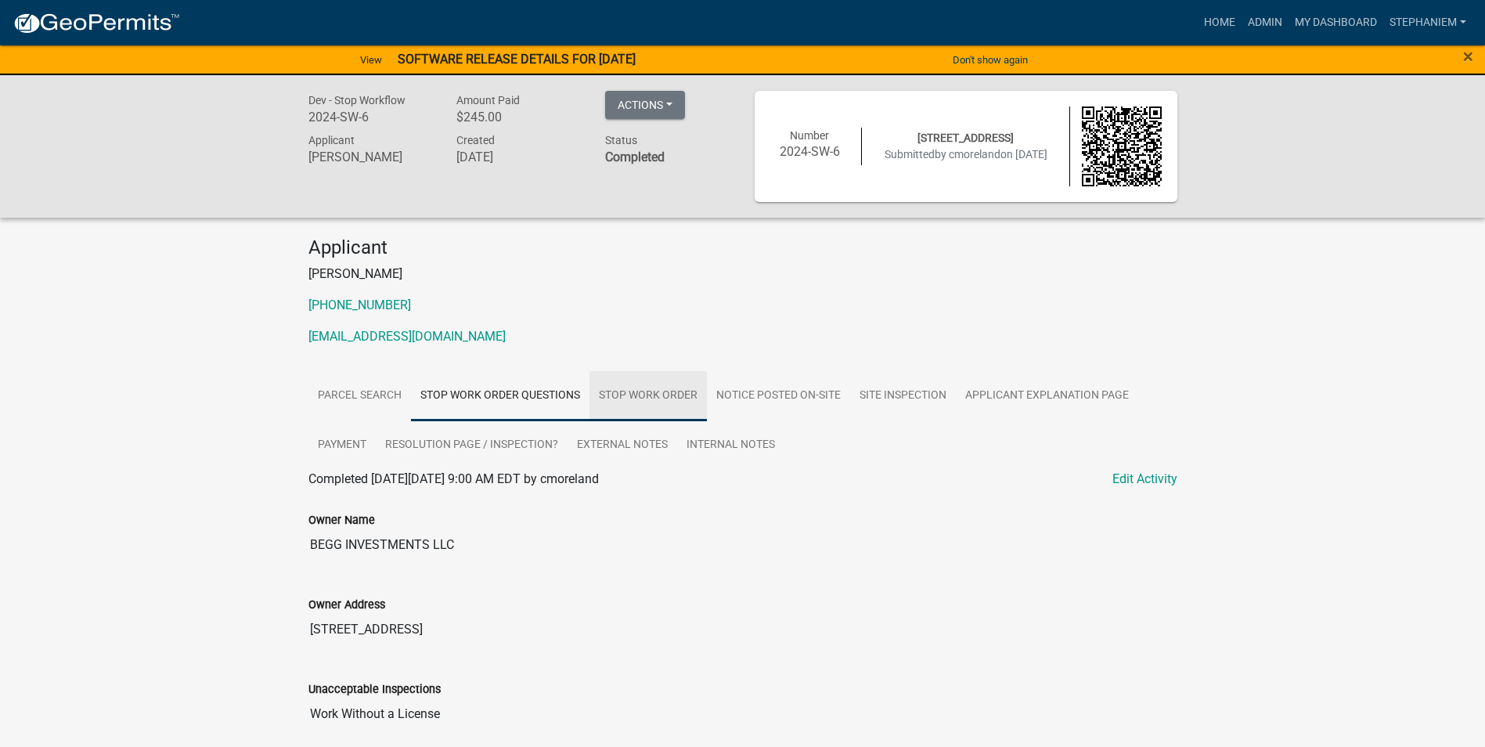
click at [634, 410] on link "Stop Work Order" at bounding box center [648, 396] width 117 height 50
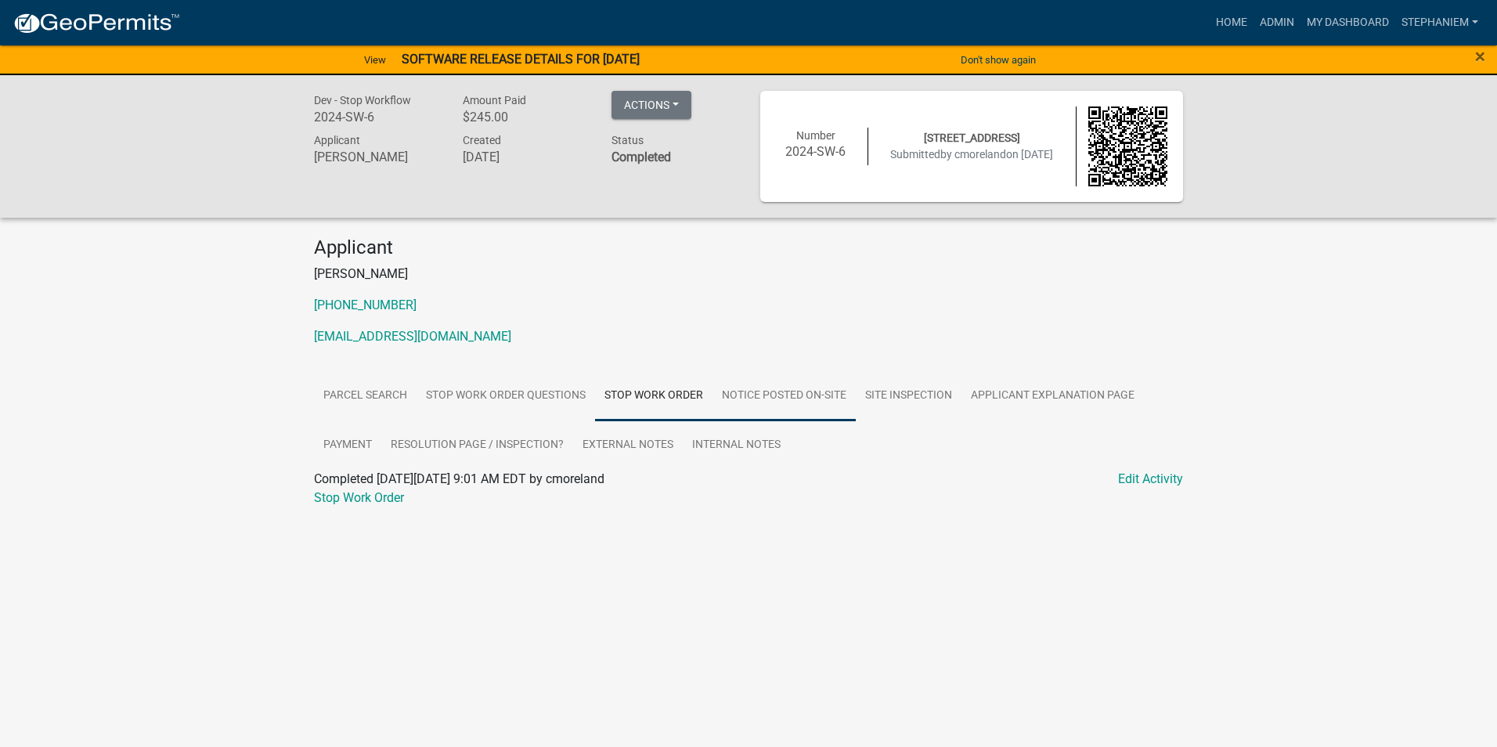
click at [745, 406] on link "Notice Posted On-Site" at bounding box center [784, 396] width 143 height 50
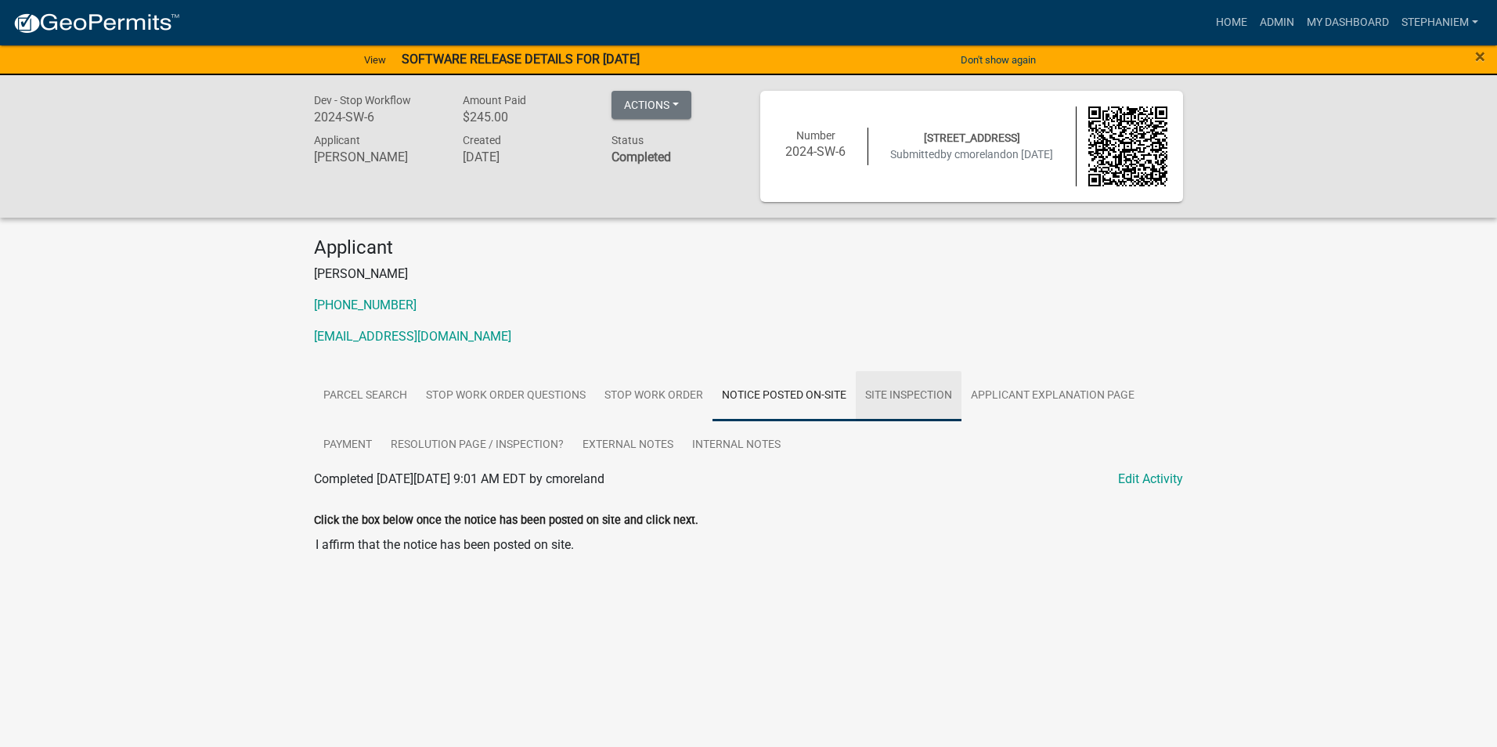
click at [895, 418] on link "Site Inspection" at bounding box center [909, 396] width 106 height 50
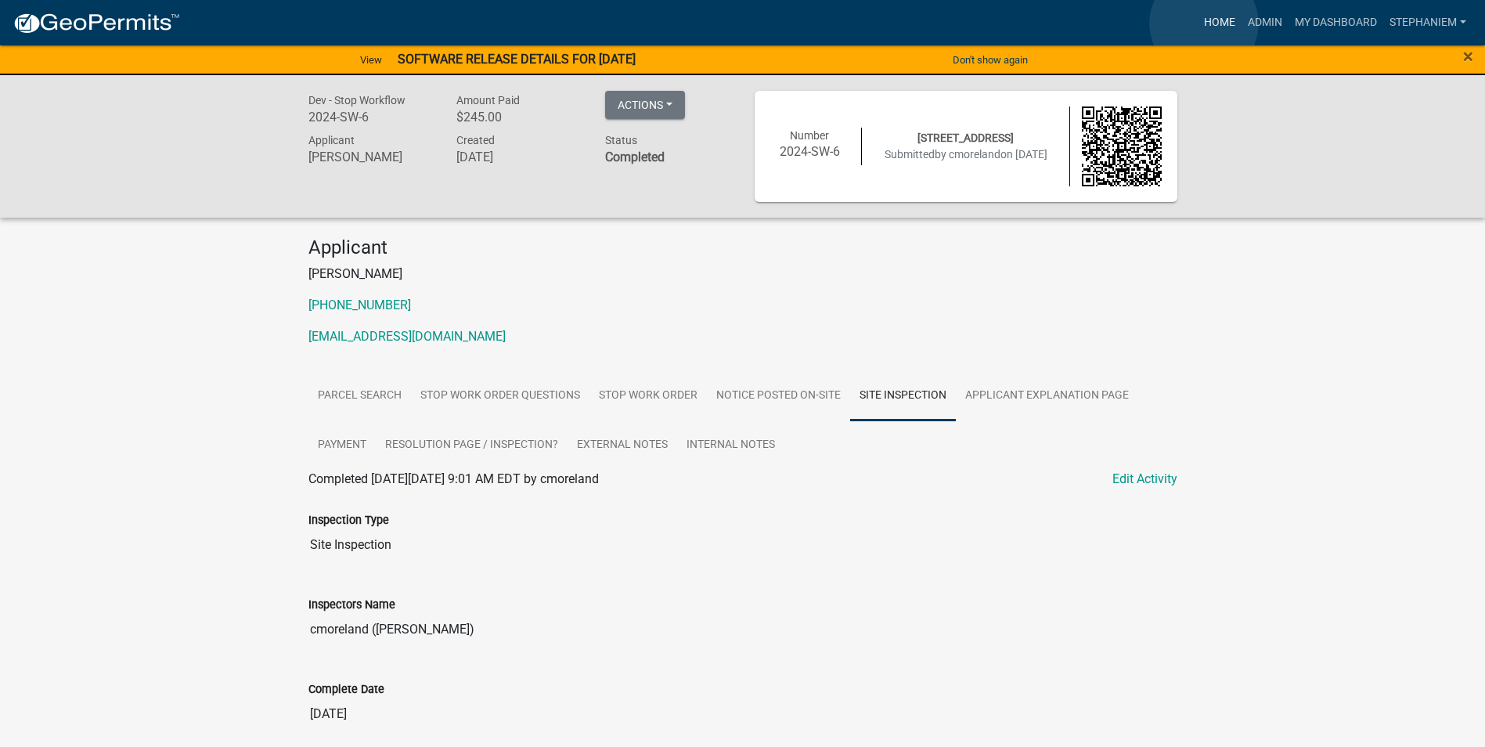
click at [1204, 23] on link "Home" at bounding box center [1220, 23] width 44 height 30
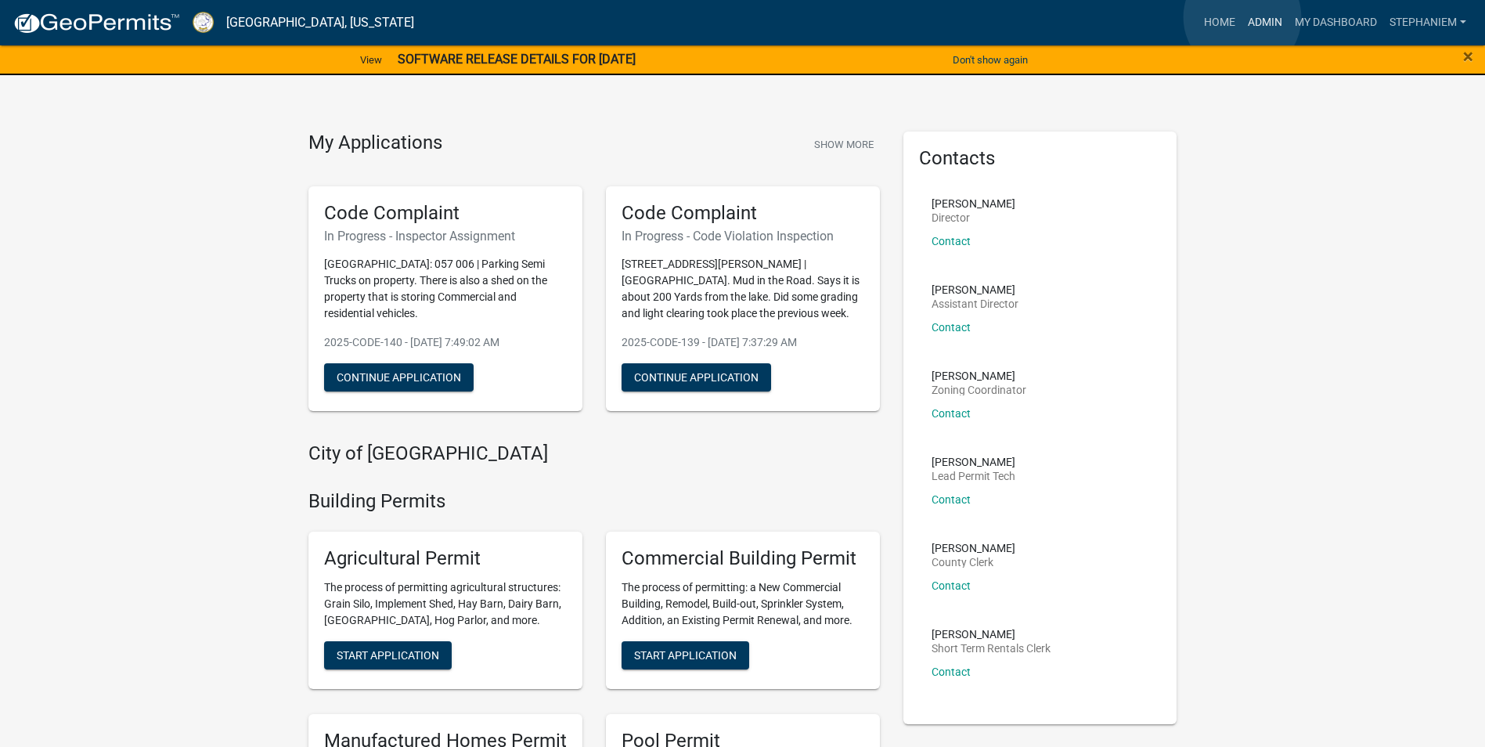
click at [1243, 17] on link "Admin" at bounding box center [1265, 23] width 47 height 30
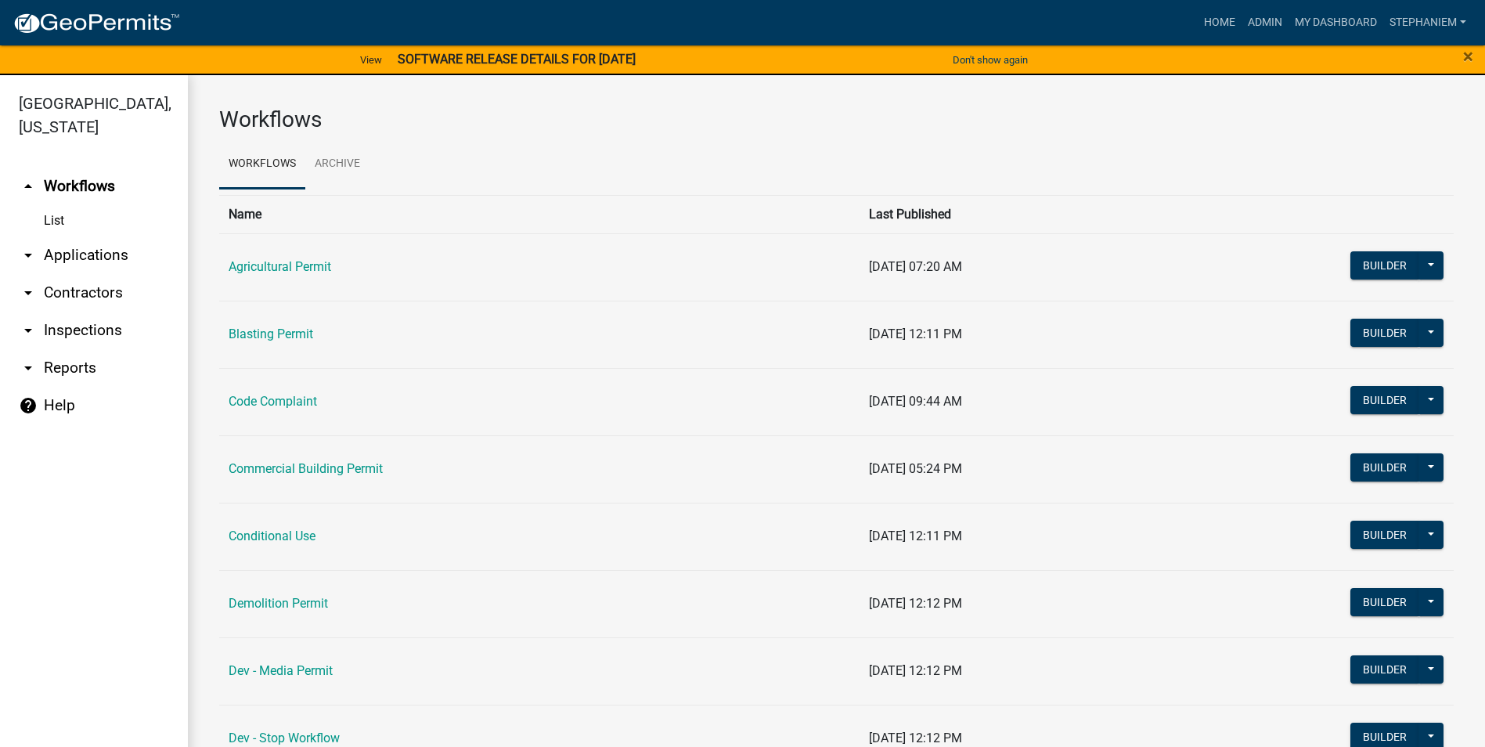
click at [75, 379] on link "arrow_drop_down Reports" at bounding box center [94, 368] width 188 height 38
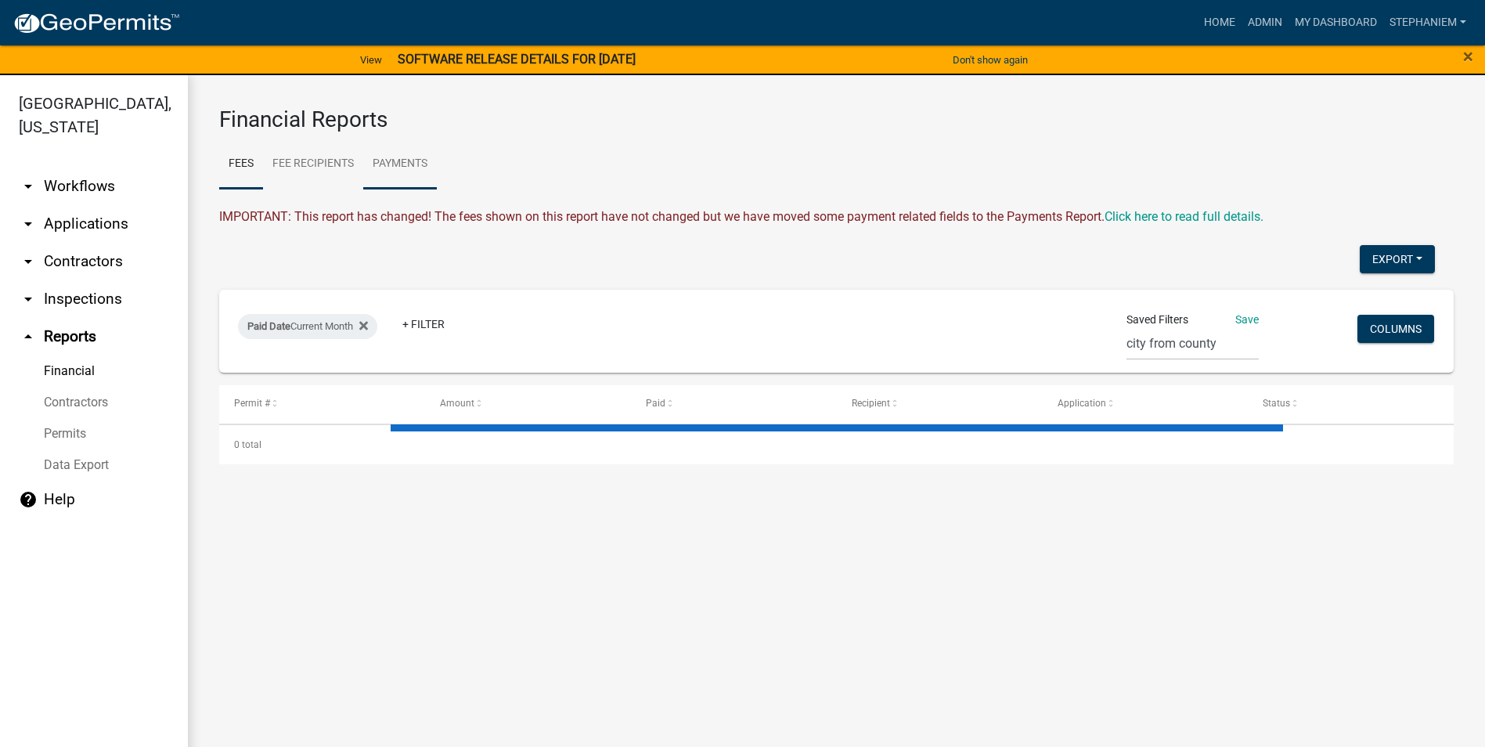
click at [416, 169] on link "Payments" at bounding box center [400, 164] width 74 height 50
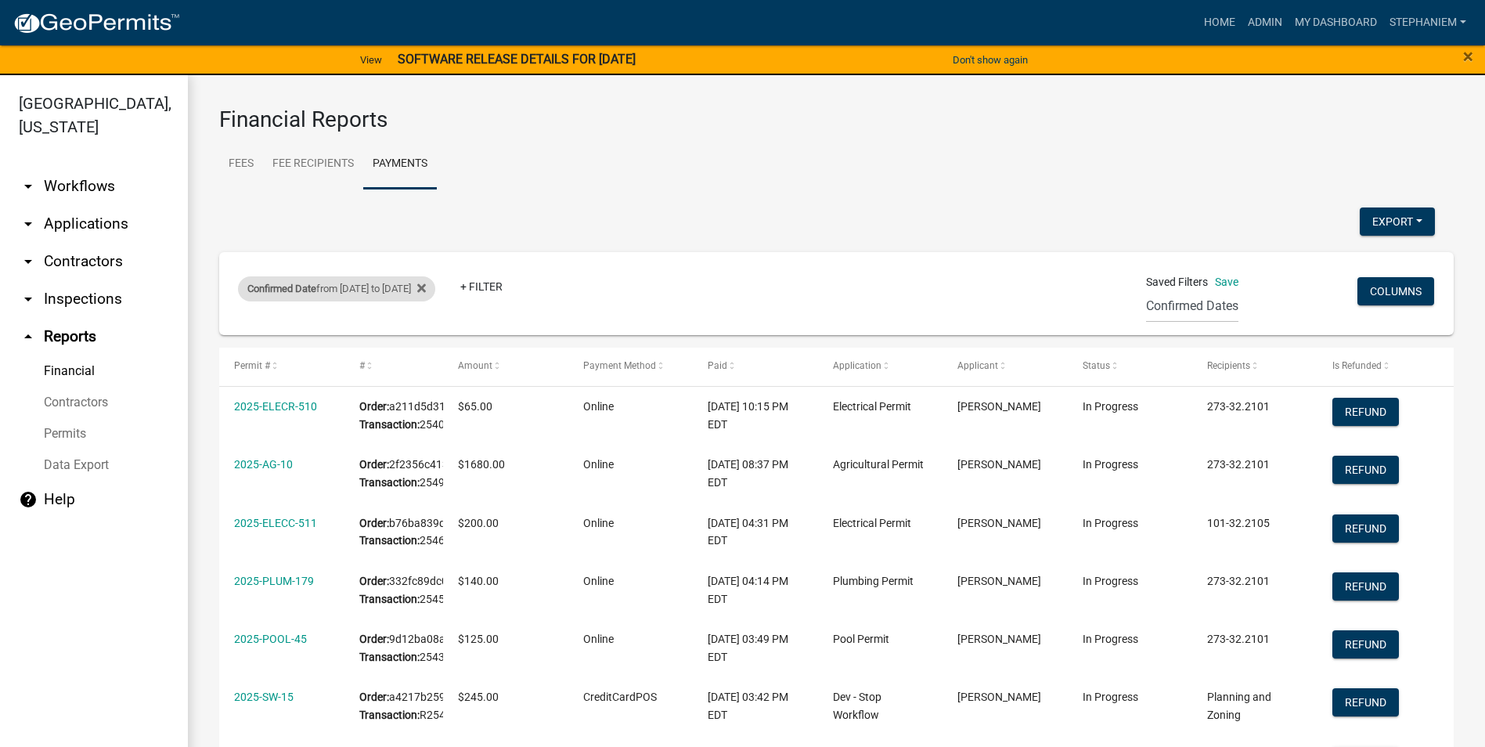
click at [341, 293] on div "Confirmed Date from [DATE] to [DATE]" at bounding box center [336, 288] width 197 height 25
select select "custom"
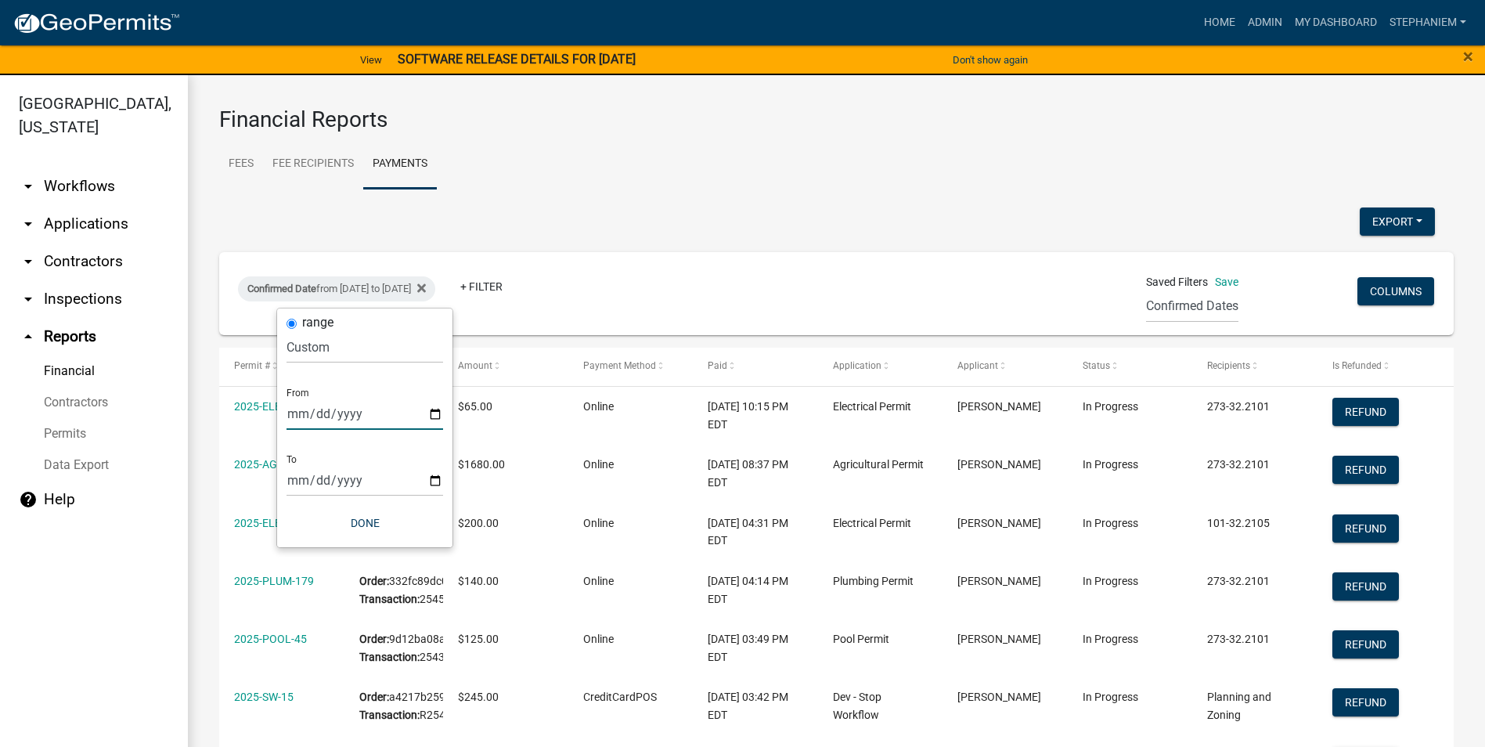
click at [429, 414] on input "[DATE]" at bounding box center [365, 414] width 157 height 32
type input "[DATE]"
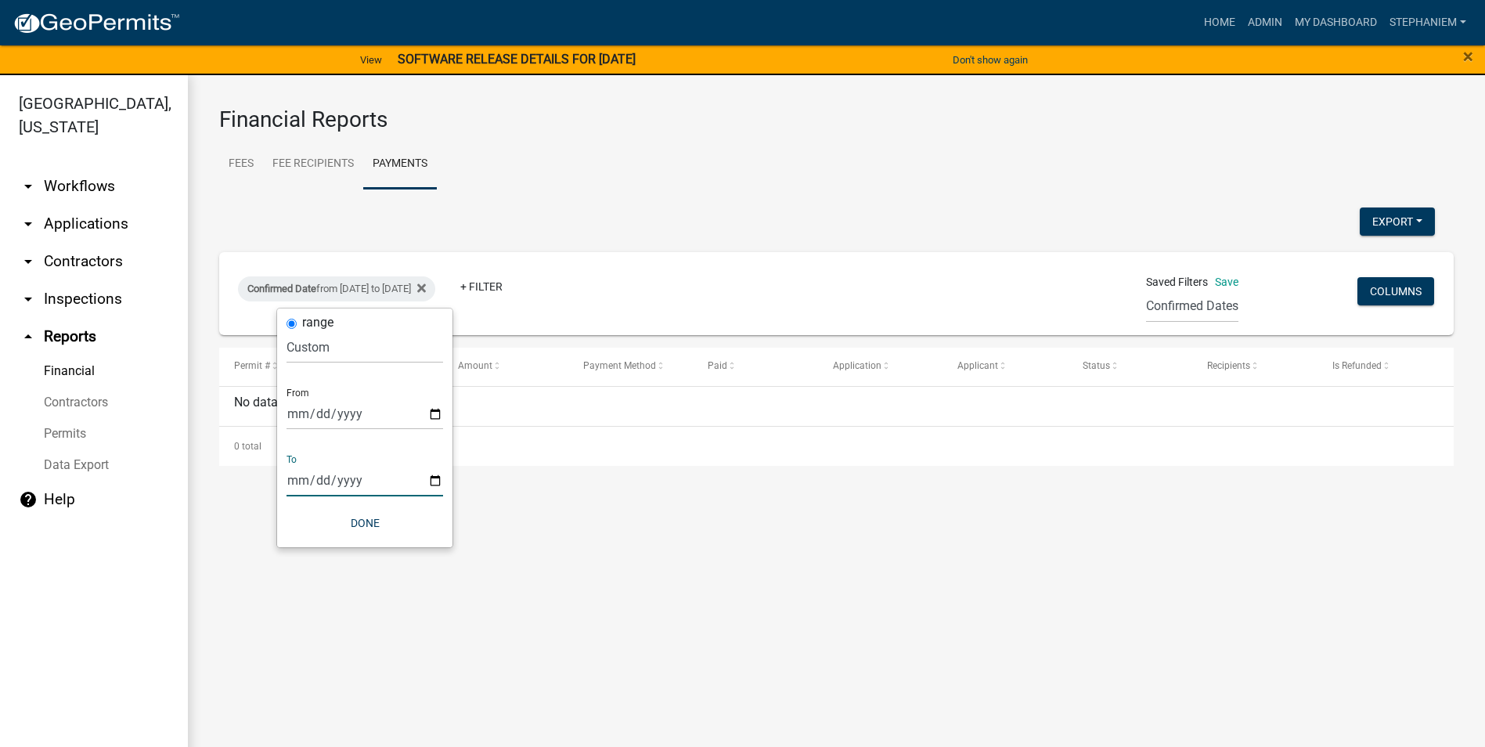
click at [435, 482] on input "[DATE]" at bounding box center [365, 480] width 157 height 32
type input "[DATE]"
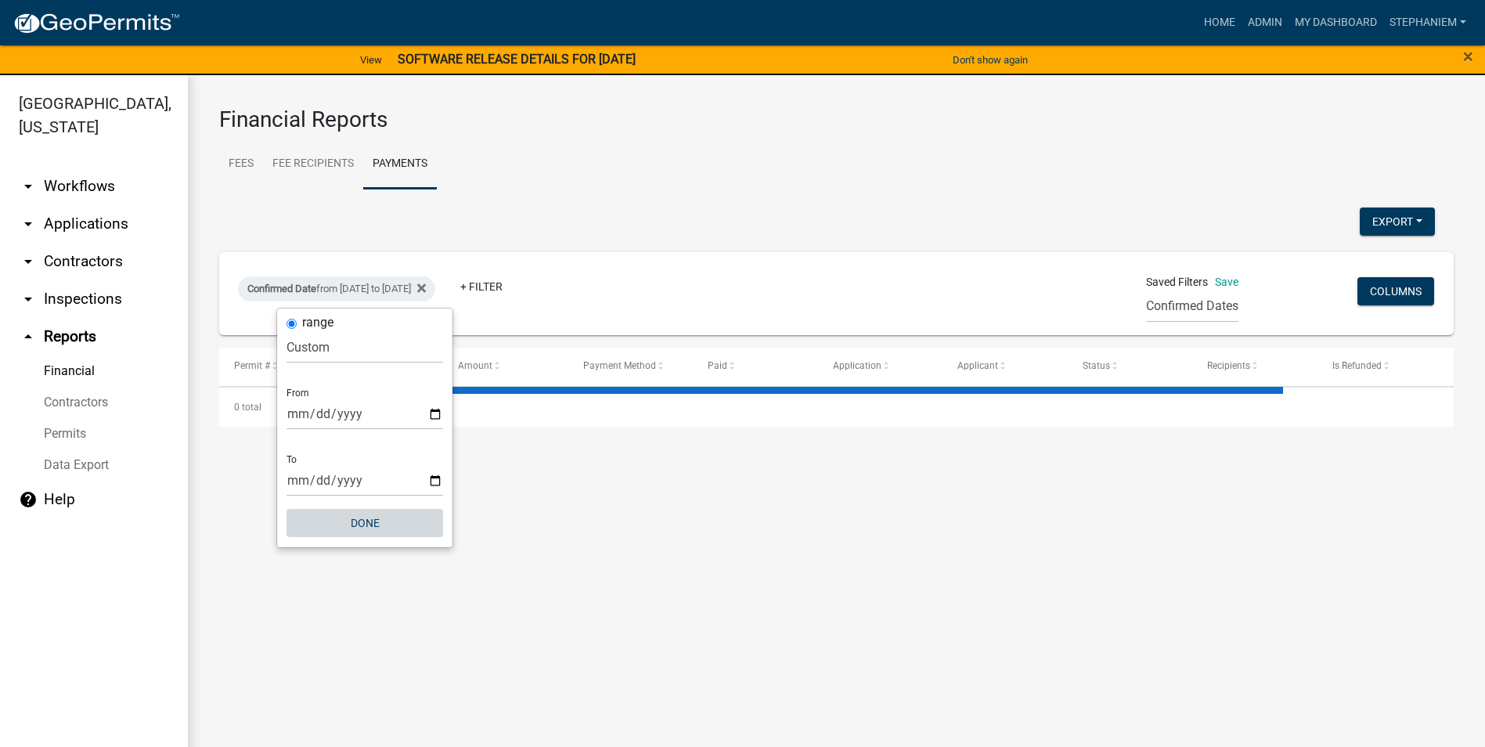
click at [394, 518] on button "Done" at bounding box center [365, 523] width 157 height 28
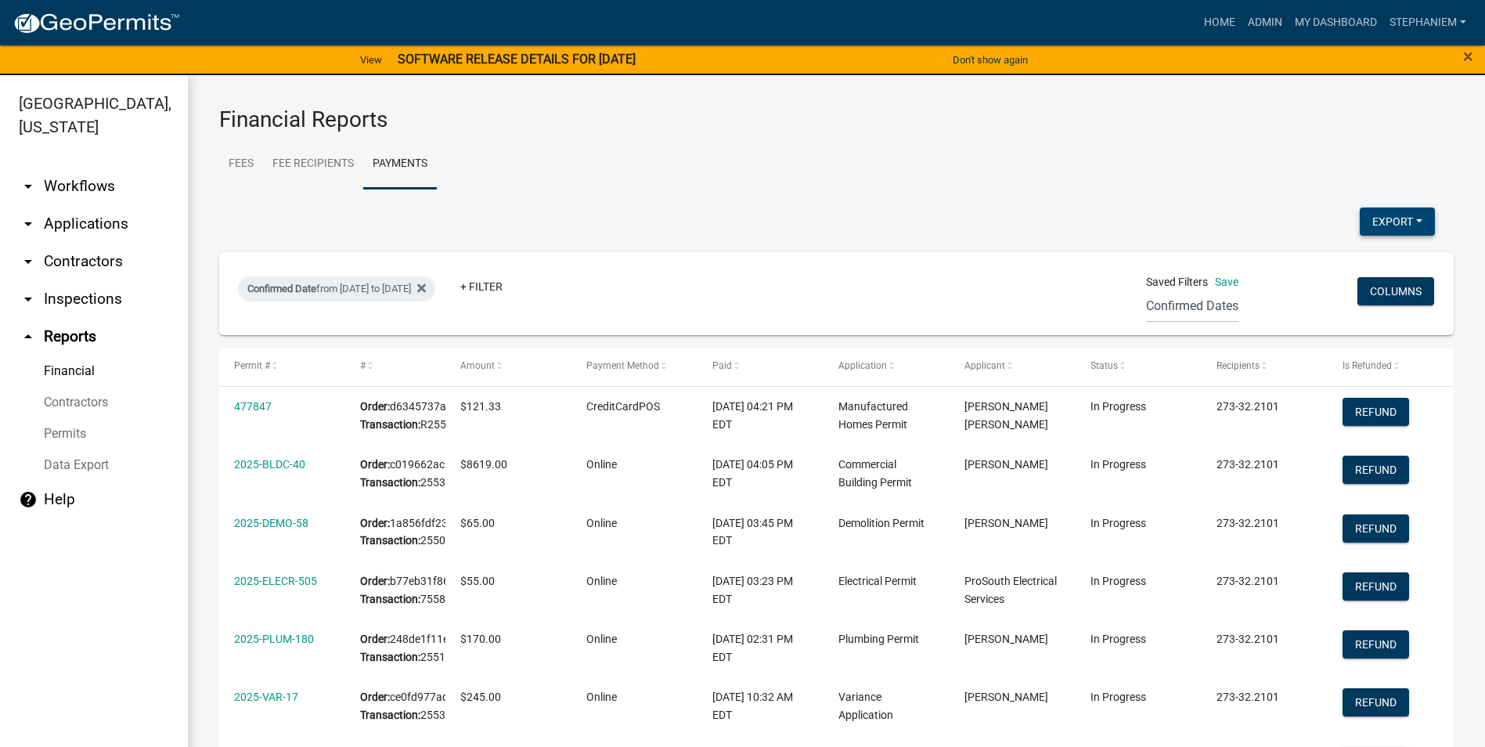
click at [1370, 226] on button "Export" at bounding box center [1397, 222] width 75 height 28
click at [1294, 252] on button "Excel Format (.xlsx)" at bounding box center [1362, 263] width 146 height 38
click at [118, 216] on link "arrow_drop_down Applications" at bounding box center [94, 224] width 188 height 38
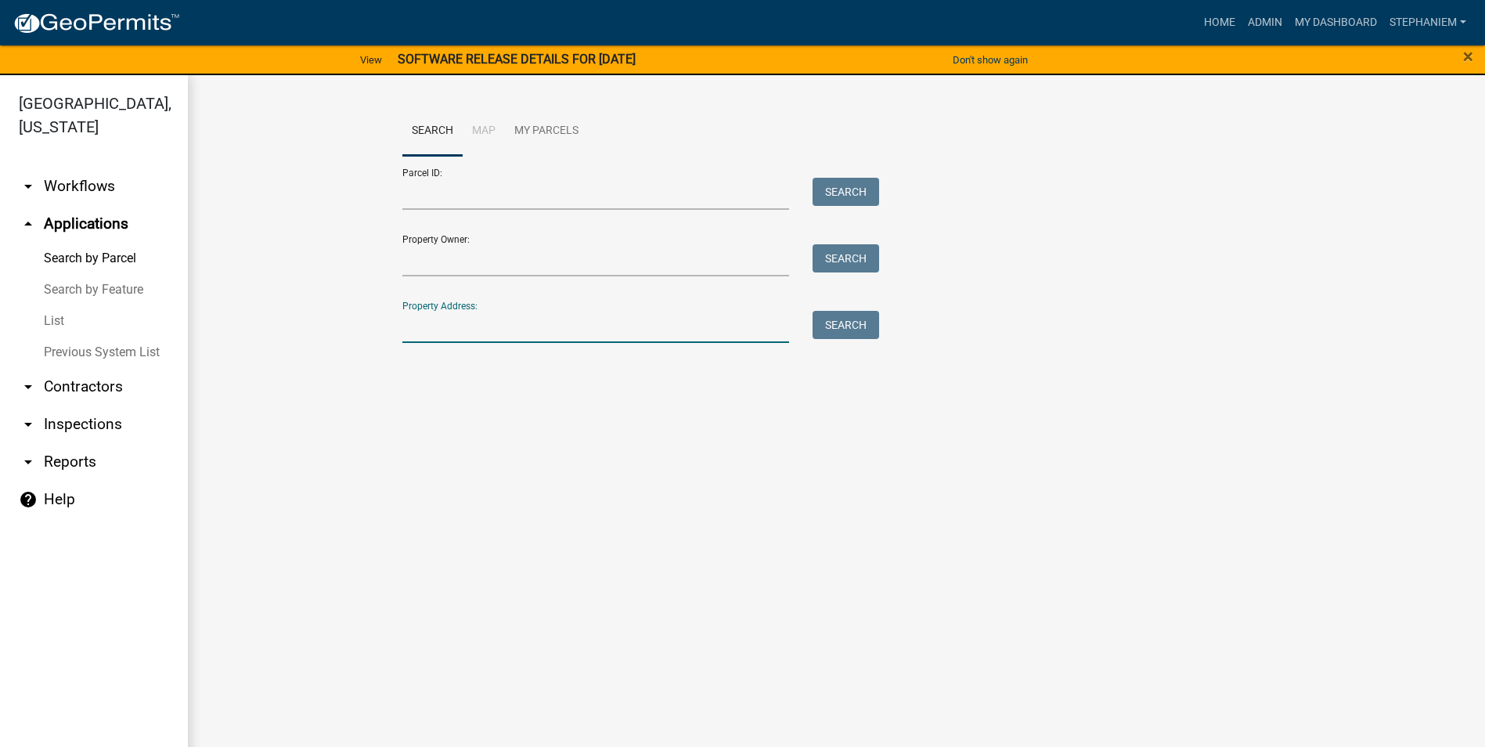
click at [457, 334] on input "Property Address:" at bounding box center [596, 327] width 388 height 32
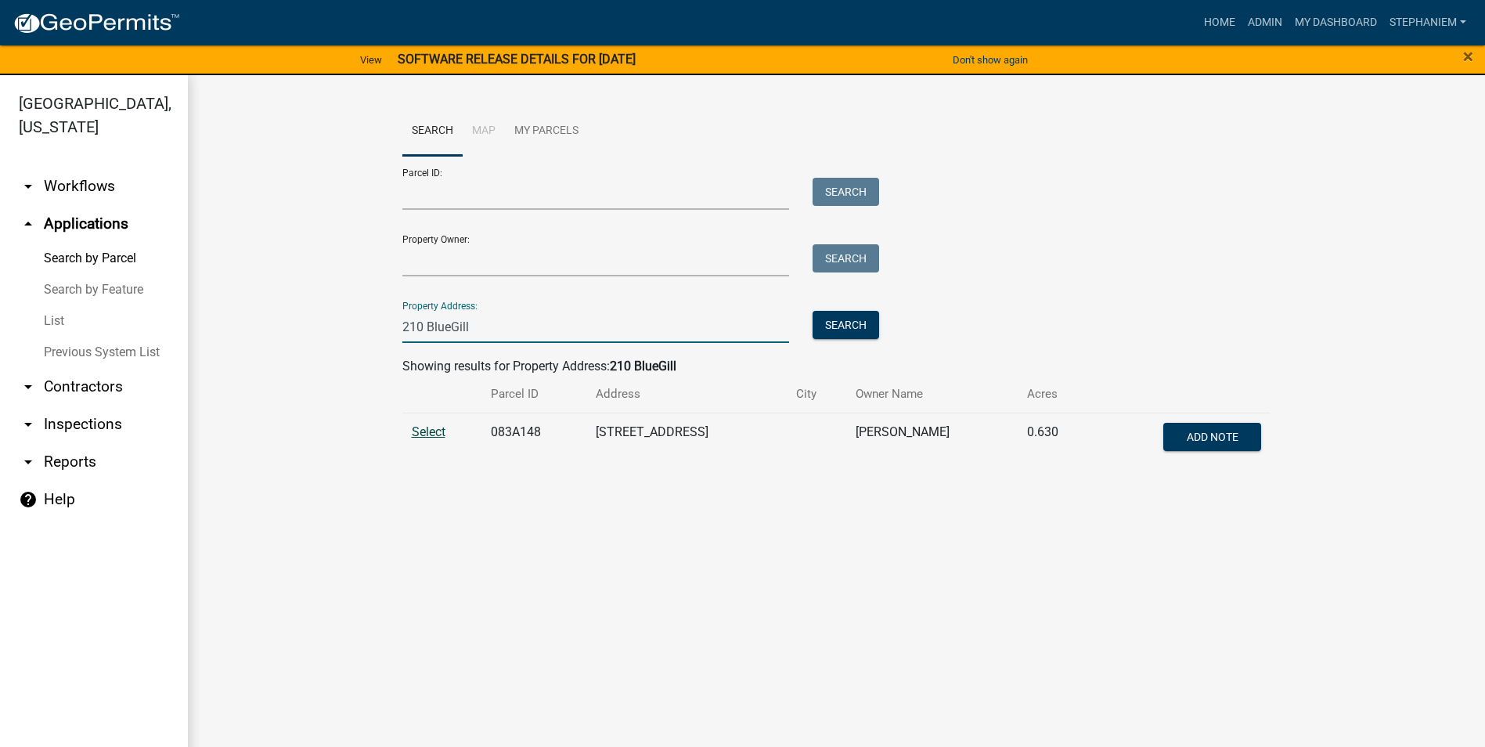
type input "210 BlueGill"
click at [437, 429] on span "Select" at bounding box center [429, 431] width 34 height 15
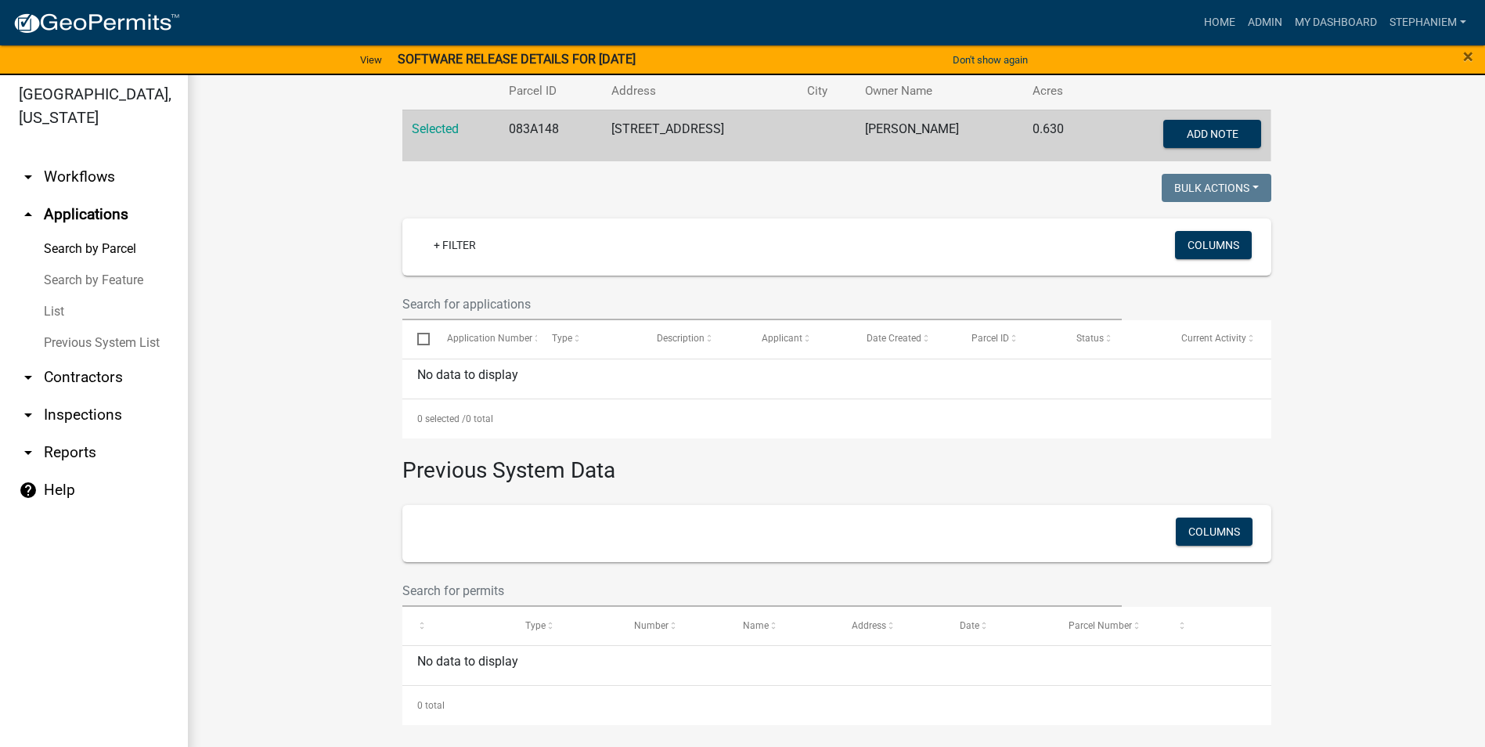
scroll to position [19, 0]
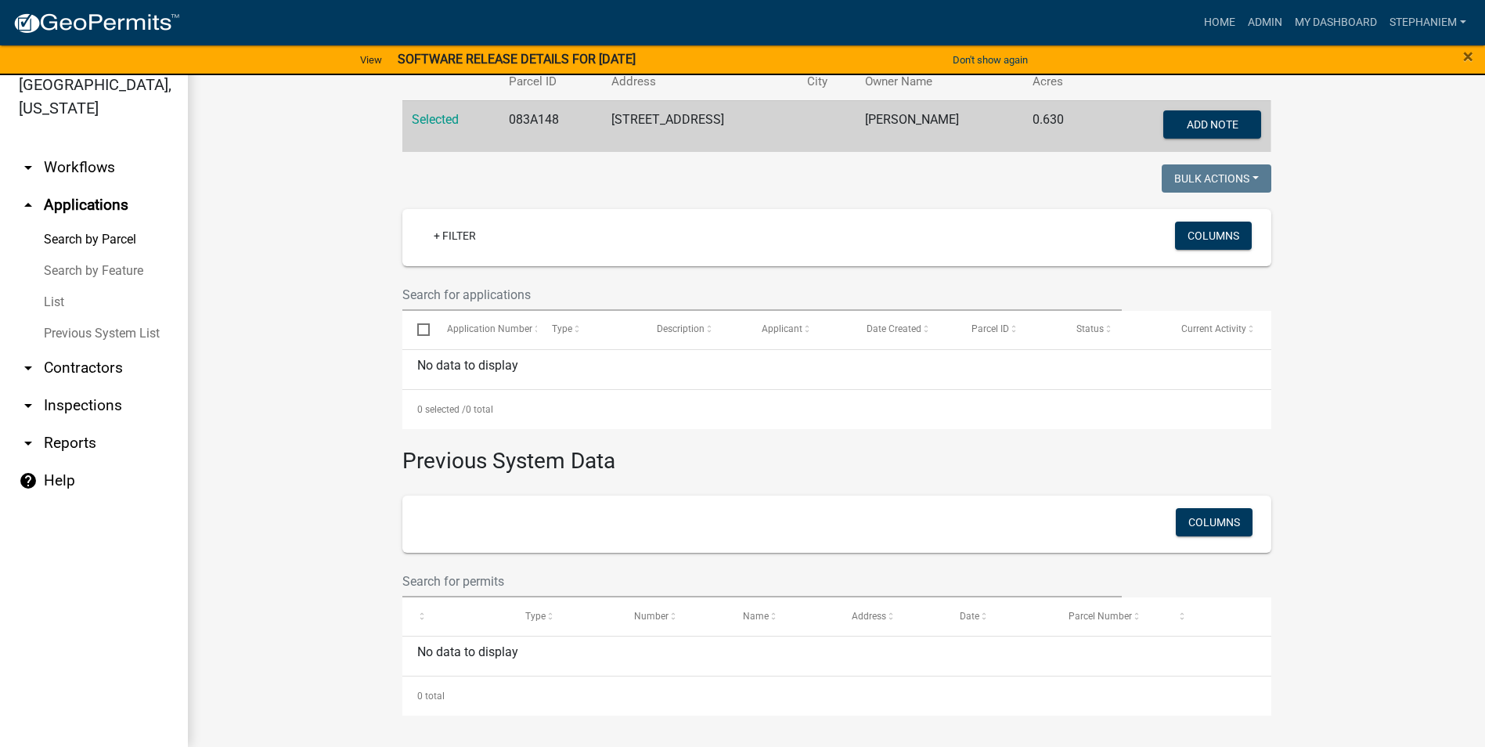
click at [254, 392] on wm-workflow-application-search-view "Search Map My Parcels Parcel ID: Search Property Owner: Search Property Address…" at bounding box center [836, 255] width 1235 height 922
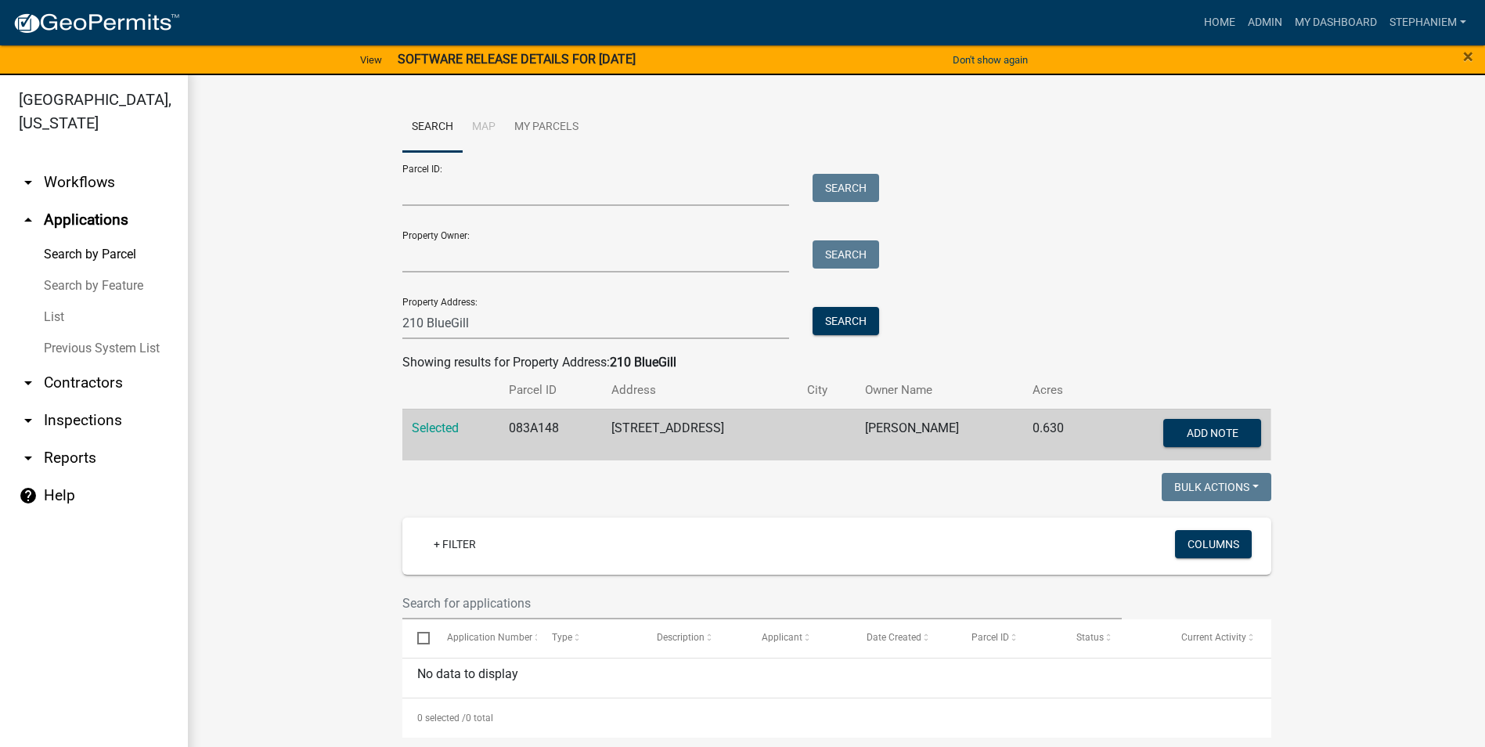
scroll to position [0, 0]
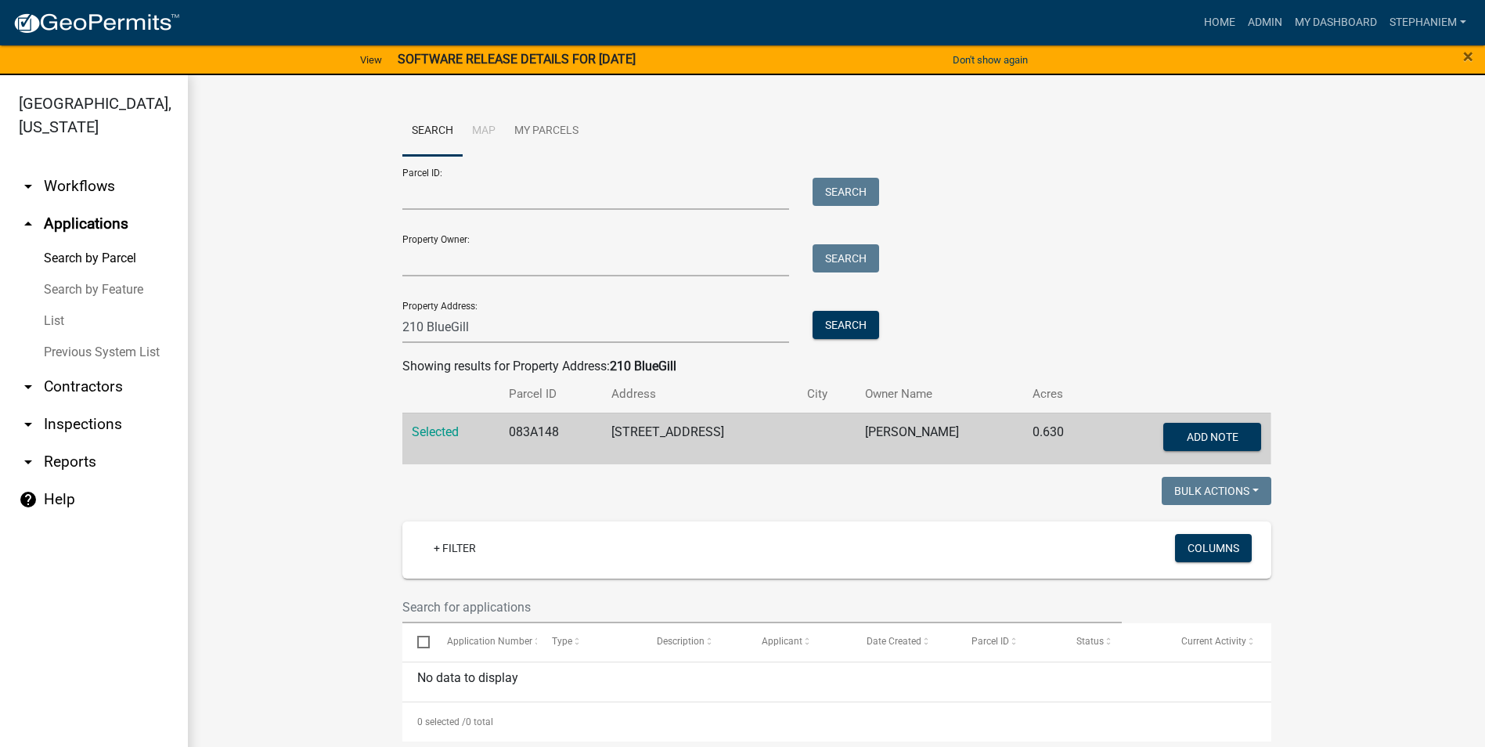
click at [1190, 16] on div "Home Admin My Dashboard StephanieM Admin Account Logout" at bounding box center [833, 23] width 1280 height 30
click at [1225, 32] on link "Home" at bounding box center [1220, 23] width 44 height 30
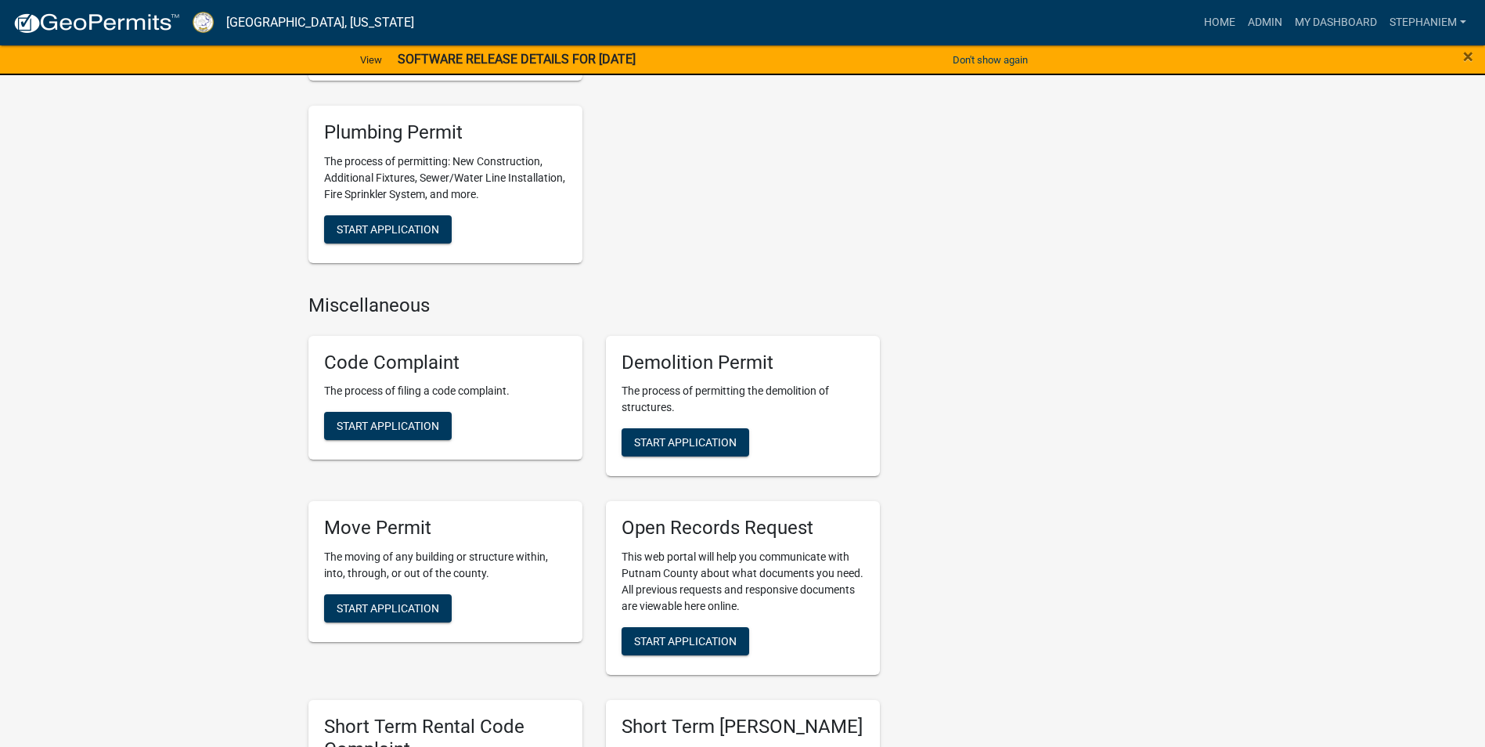
scroll to position [1253, 0]
click at [413, 427] on span "Start Application" at bounding box center [388, 425] width 103 height 13
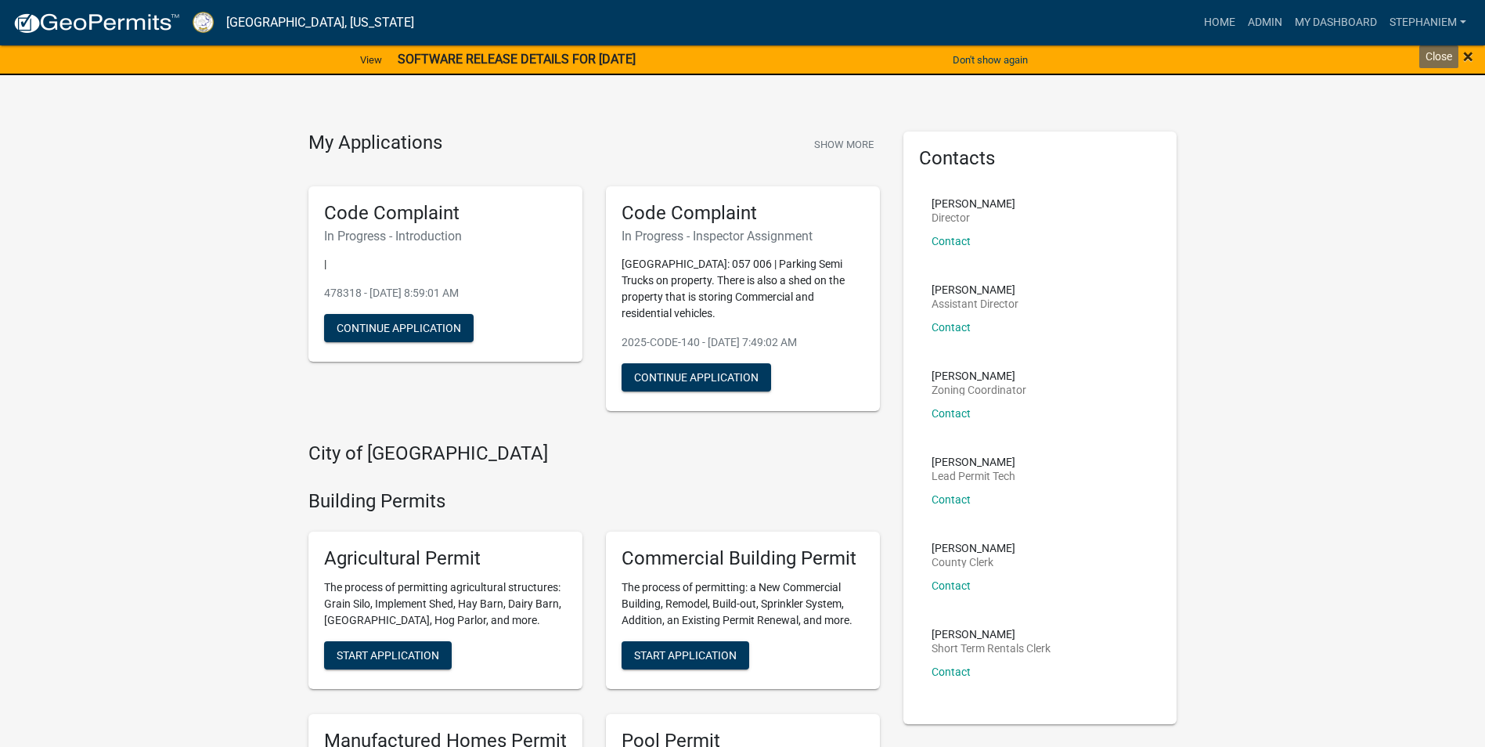
click at [1466, 57] on span "×" at bounding box center [1469, 56] width 10 height 22
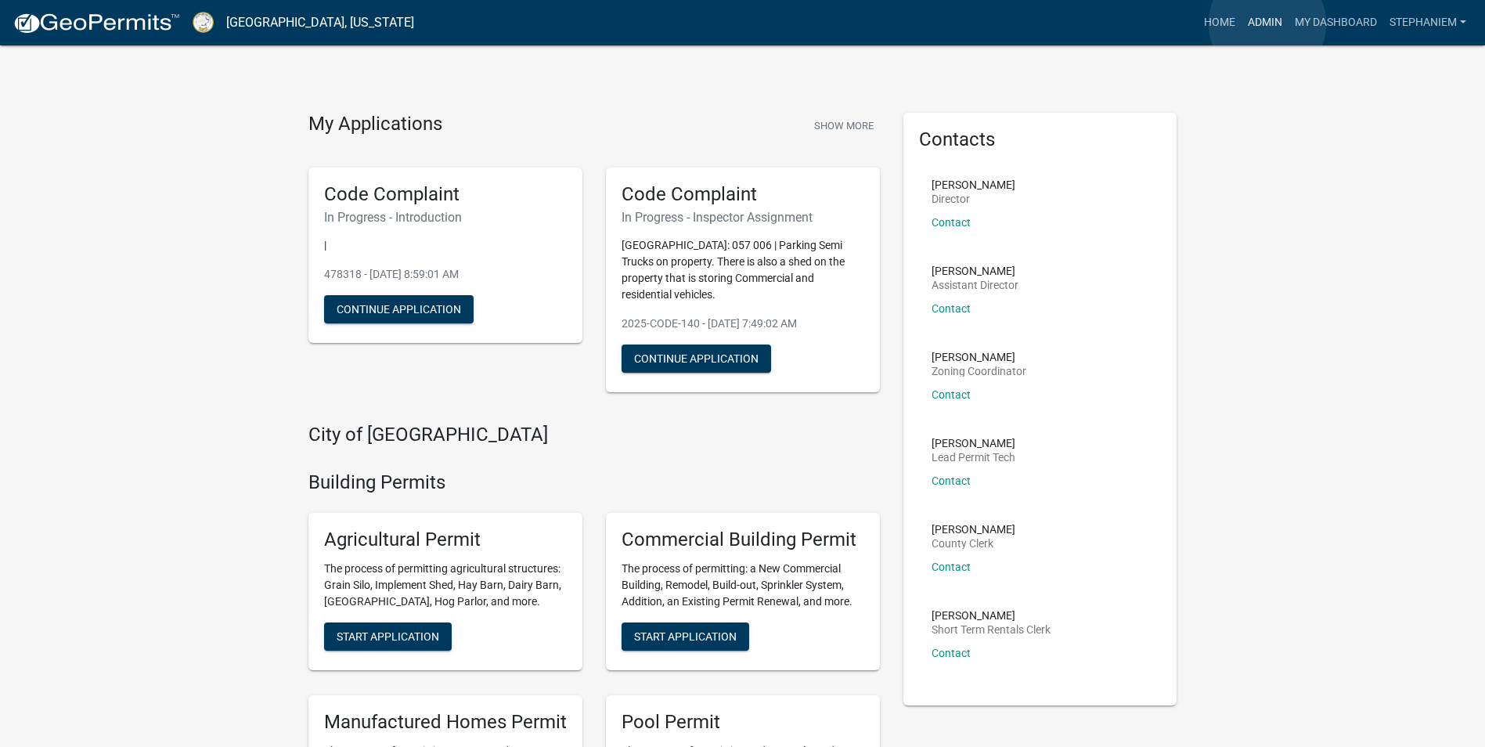
drag, startPoint x: 1268, startPoint y: 23, endPoint x: 1259, endPoint y: 27, distance: 9.2
click at [1268, 23] on link "Admin" at bounding box center [1265, 23] width 47 height 30
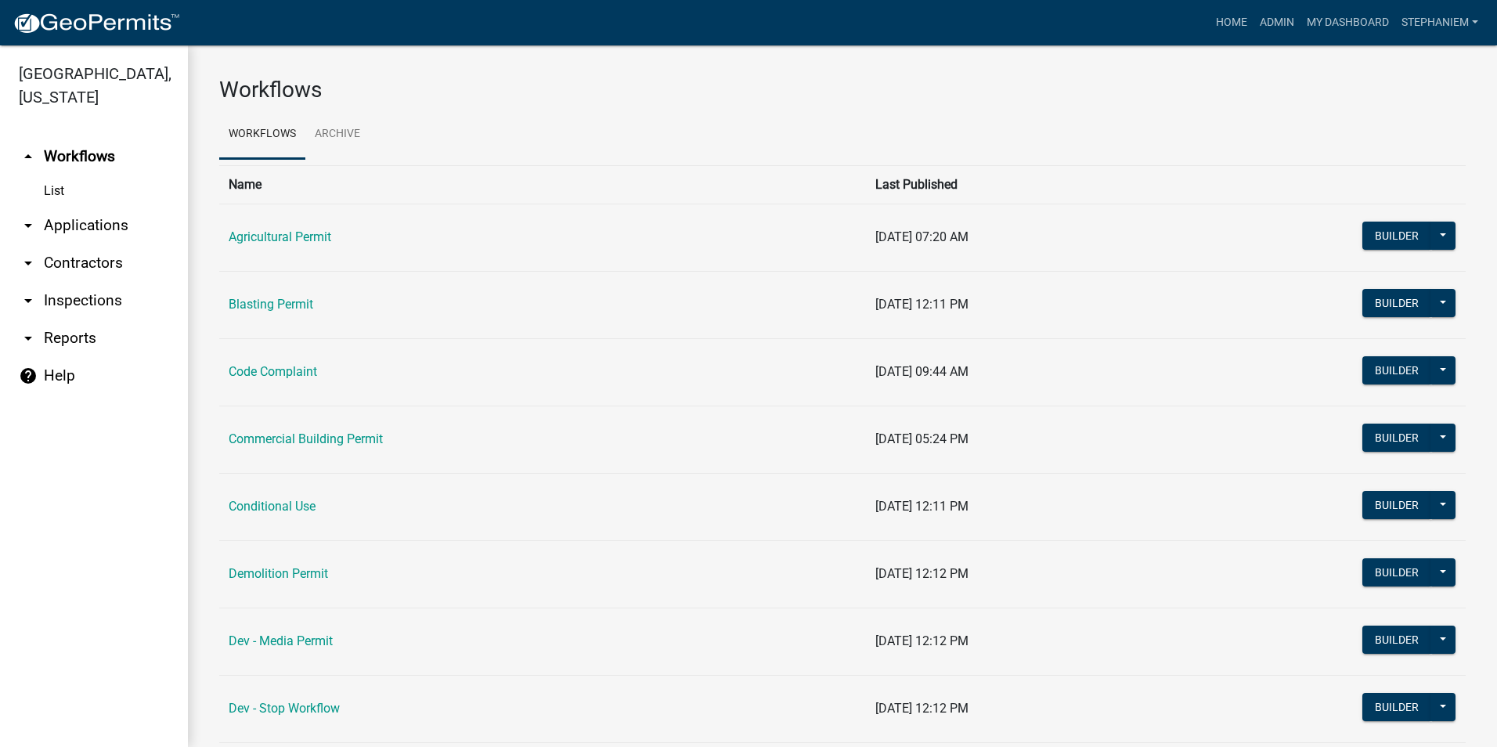
click at [100, 341] on link "arrow_drop_down Reports" at bounding box center [94, 338] width 188 height 38
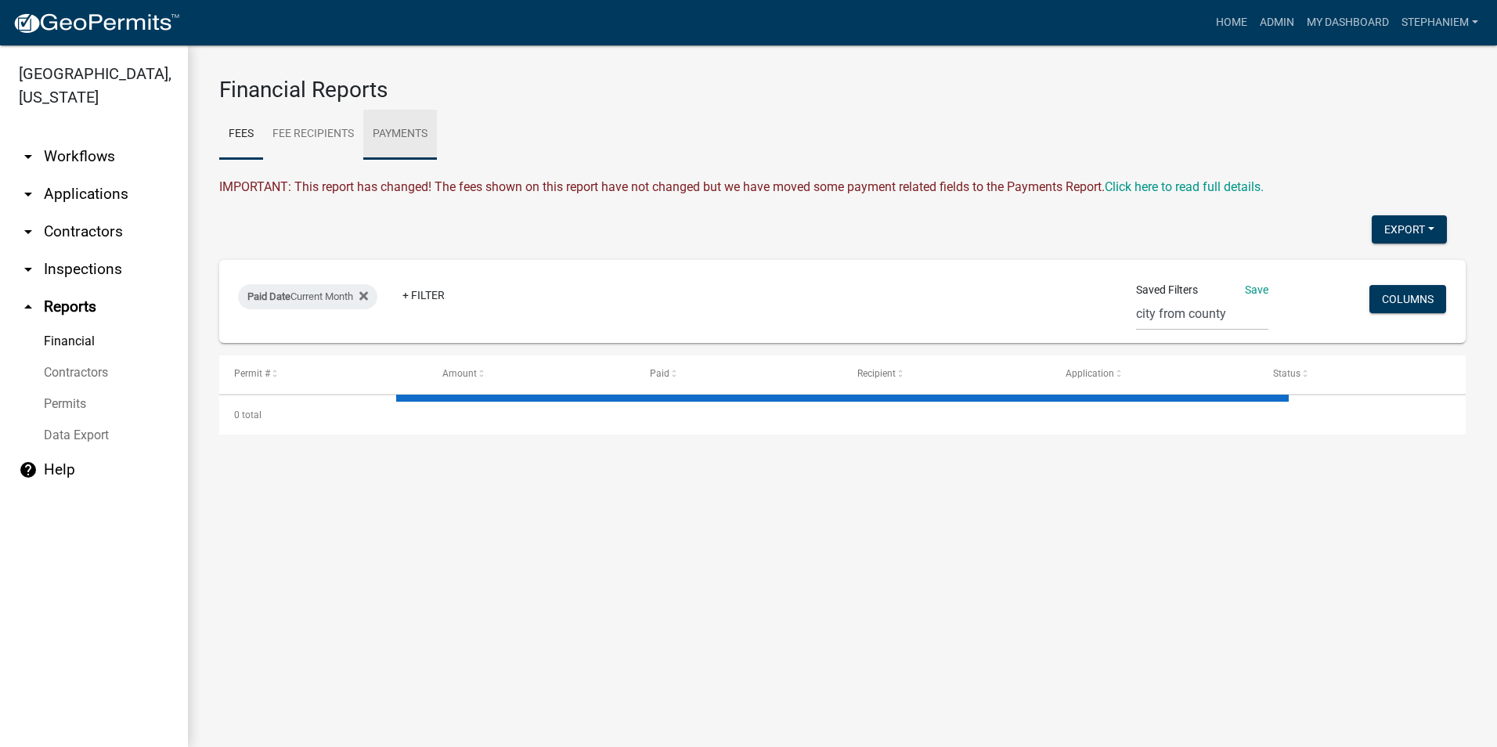
click at [383, 149] on link "Payments" at bounding box center [400, 135] width 74 height 50
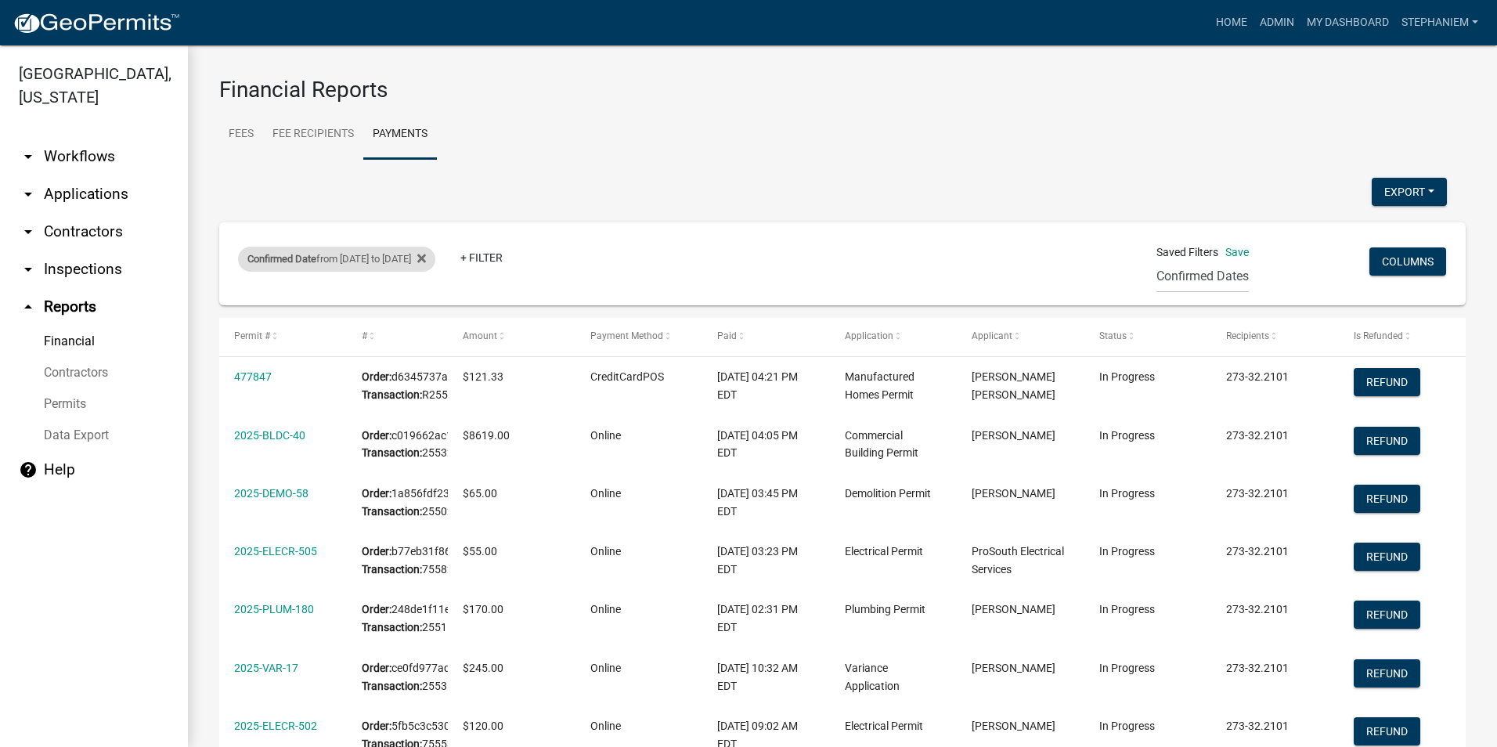
click at [359, 253] on div "Confirmed Date from [DATE] to [DATE]" at bounding box center [336, 259] width 197 height 25
select select "custom"
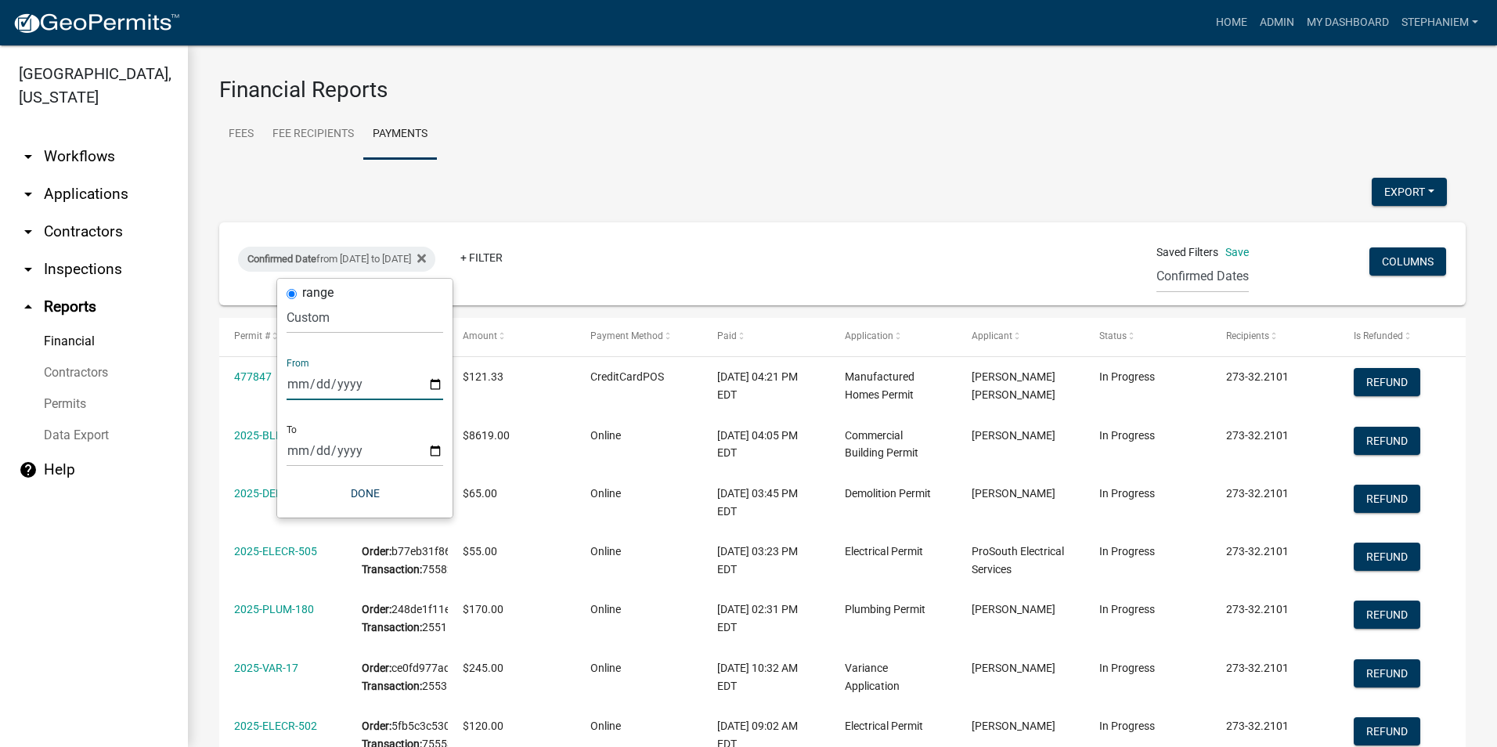
click at [431, 377] on input "[DATE]" at bounding box center [365, 384] width 157 height 32
type input "[DATE]"
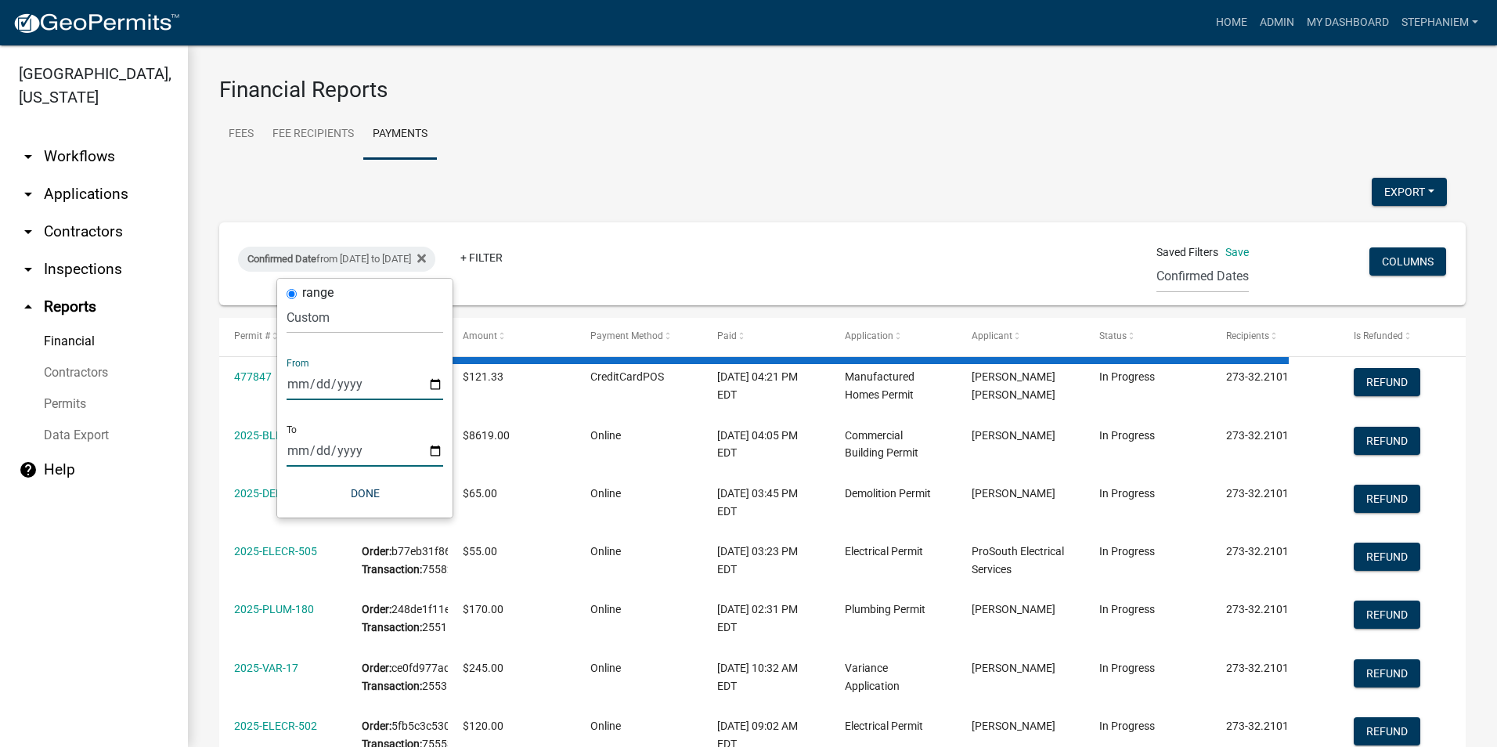
click at [431, 453] on input "[DATE]" at bounding box center [365, 451] width 157 height 32
type input "[DATE]"
click at [381, 504] on button "Done" at bounding box center [365, 493] width 157 height 28
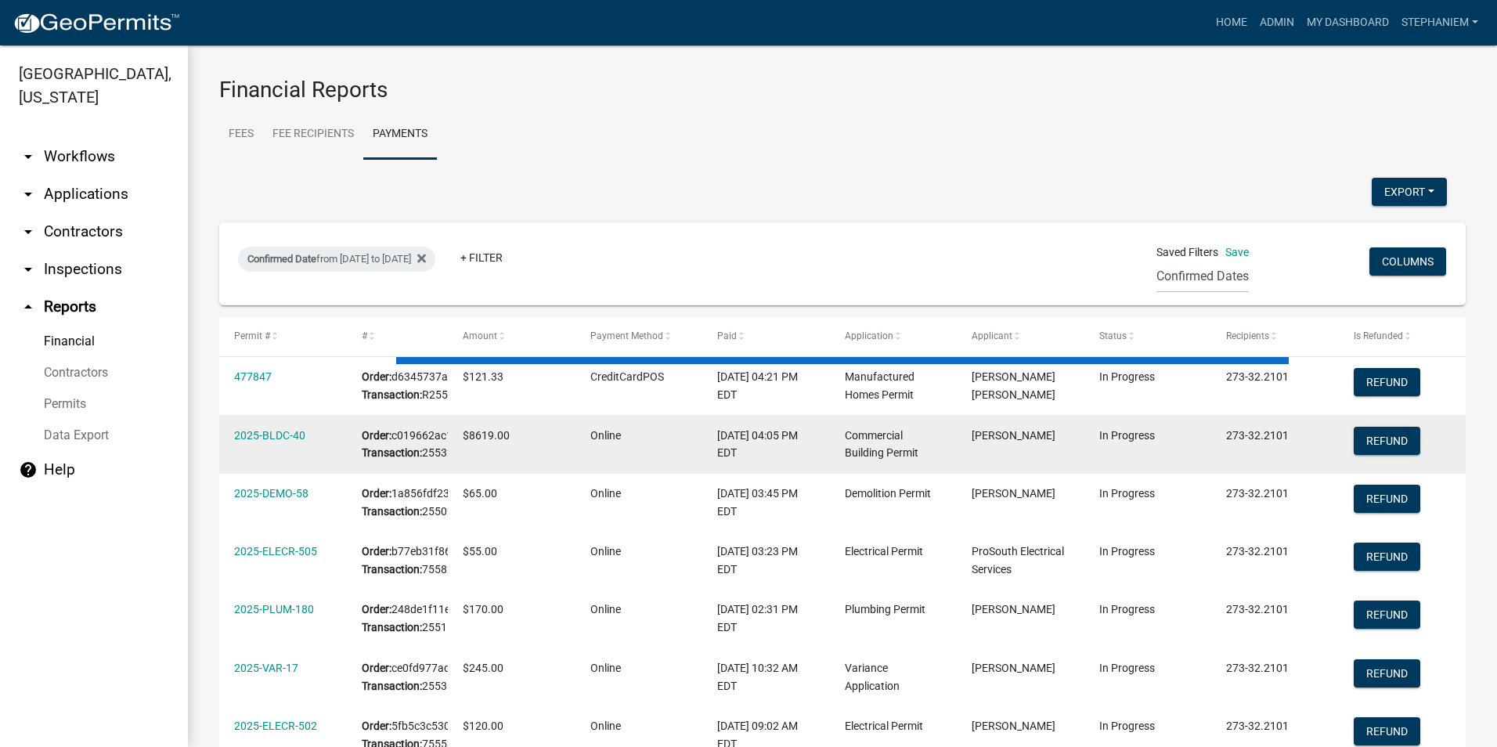
select select "3: 100"
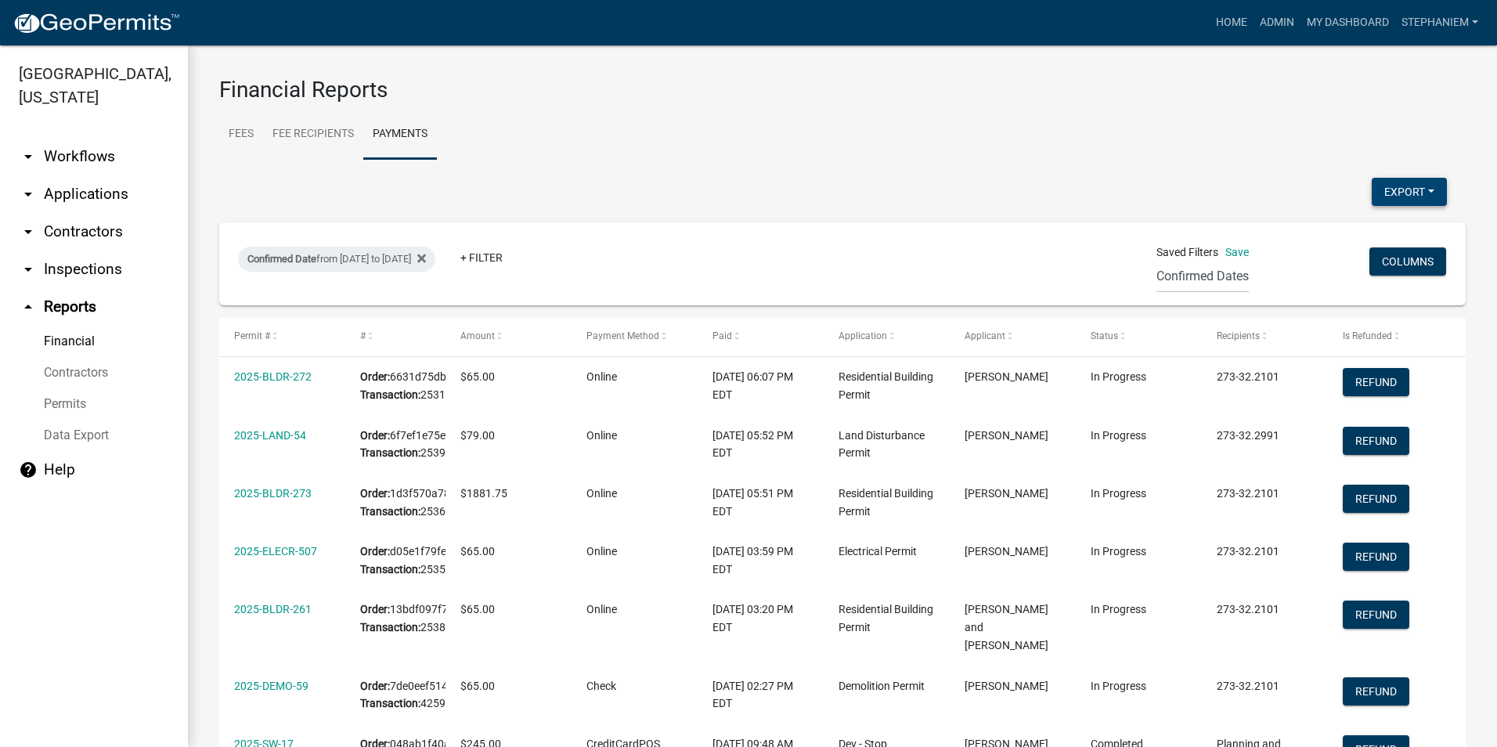
click at [1378, 189] on button "Export" at bounding box center [1409, 192] width 75 height 28
click at [1345, 225] on button "Excel Format (.xlsx)" at bounding box center [1374, 233] width 146 height 38
click at [388, 260] on div "Confirmed Date from [DATE] to [DATE]" at bounding box center [336, 259] width 197 height 25
select select "custom"
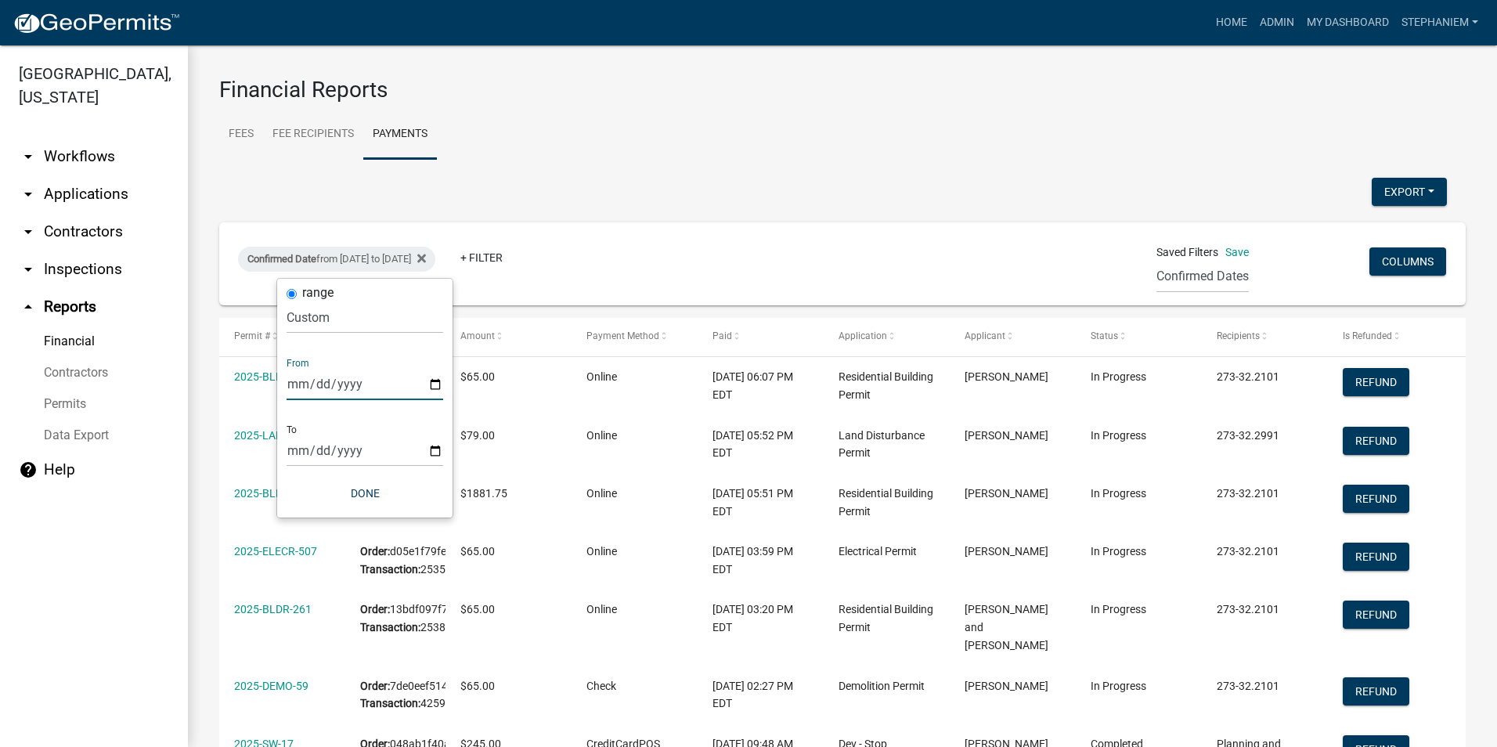
click at [436, 382] on input "[DATE]" at bounding box center [365, 384] width 157 height 32
type input "[DATE]"
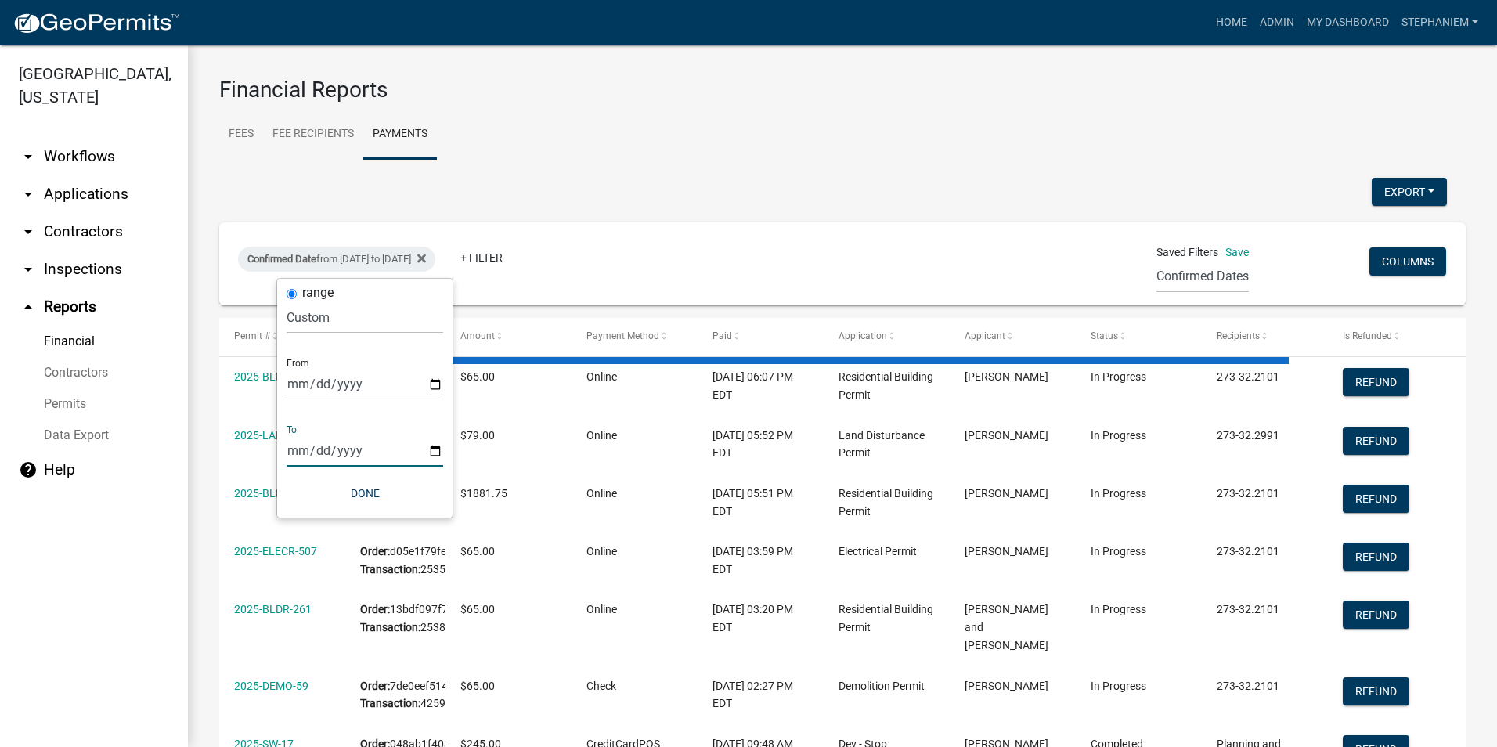
click at [436, 446] on input "[DATE]" at bounding box center [365, 451] width 157 height 32
select select "3: 100"
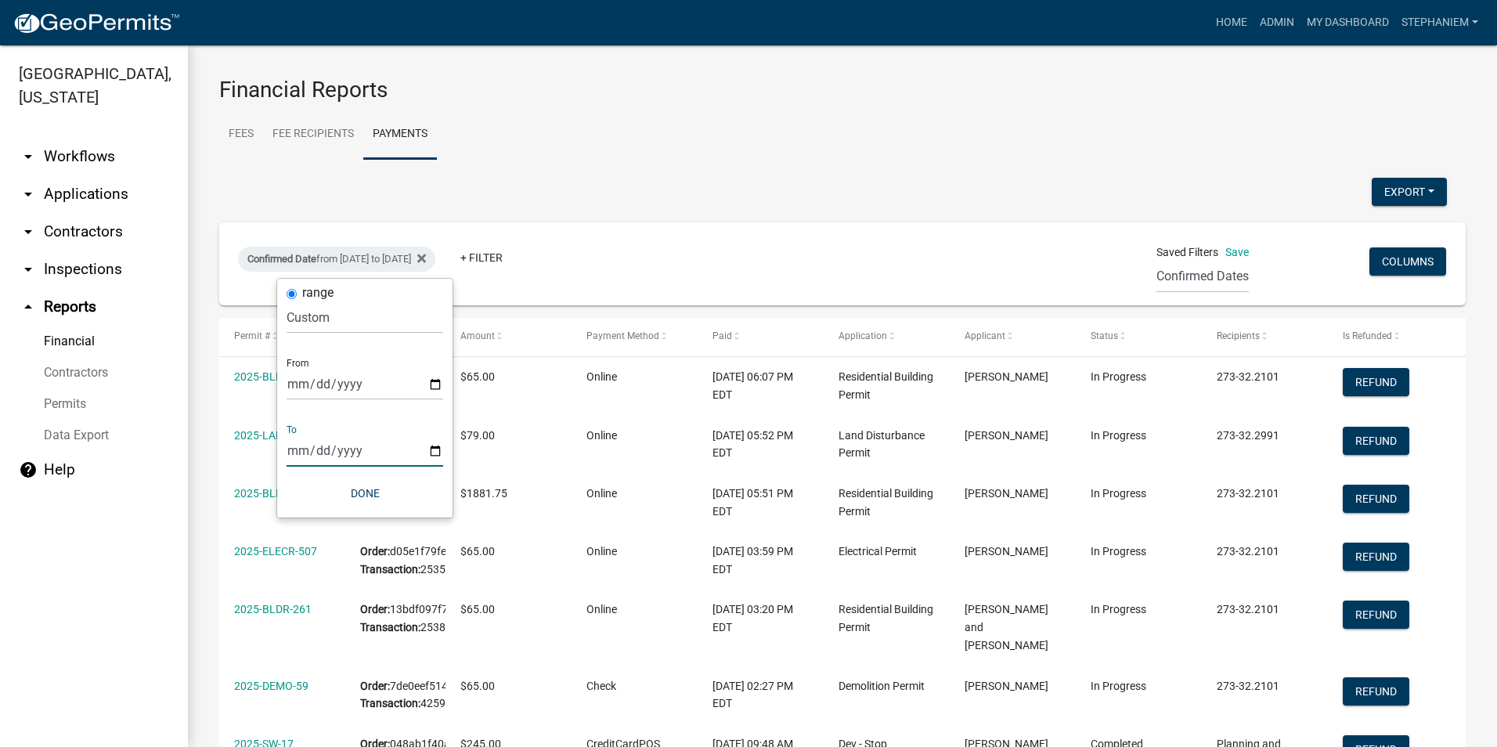
type input "[DATE]"
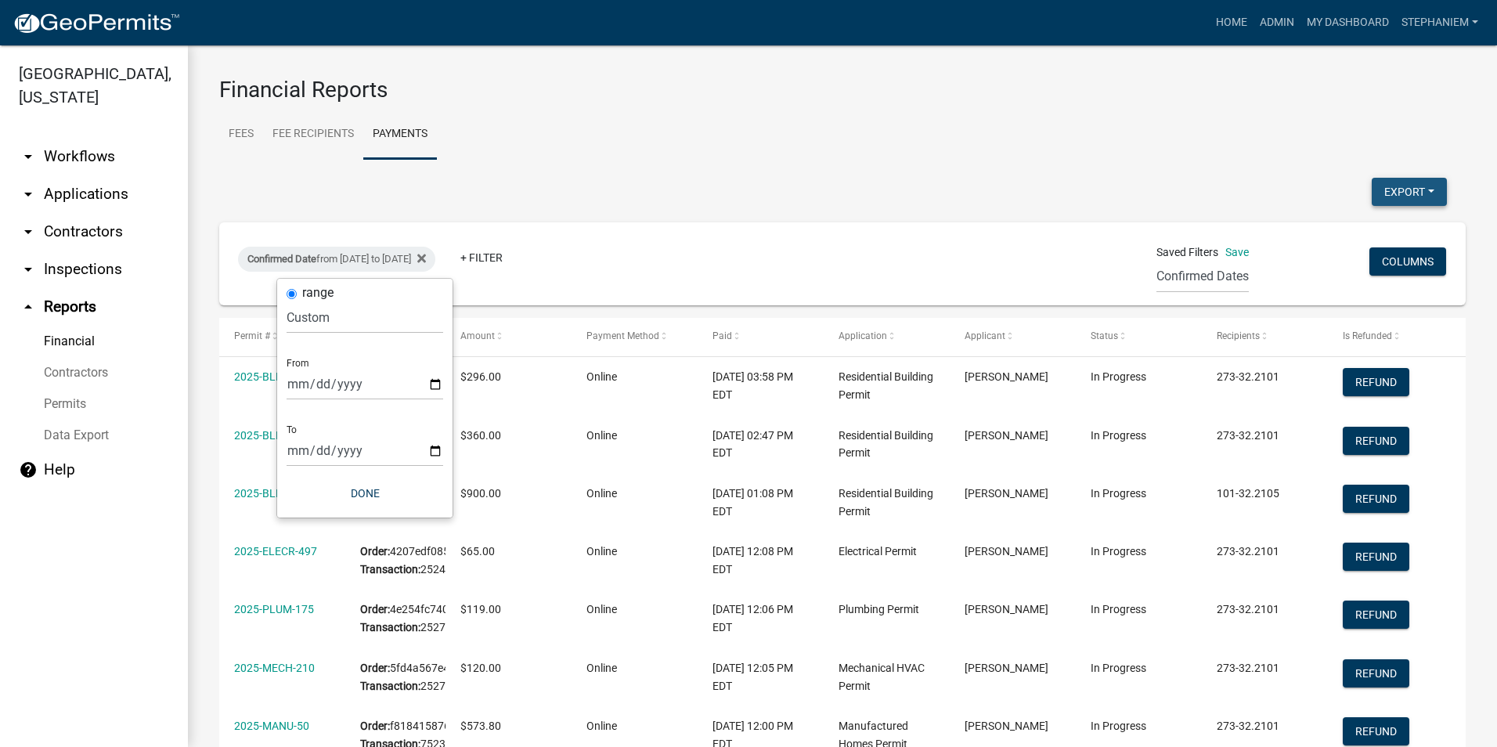
click at [1386, 186] on button "Export" at bounding box center [1409, 192] width 75 height 28
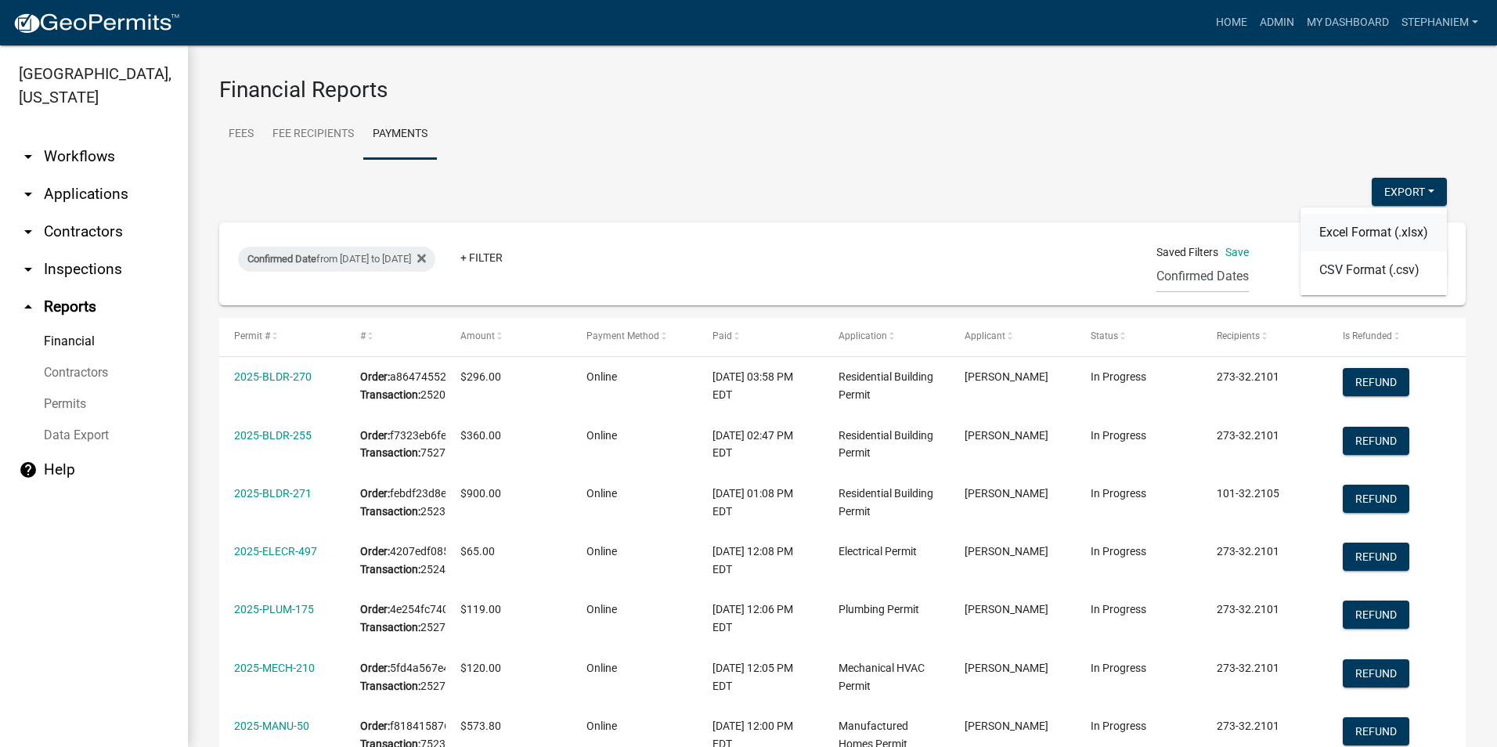
click at [1341, 230] on button "Excel Format (.xlsx)" at bounding box center [1374, 233] width 146 height 38
click at [106, 195] on link "arrow_drop_down Applications" at bounding box center [94, 194] width 188 height 38
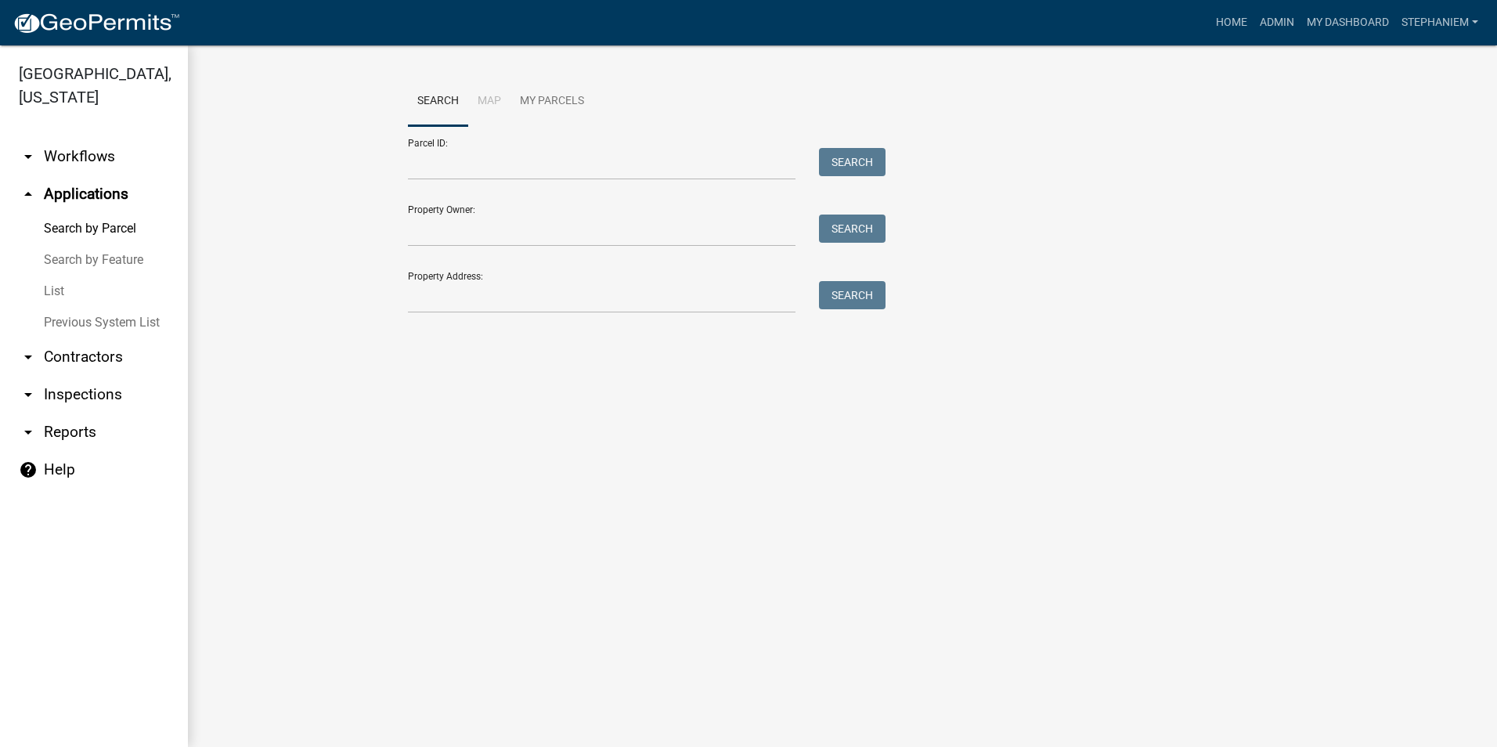
click at [67, 293] on link "List" at bounding box center [94, 291] width 188 height 31
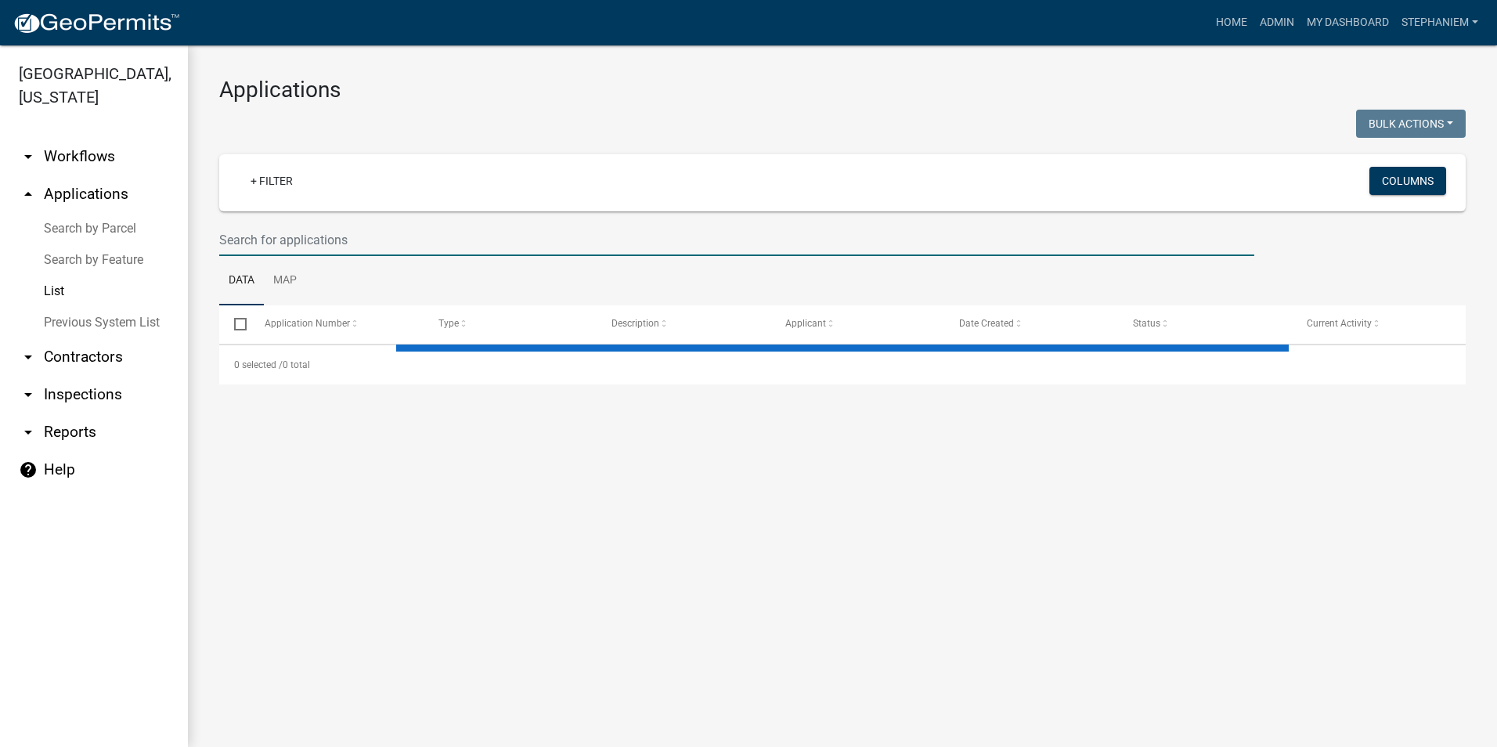
click at [455, 226] on input "text" at bounding box center [736, 240] width 1035 height 32
select select "2: 50"
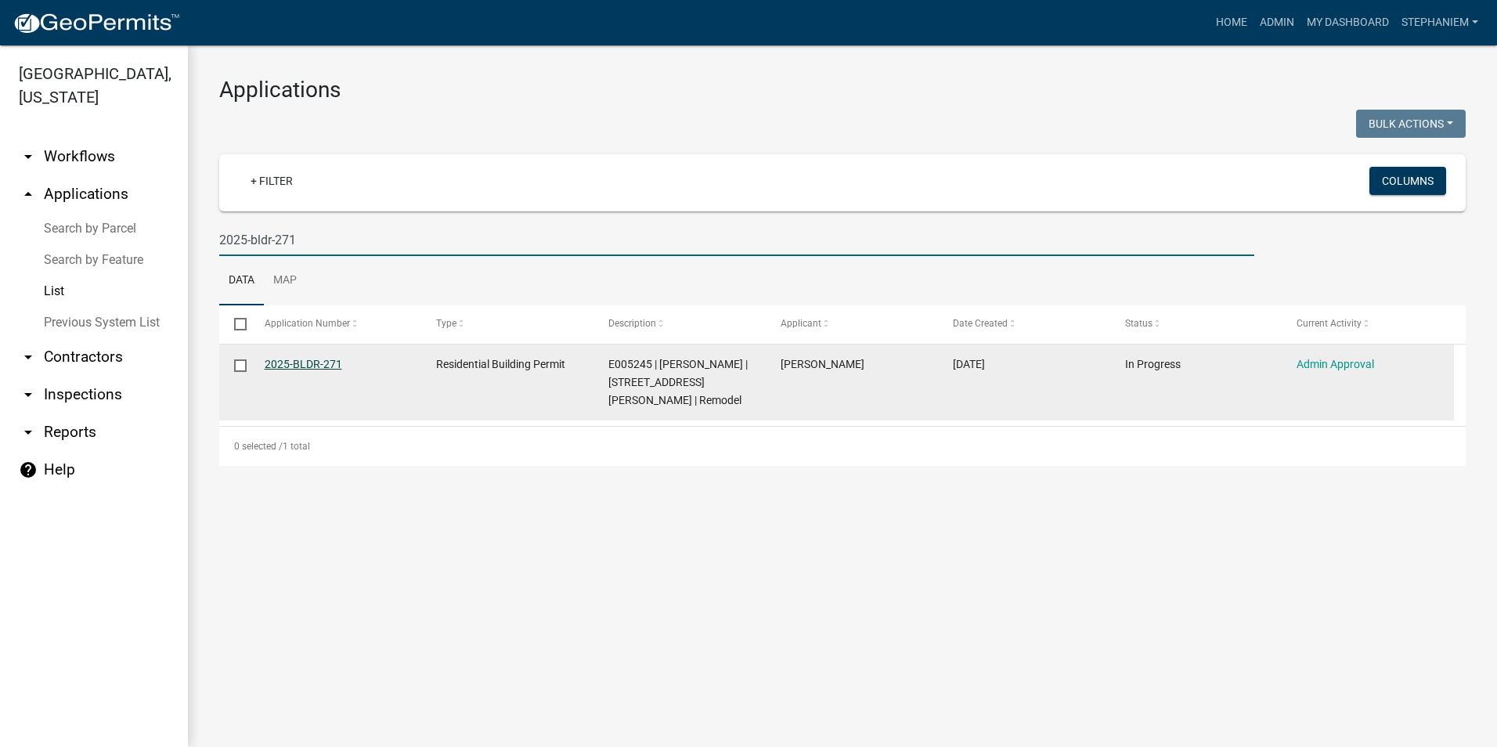
type input "2025-bldr-271"
click at [297, 364] on link "2025-BLDR-271" at bounding box center [304, 364] width 78 height 13
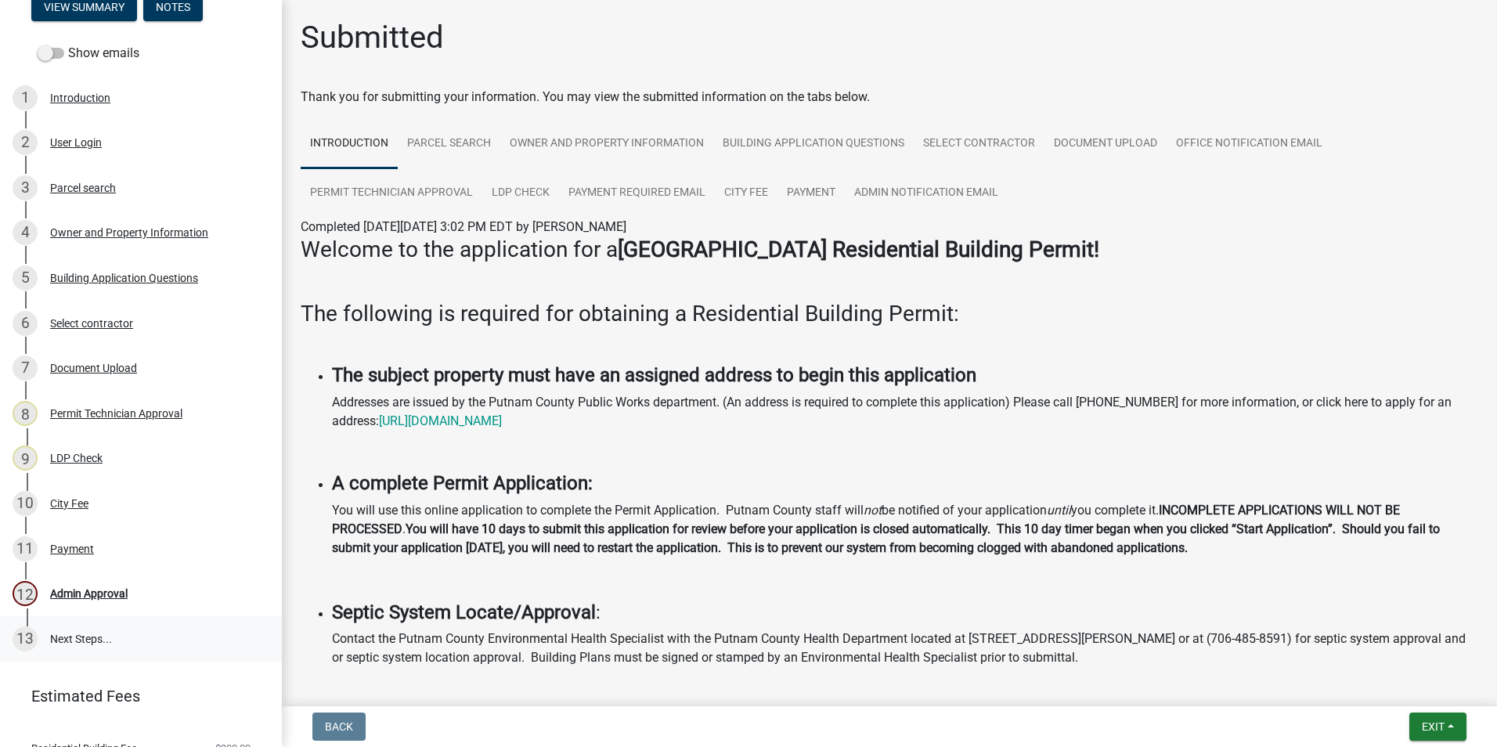
scroll to position [235, 0]
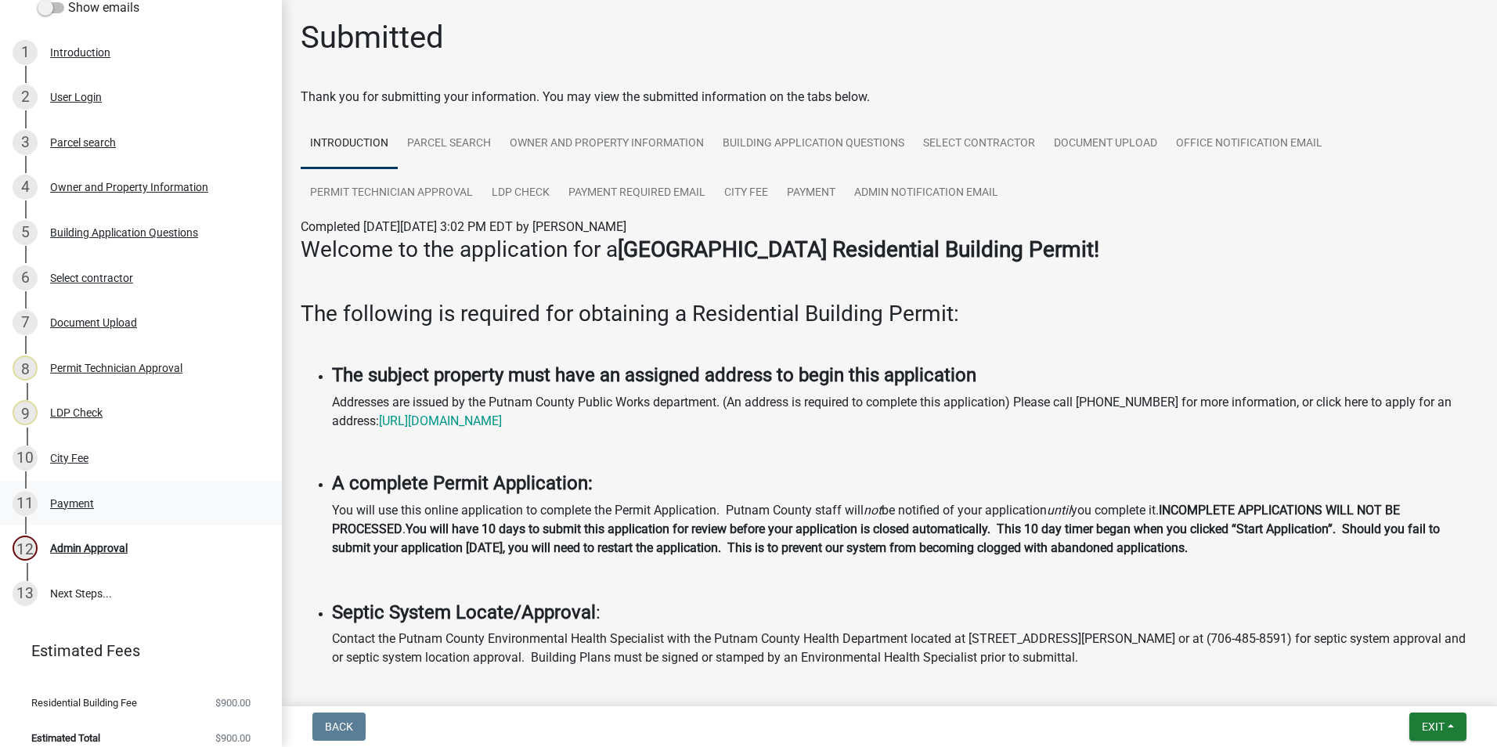
click at [76, 507] on div "Payment" at bounding box center [72, 503] width 44 height 11
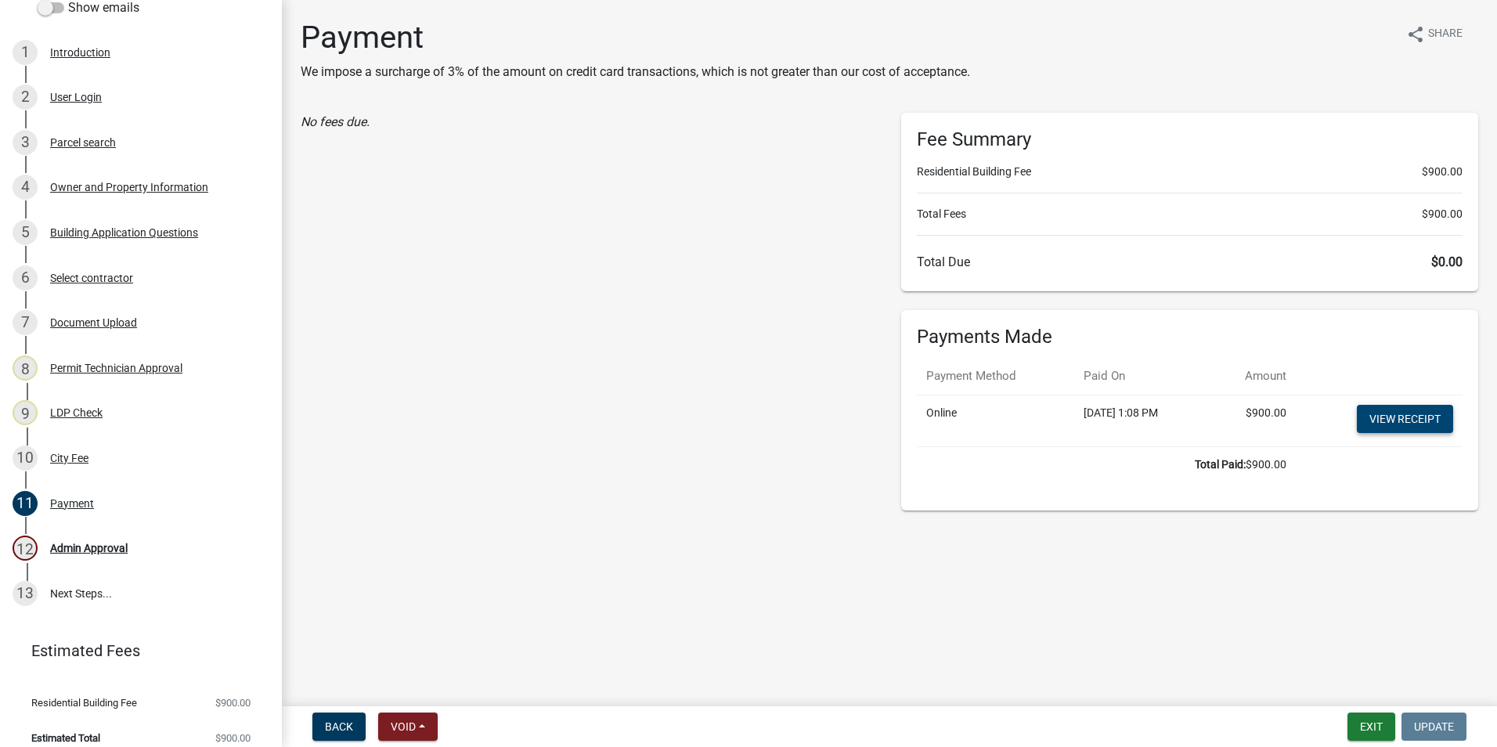
click at [1371, 423] on link "View receipt" at bounding box center [1405, 419] width 96 height 28
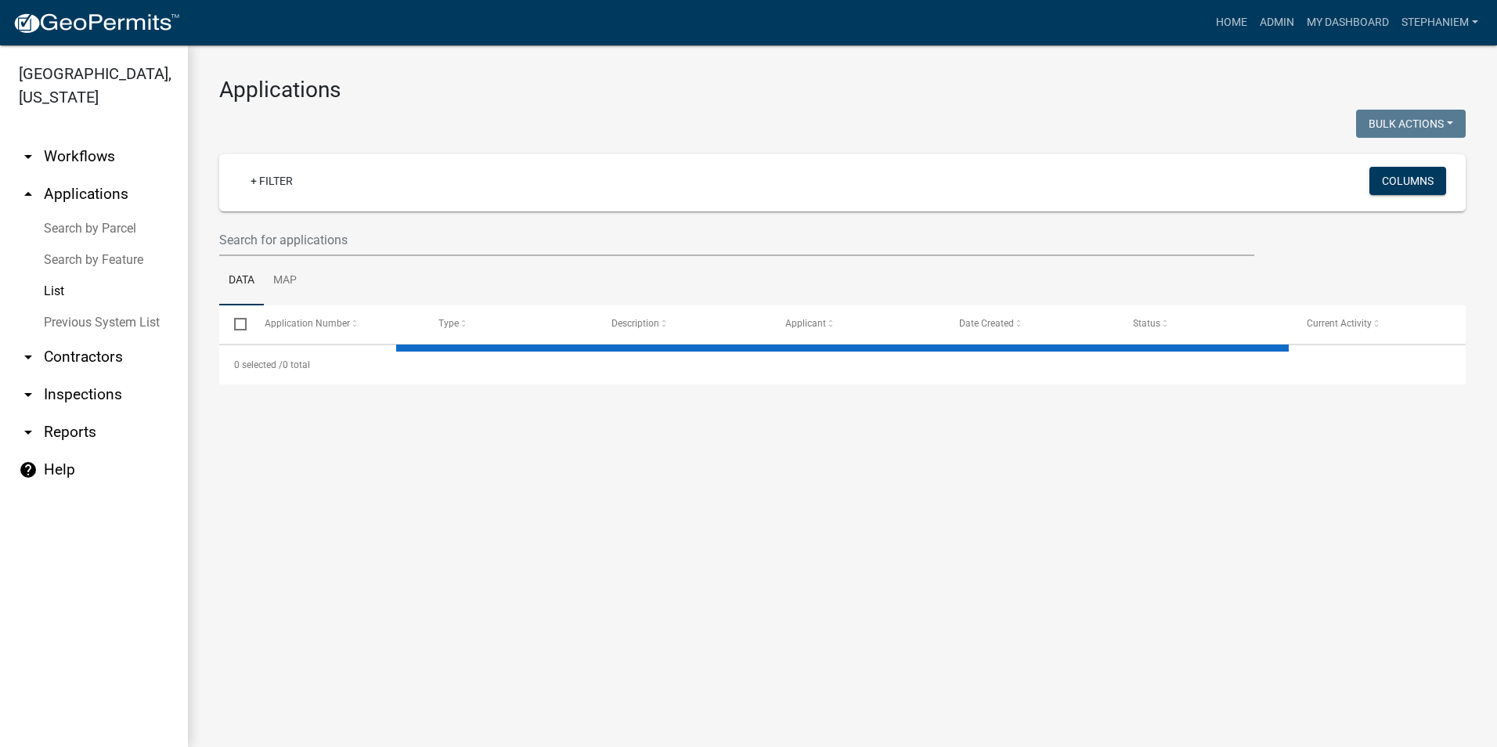
select select "2: 50"
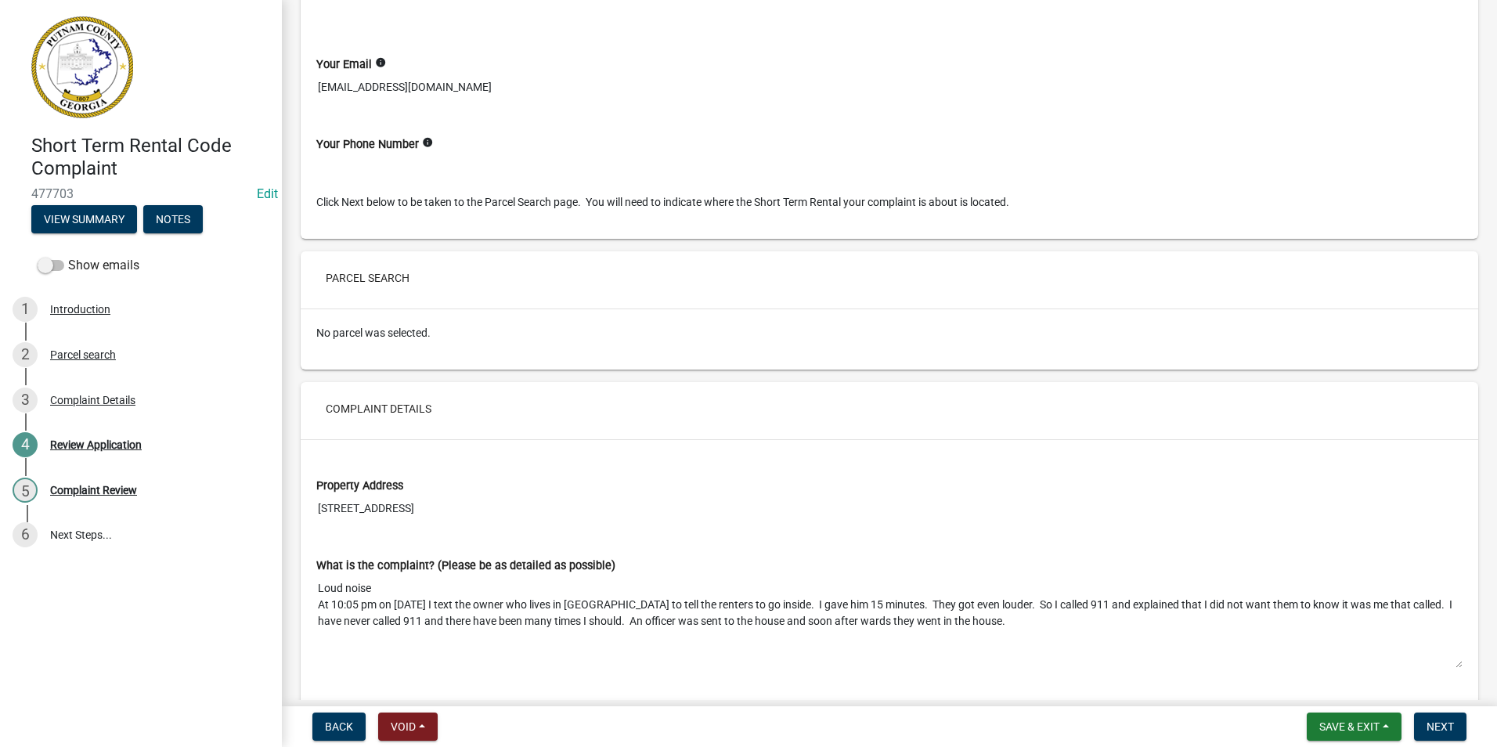
scroll to position [548, 0]
